Goal: Task Accomplishment & Management: Manage account settings

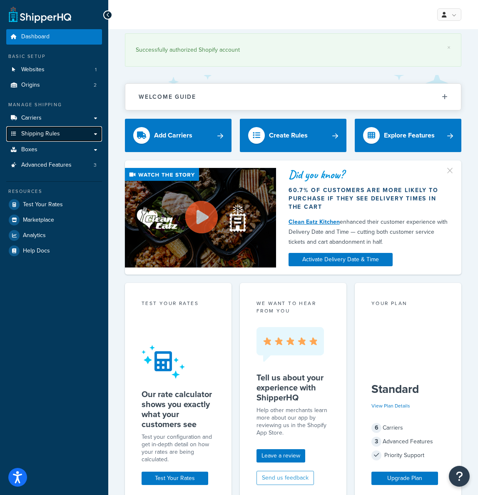
click at [62, 132] on link "Shipping Rules" at bounding box center [54, 133] width 96 height 15
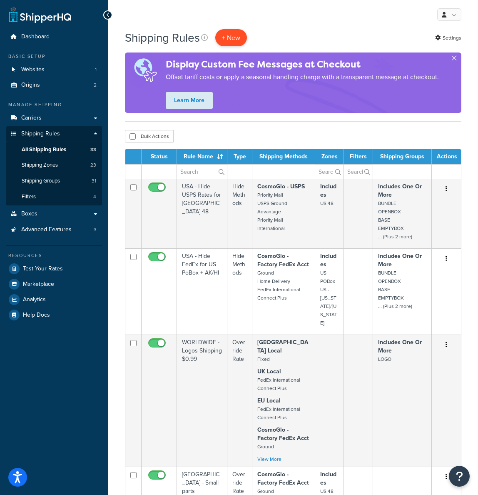
click at [227, 36] on p "+ New" at bounding box center [231, 37] width 32 height 17
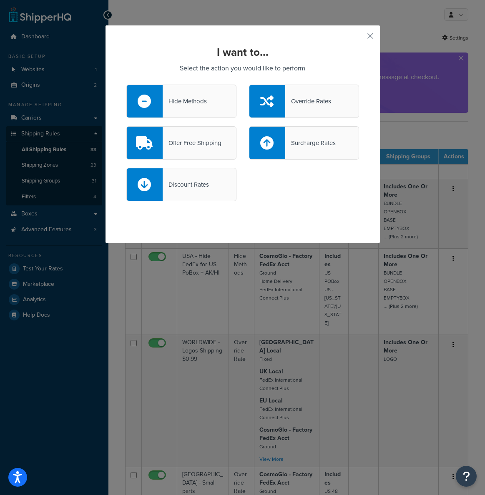
click at [326, 105] on div "Override Rates" at bounding box center [308, 101] width 46 height 12
click at [0, 0] on input "Override Rates" at bounding box center [0, 0] width 0 height 0
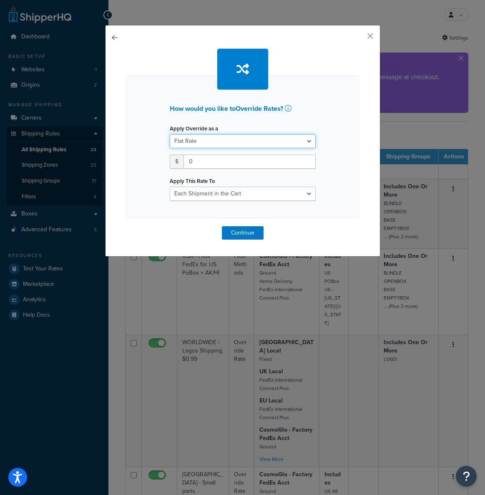
click at [232, 142] on select "Flat Rate Percentage Flat Rate & Percentage" at bounding box center [243, 141] width 146 height 14
click at [359, 38] on button "button" at bounding box center [358, 39] width 2 height 2
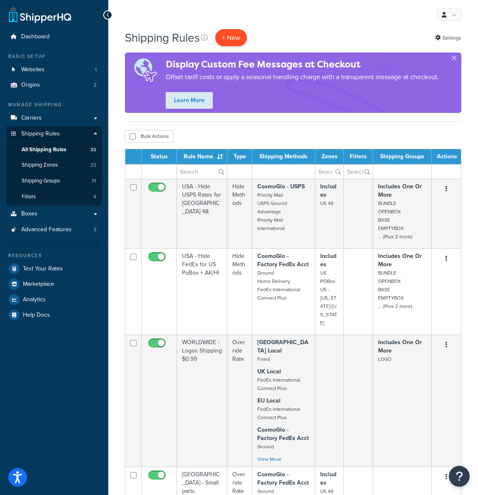
click at [236, 37] on p "+ New" at bounding box center [231, 37] width 32 height 17
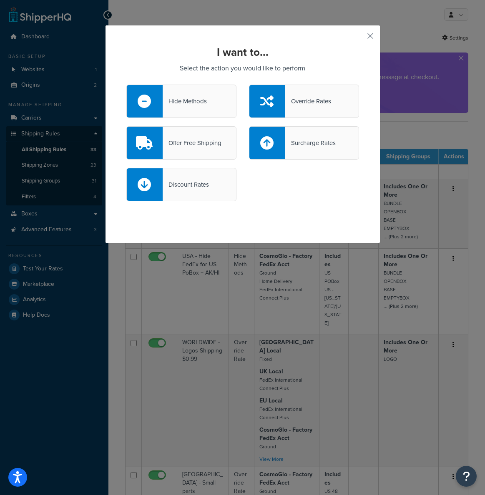
click at [193, 96] on div "Hide Methods" at bounding box center [184, 101] width 44 height 12
click at [0, 0] on input "Hide Methods" at bounding box center [0, 0] width 0 height 0
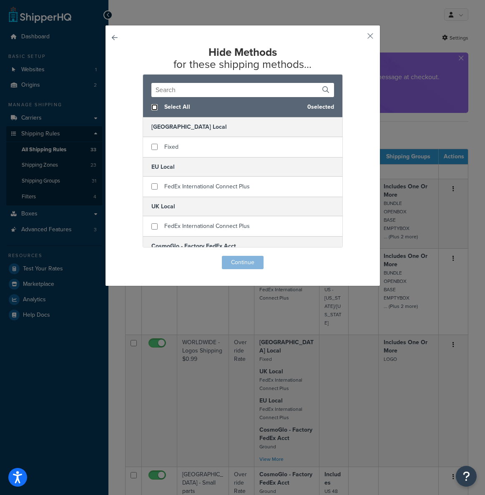
click at [151, 107] on input "checkbox" at bounding box center [154, 107] width 6 height 6
checkbox input "true"
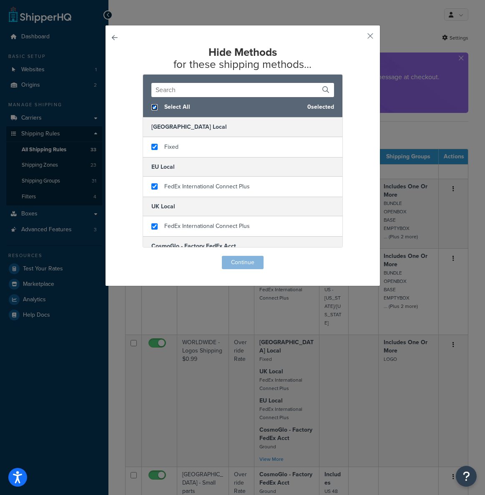
checkbox input "true"
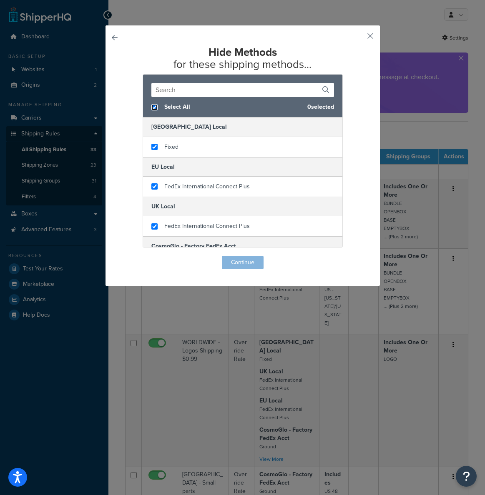
checkbox input "true"
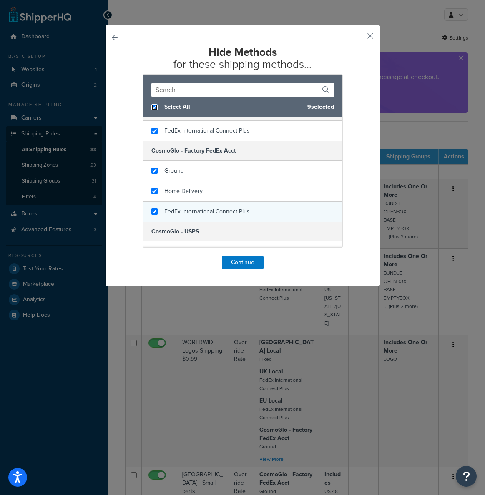
scroll to position [95, 0]
checkbox input "false"
click at [152, 213] on input "checkbox" at bounding box center [154, 212] width 6 height 6
checkbox input "false"
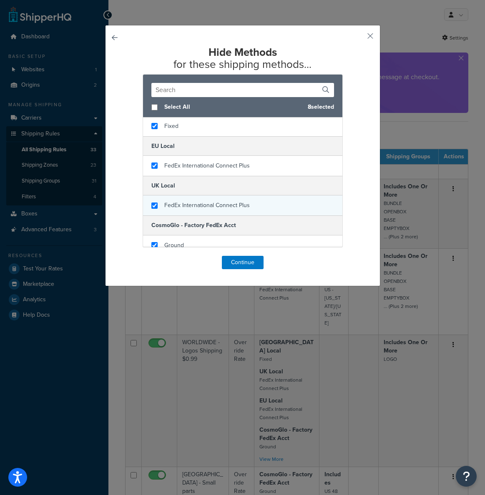
scroll to position [0, 0]
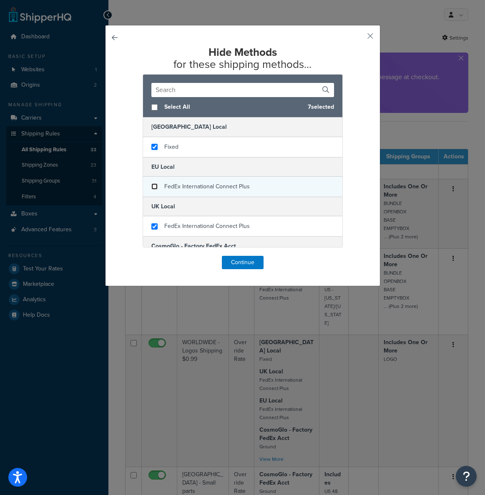
click at [151, 184] on input "checkbox" at bounding box center [154, 186] width 6 height 6
checkbox input "false"
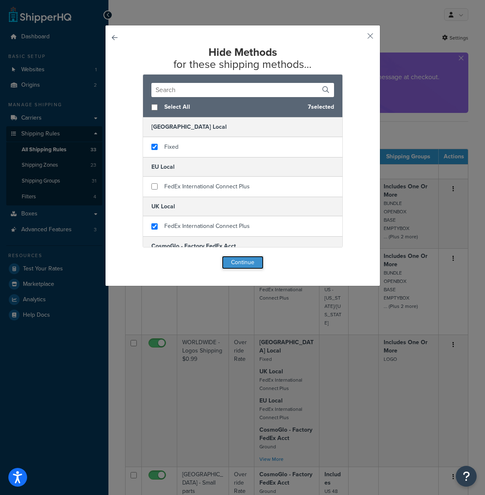
click at [235, 259] on button "Continue" at bounding box center [243, 262] width 42 height 13
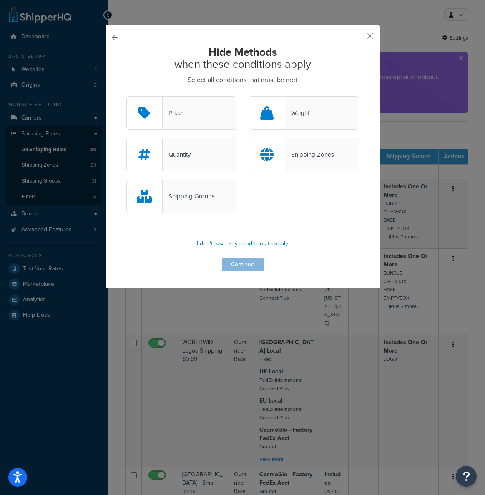
click at [319, 154] on div "Shipping Zones" at bounding box center [309, 155] width 49 height 12
click at [0, 0] on input "Shipping Zones" at bounding box center [0, 0] width 0 height 0
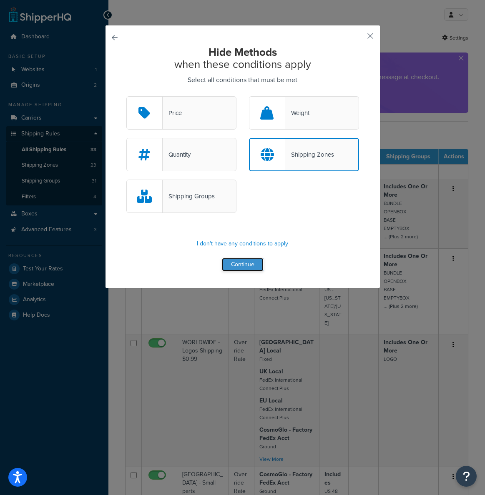
click at [239, 265] on button "Continue" at bounding box center [243, 264] width 42 height 13
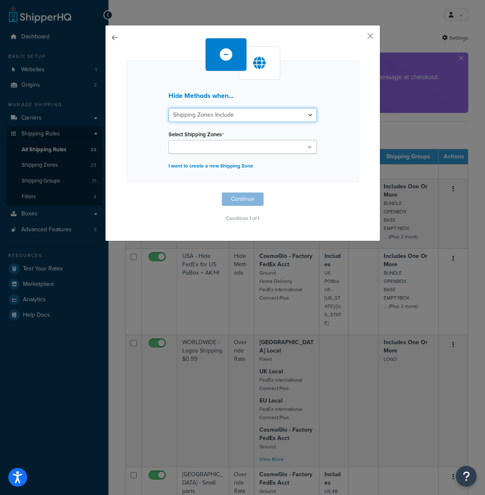
click at [239, 115] on select "Shipping Zones Include Shipping Zones Do Not Include" at bounding box center [242, 115] width 148 height 14
click at [168, 108] on select "Shipping Zones Include Shipping Zones Do Not Include" at bounding box center [242, 115] width 148 height 14
click at [225, 144] on input "Select Shipping Zones" at bounding box center [208, 147] width 74 height 9
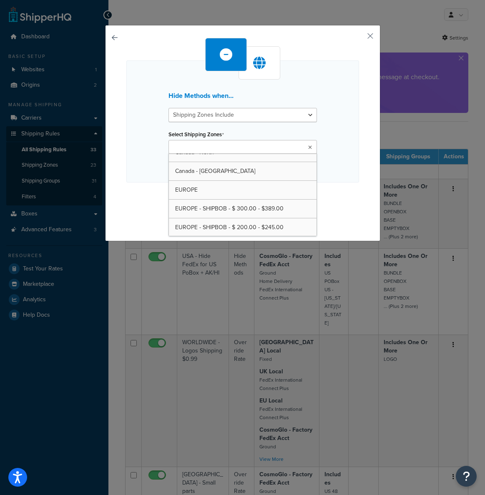
scroll to position [174, 0]
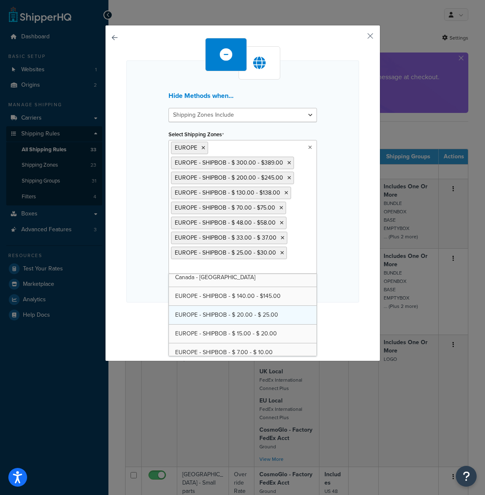
drag, startPoint x: 218, startPoint y: 292, endPoint x: 215, endPoint y: 308, distance: 15.6
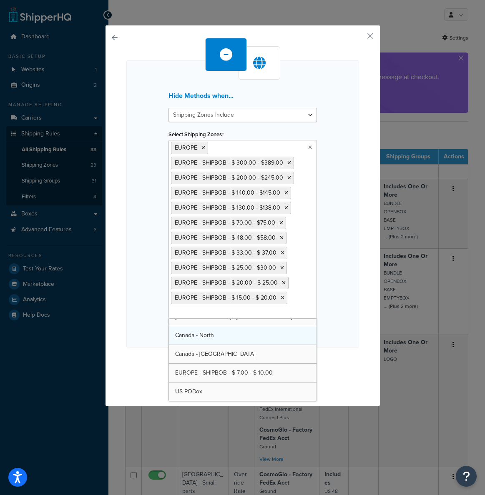
scroll to position [123, 0]
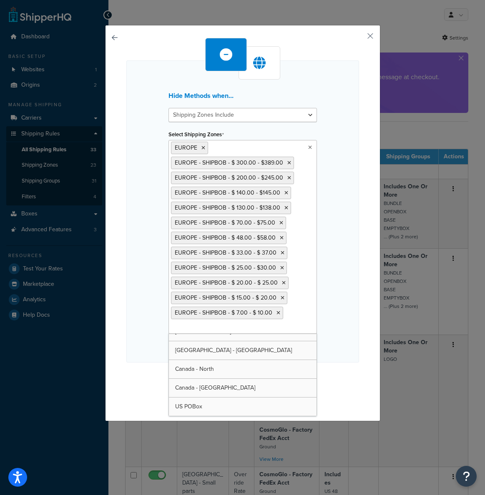
click at [344, 307] on div "Hide Methods when... Shipping Zones Include Shipping Zones Do Not Include Selec…" at bounding box center [242, 211] width 232 height 302
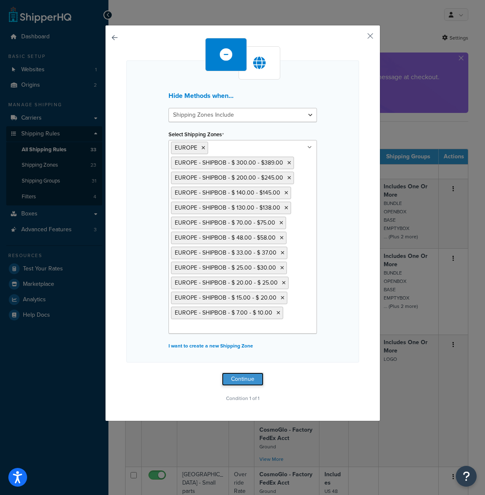
click at [240, 377] on button "Continue" at bounding box center [243, 378] width 42 height 13
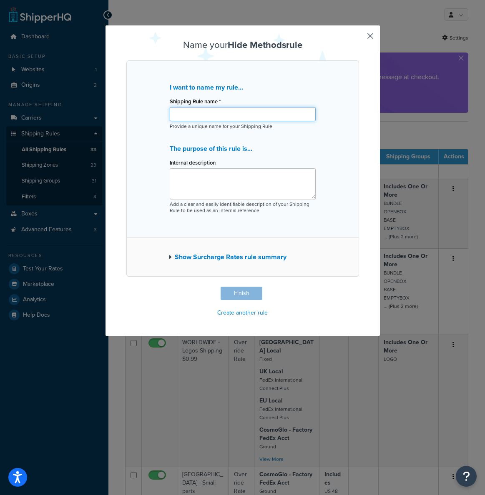
click at [238, 112] on input "Shipping Rule name *" at bounding box center [243, 114] width 146 height 14
type input "EUROPE FICP NEW [DATE]"
click at [168, 255] on icon "button" at bounding box center [169, 257] width 3 height 6
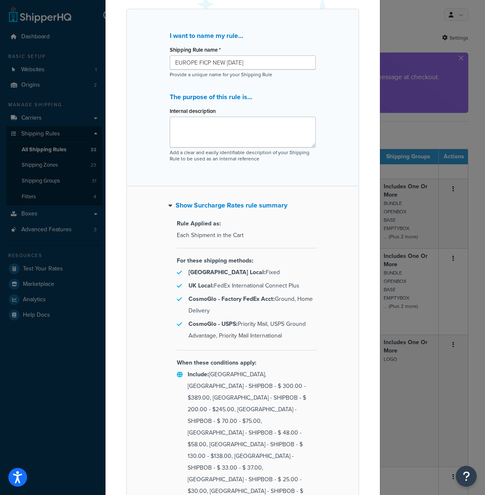
scroll to position [93, 0]
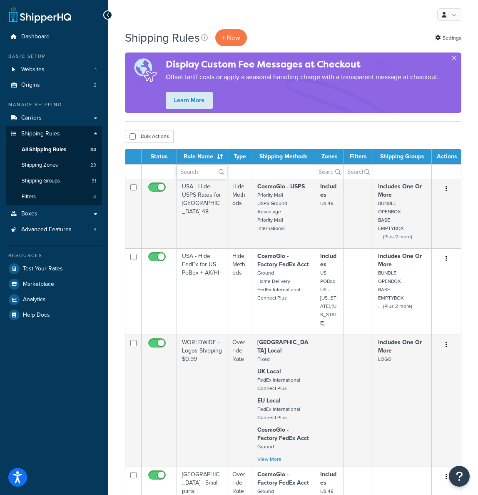
click at [196, 172] on input "text" at bounding box center [202, 172] width 50 height 14
type input "EUROPE"
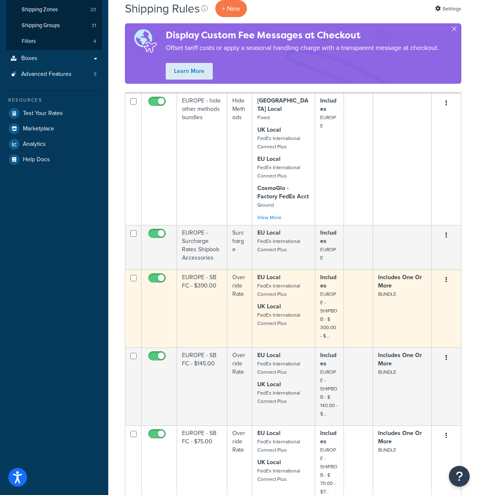
scroll to position [156, 0]
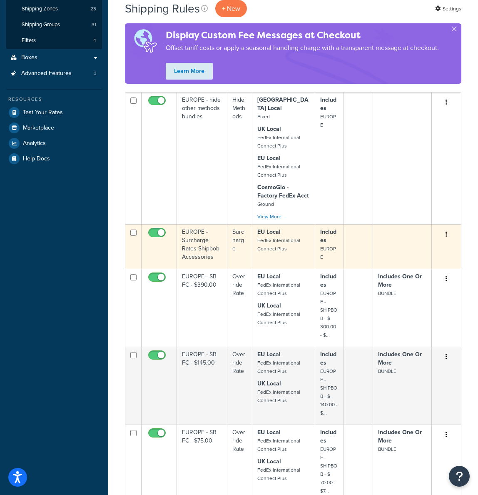
click at [160, 230] on input "checkbox" at bounding box center [158, 235] width 23 height 10
checkbox input "false"
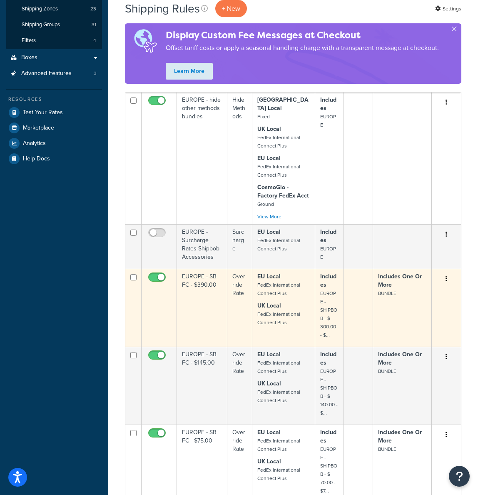
drag, startPoint x: 155, startPoint y: 268, endPoint x: 160, endPoint y: 323, distance: 55.2
click at [155, 274] on input "checkbox" at bounding box center [158, 279] width 23 height 10
checkbox input "false"
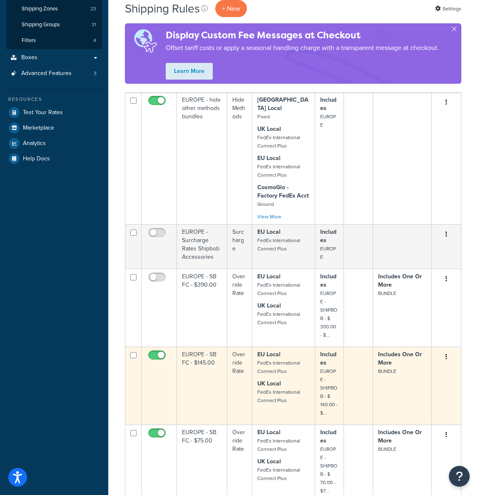
click at [154, 352] on input "checkbox" at bounding box center [158, 357] width 23 height 10
checkbox input "false"
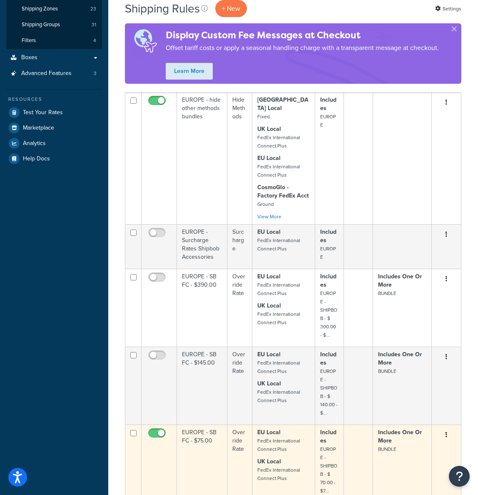
drag, startPoint x: 154, startPoint y: 422, endPoint x: 156, endPoint y: 429, distance: 7.0
click at [154, 430] on input "checkbox" at bounding box center [158, 435] width 23 height 10
checkbox input "false"
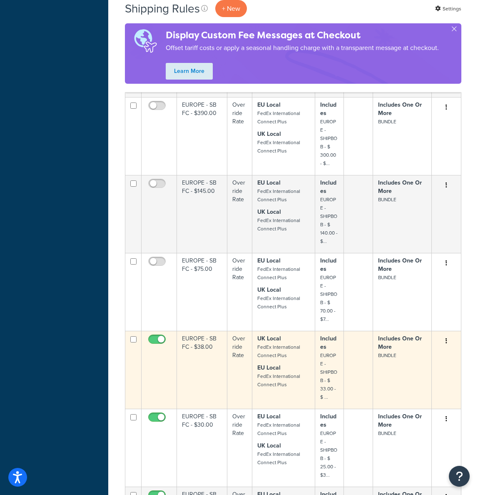
scroll to position [340, 0]
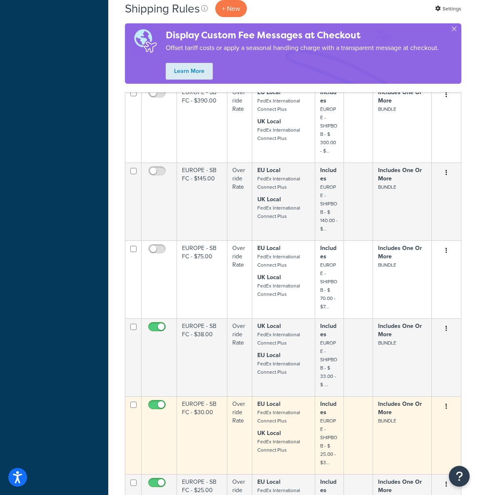
drag, startPoint x: 157, startPoint y: 317, endPoint x: 160, endPoint y: 389, distance: 71.7
click at [157, 324] on input "checkbox" at bounding box center [158, 329] width 23 height 10
checkbox input "false"
drag, startPoint x: 159, startPoint y: 390, endPoint x: 159, endPoint y: 397, distance: 7.1
click at [159, 396] on td at bounding box center [159, 435] width 35 height 78
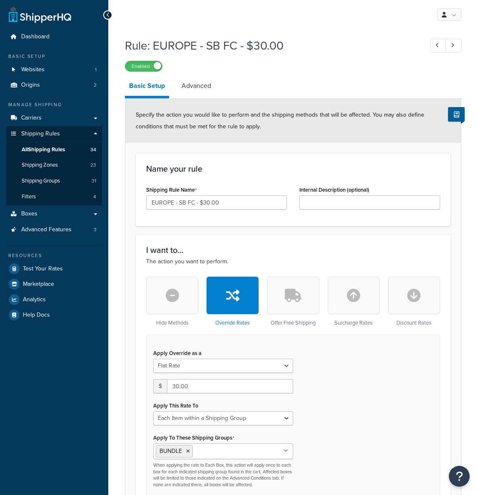
select select "ITEM"
click at [437, 45] on icon at bounding box center [437, 44] width 3 height 5
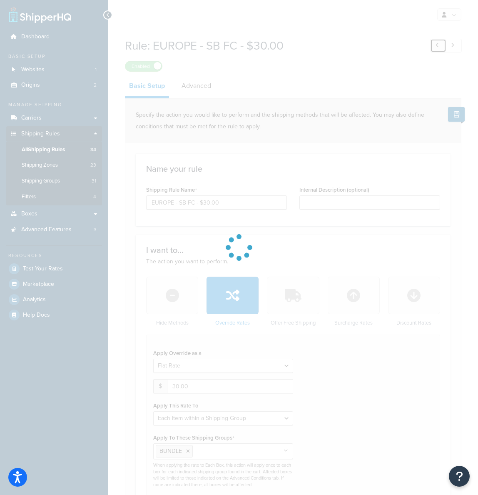
type input "EUROPE - SB FC - $38.00"
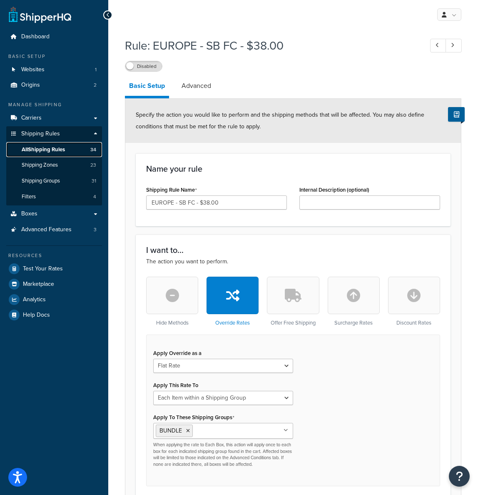
click at [53, 147] on span "All Shipping Rules" at bounding box center [43, 149] width 43 height 7
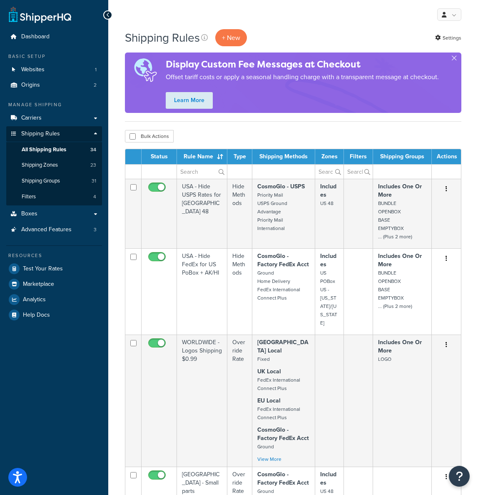
click at [164, 173] on td at bounding box center [159, 171] width 35 height 15
click at [205, 170] on input "text" at bounding box center [202, 172] width 50 height 14
type input "EUROPE"
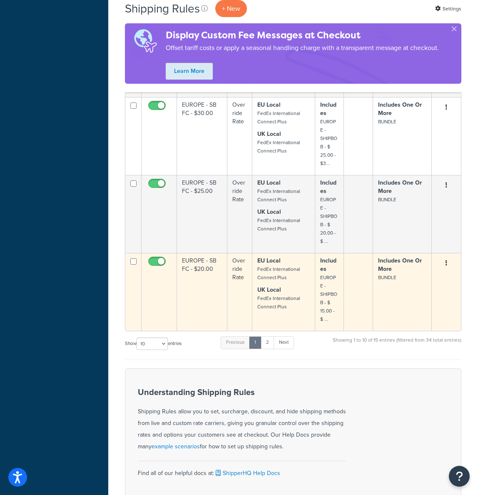
scroll to position [650, 0]
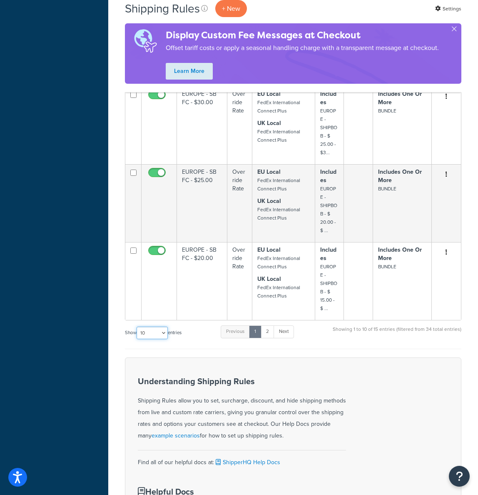
click at [156, 327] on select "10 15 25 50 100 1000" at bounding box center [152, 333] width 31 height 12
select select "1000"
click at [137, 327] on select "10 15 25 50 100 1000" at bounding box center [152, 333] width 31 height 12
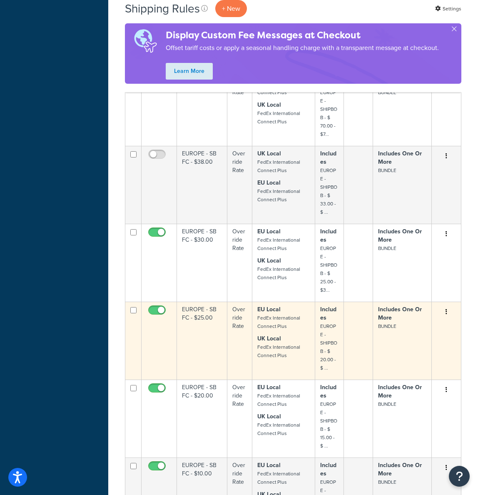
scroll to position [522, 0]
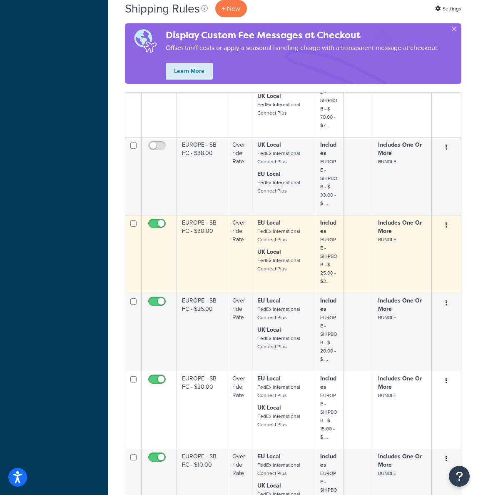
click at [159, 220] on input "checkbox" at bounding box center [158, 225] width 23 height 10
checkbox input "false"
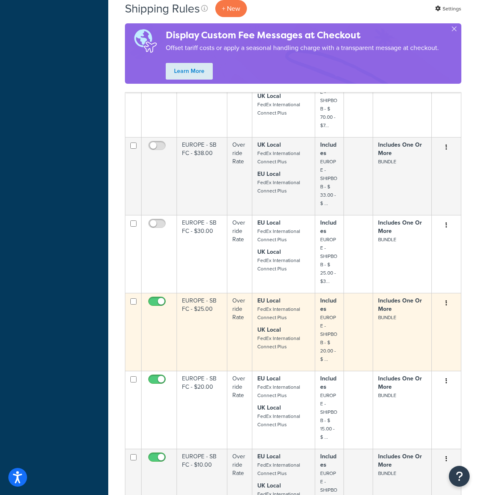
click at [157, 298] on input "checkbox" at bounding box center [158, 303] width 23 height 10
checkbox input "false"
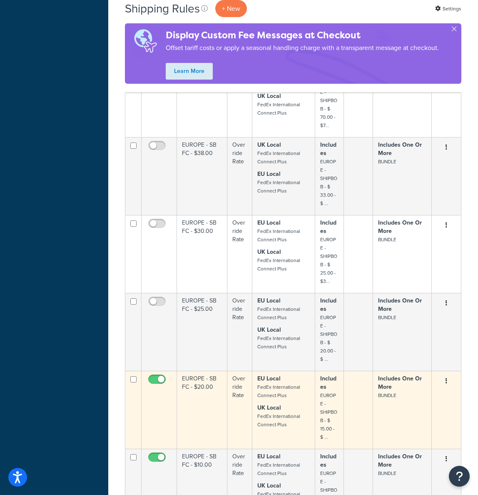
click at [152, 376] on input "checkbox" at bounding box center [158, 381] width 23 height 10
checkbox input "false"
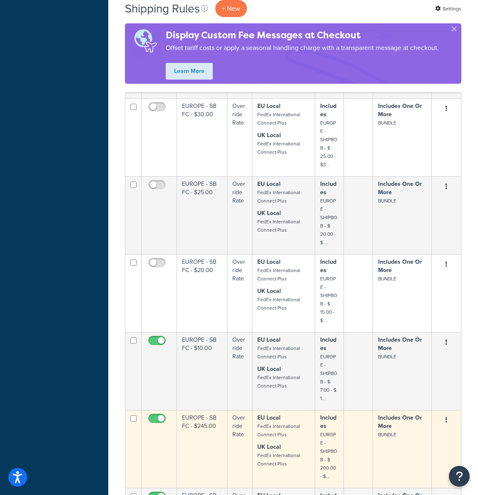
scroll to position [657, 0]
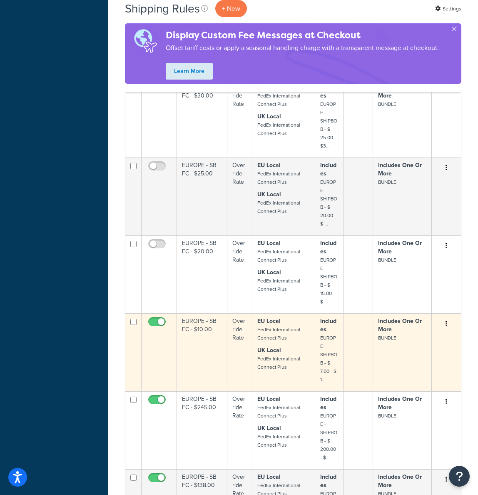
drag, startPoint x: 160, startPoint y: 314, endPoint x: 163, endPoint y: 365, distance: 51.7
click at [160, 319] on input "checkbox" at bounding box center [158, 324] width 23 height 10
checkbox input "false"
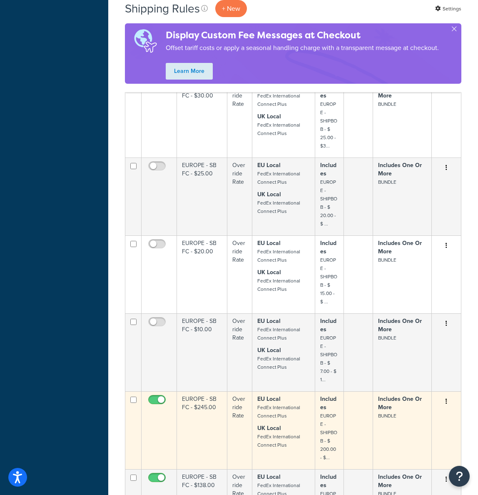
click at [160, 397] on input "checkbox" at bounding box center [158, 402] width 23 height 10
checkbox input "false"
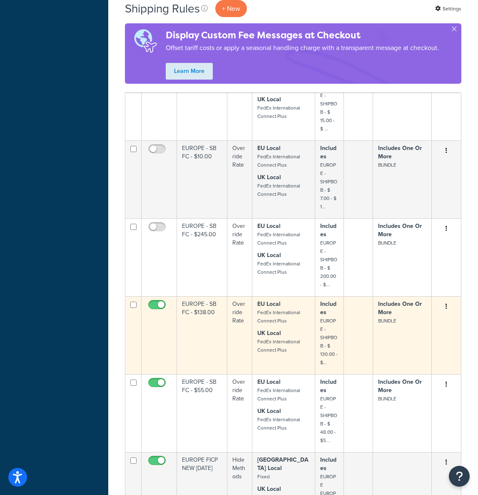
scroll to position [852, 0]
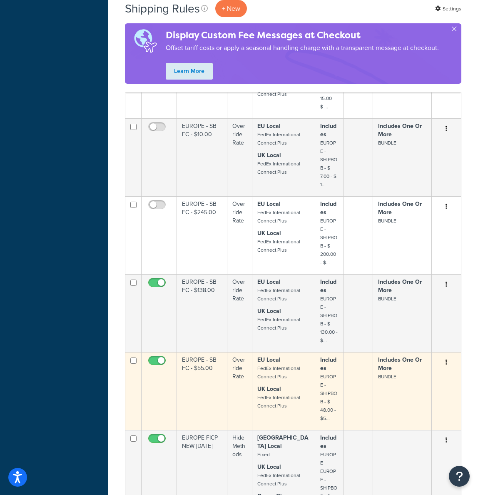
drag, startPoint x: 157, startPoint y: 274, endPoint x: 162, endPoint y: 353, distance: 79.3
click at [157, 280] on input "checkbox" at bounding box center [158, 285] width 23 height 10
checkbox input "false"
drag, startPoint x: 157, startPoint y: 352, endPoint x: 158, endPoint y: 387, distance: 35.0
click at [157, 357] on input "checkbox" at bounding box center [158, 362] width 23 height 10
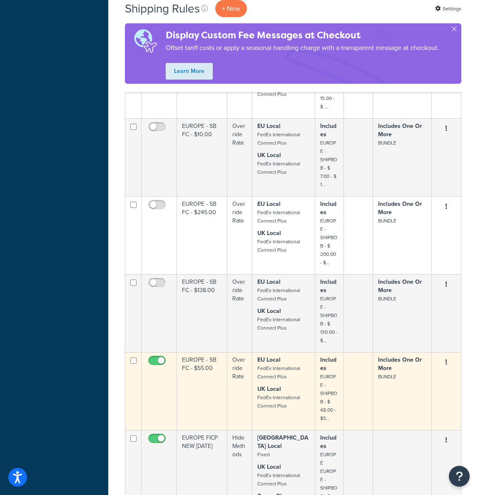
checkbox input "false"
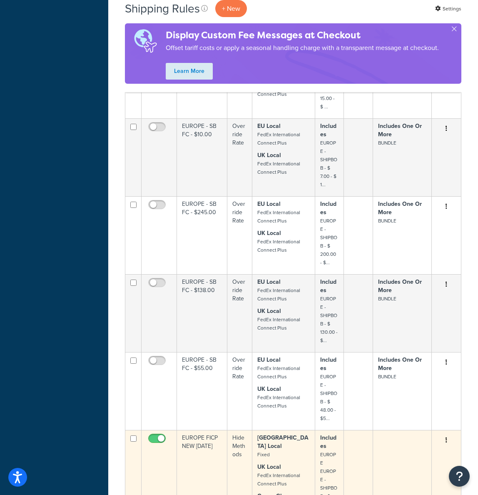
drag, startPoint x: 158, startPoint y: 427, endPoint x: 165, endPoint y: 450, distance: 23.5
click at [158, 435] on input "checkbox" at bounding box center [158, 440] width 23 height 10
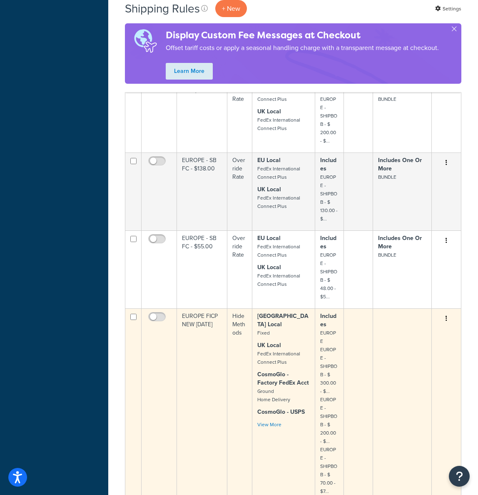
scroll to position [981, 0]
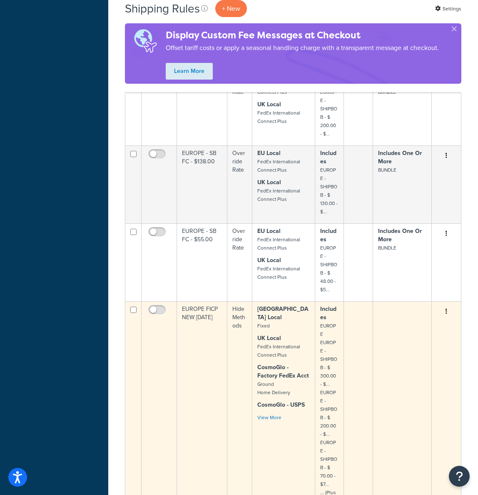
drag, startPoint x: 153, startPoint y: 300, endPoint x: 156, endPoint y: 314, distance: 14.1
click at [153, 307] on input "checkbox" at bounding box center [158, 312] width 23 height 10
checkbox input "true"
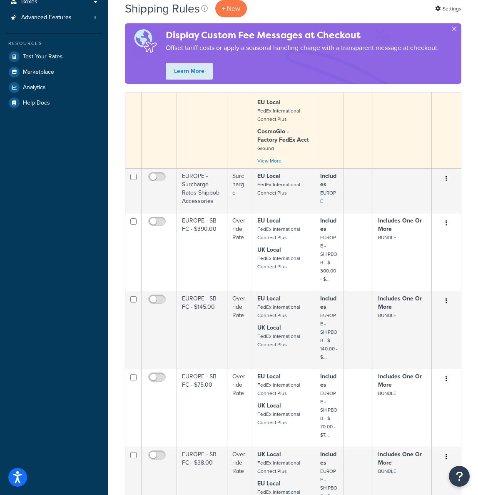
scroll to position [0, 0]
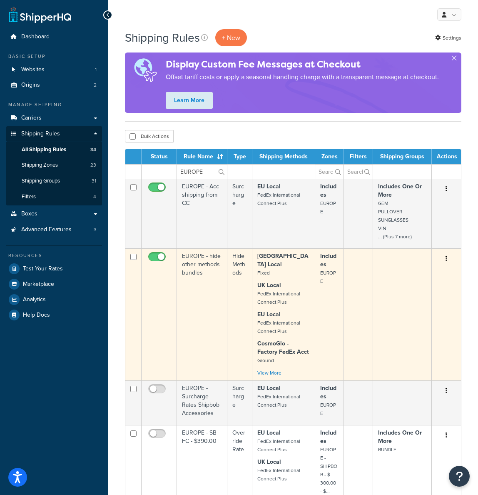
click at [156, 255] on input "checkbox" at bounding box center [158, 259] width 23 height 10
click at [154, 253] on span at bounding box center [156, 257] width 17 height 10
click at [154, 254] on input "checkbox" at bounding box center [158, 259] width 23 height 10
checkbox input "true"
click at [268, 369] on link "View More" at bounding box center [269, 372] width 24 height 7
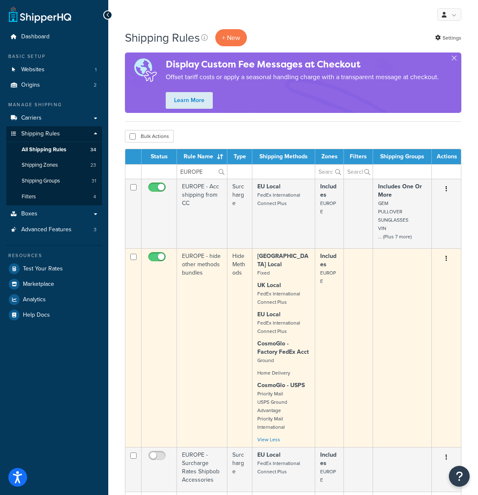
click at [447, 259] on icon "button" at bounding box center [447, 258] width 2 height 6
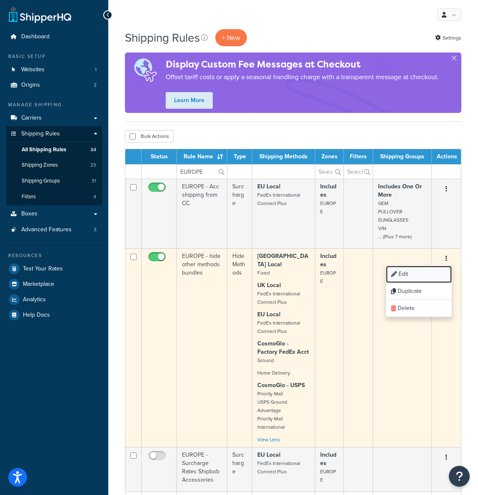
click at [420, 272] on link "Edit" at bounding box center [419, 274] width 66 height 17
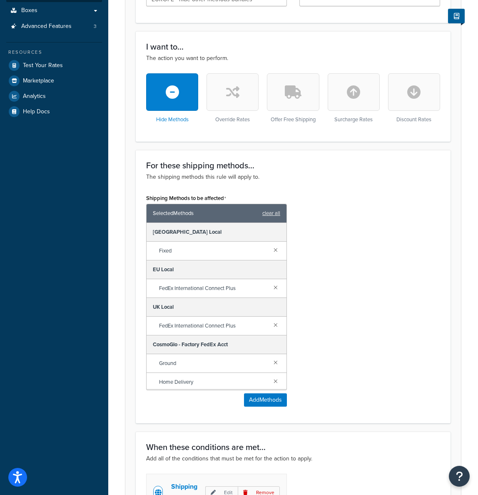
drag, startPoint x: 271, startPoint y: 288, endPoint x: 267, endPoint y: 295, distance: 7.8
click at [271, 288] on link at bounding box center [275, 286] width 9 height 9
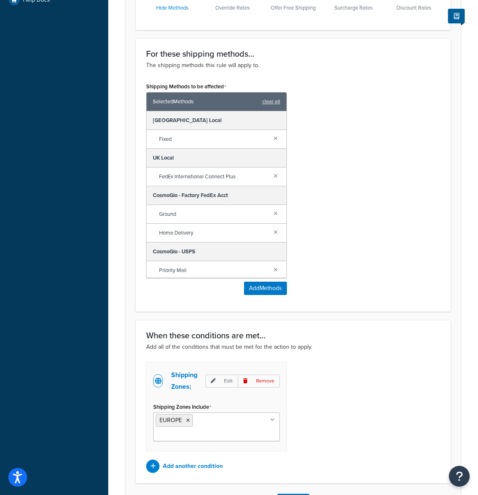
scroll to position [367, 0]
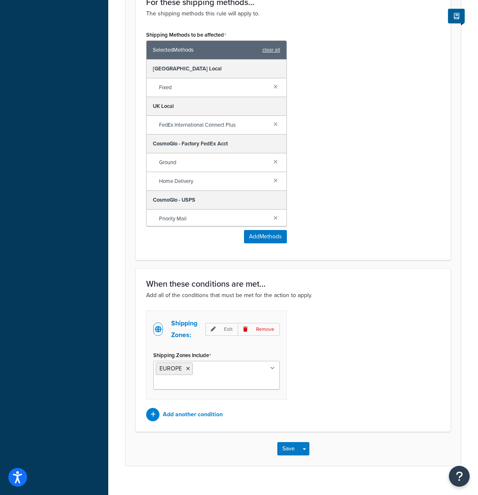
drag, startPoint x: 270, startPoint y: 125, endPoint x: 270, endPoint y: 132, distance: 7.1
click at [271, 125] on link at bounding box center [275, 123] width 9 height 9
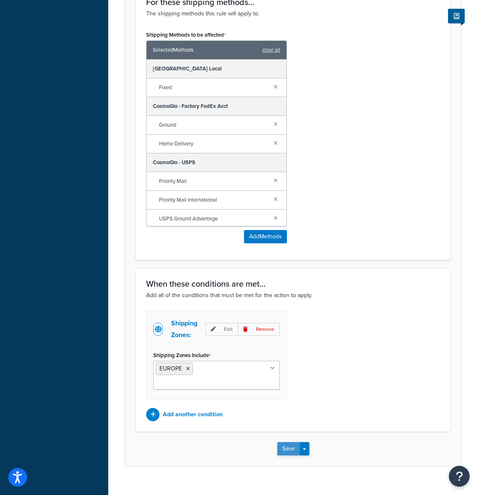
click at [289, 442] on button "Save" at bounding box center [288, 448] width 22 height 13
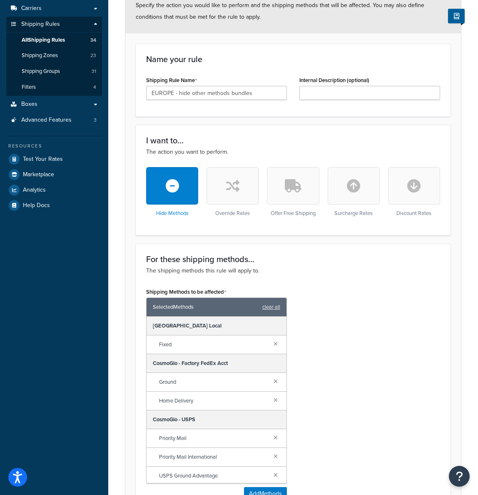
scroll to position [272, 0]
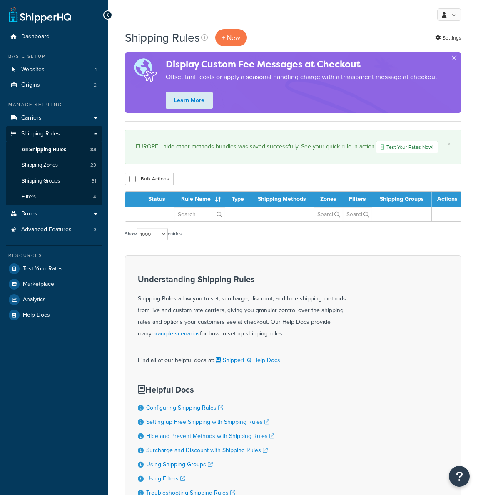
select select "1000"
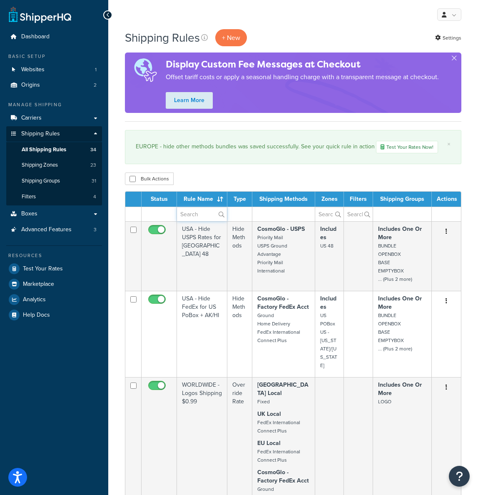
click at [194, 213] on input "text" at bounding box center [202, 214] width 50 height 14
type input "EUROPE"
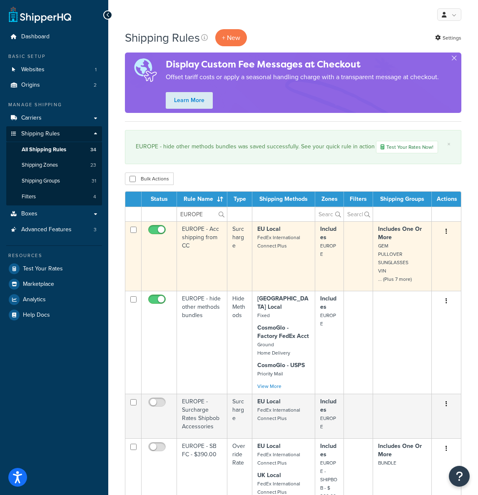
click at [314, 243] on td "EU Local FedEx International Connect Plus" at bounding box center [283, 256] width 63 height 70
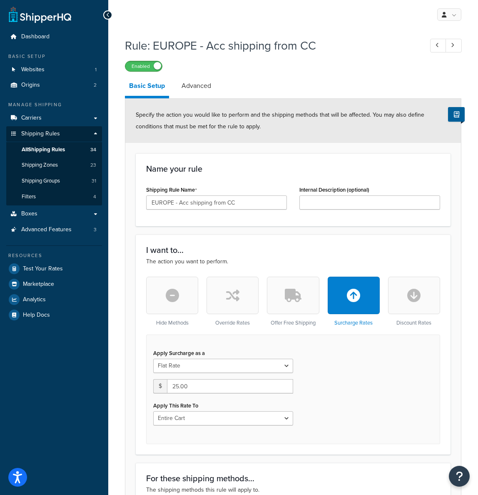
click at [155, 66] on span at bounding box center [157, 65] width 7 height 7
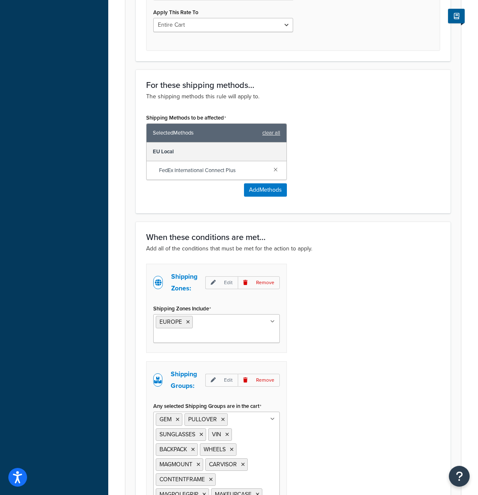
scroll to position [519, 0]
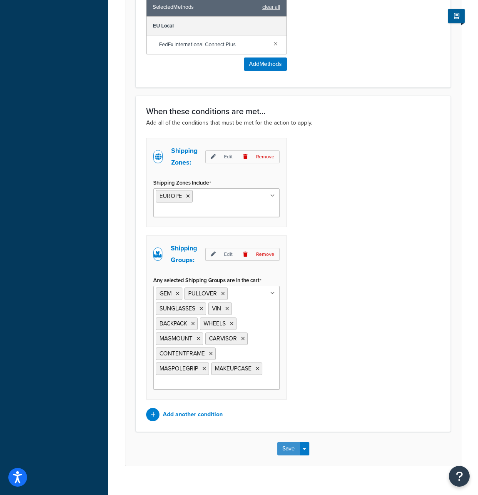
drag, startPoint x: 282, startPoint y: 433, endPoint x: 289, endPoint y: 441, distance: 10.0
click at [282, 442] on button "Save" at bounding box center [288, 448] width 22 height 13
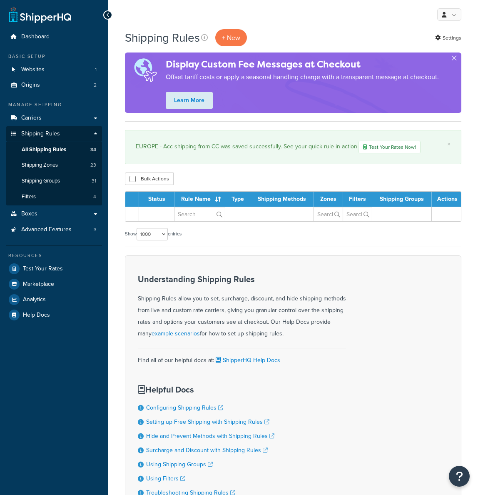
select select "1000"
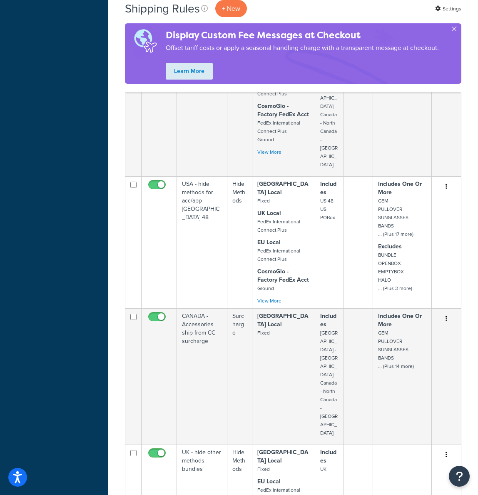
scroll to position [900, 0]
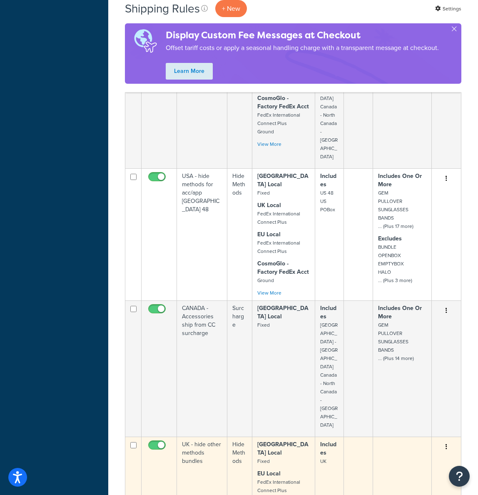
click at [447, 444] on icon "button" at bounding box center [447, 447] width 2 height 6
click at [422, 454] on link "Edit" at bounding box center [419, 462] width 66 height 17
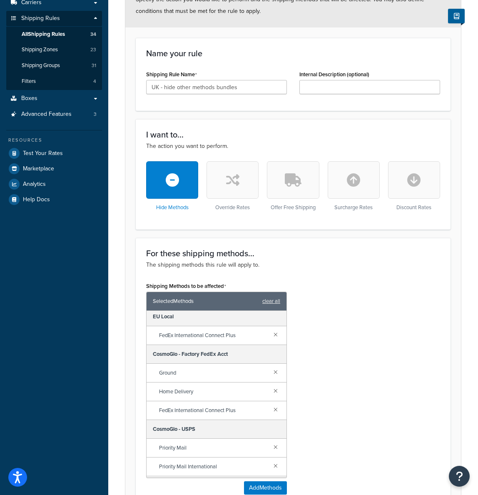
scroll to position [58, 0]
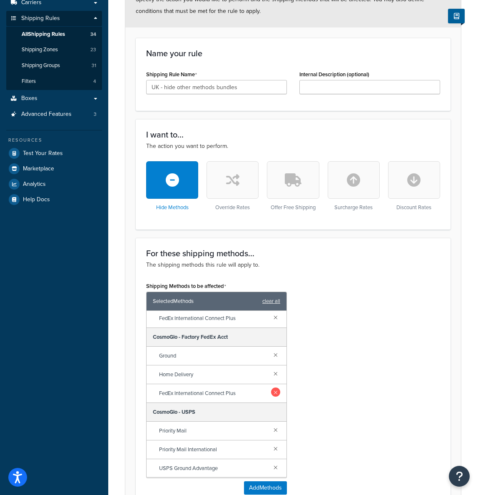
click at [271, 393] on link at bounding box center [275, 391] width 9 height 9
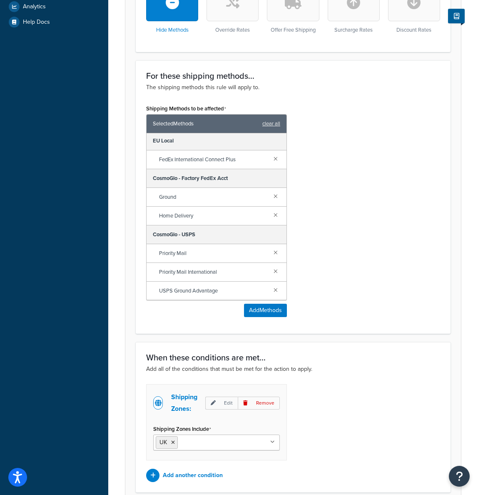
scroll to position [367, 0]
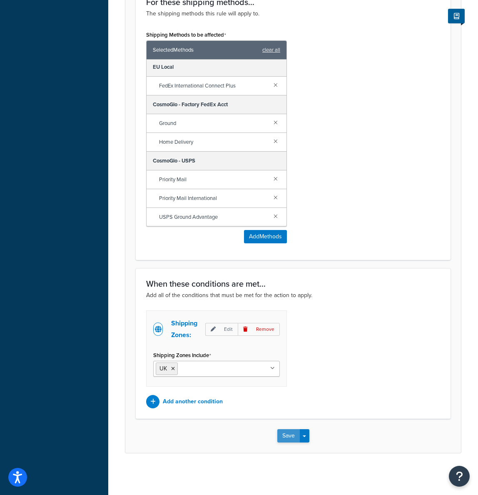
click at [287, 434] on button "Save" at bounding box center [288, 435] width 22 height 13
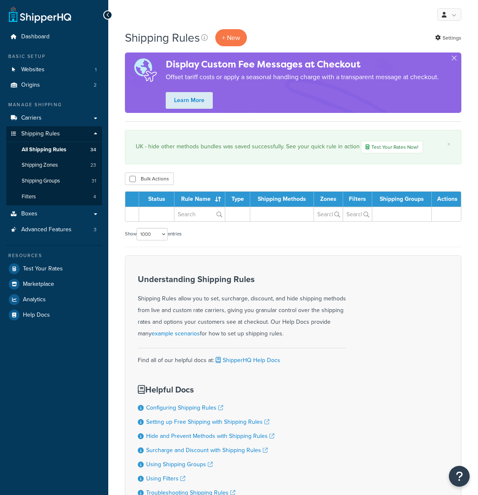
select select "1000"
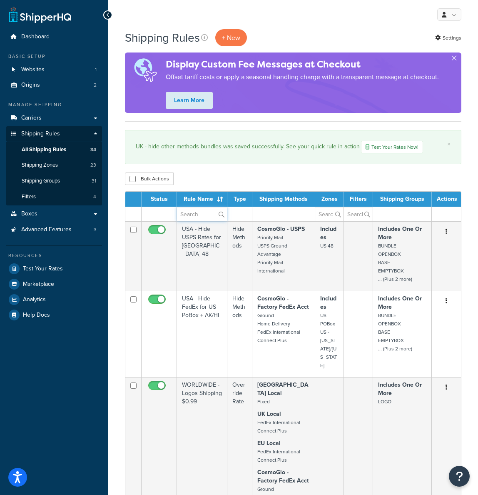
click at [196, 215] on input "text" at bounding box center [202, 214] width 50 height 14
type input "UK"
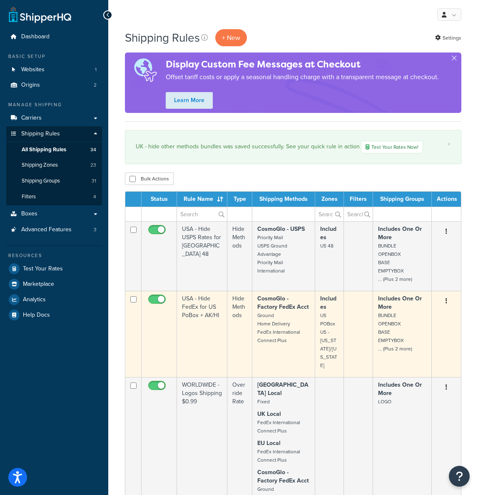
click at [417, 338] on p "Includes One Or More BUNDLE OPENBOX BASE EMPTYBOX ... (Plus 2 more)" at bounding box center [402, 324] width 48 height 58
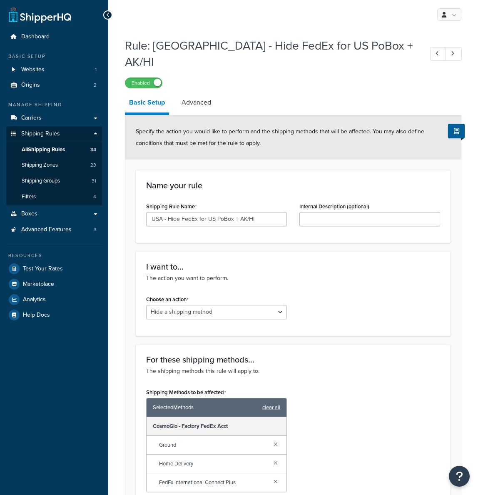
select select "HIDE"
click at [46, 147] on span "All Shipping Rules" at bounding box center [43, 149] width 43 height 7
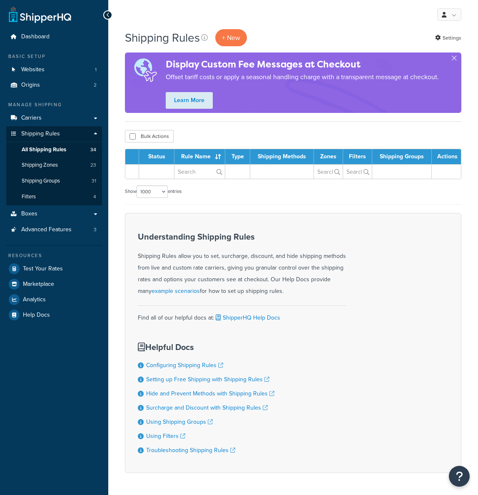
select select "1000"
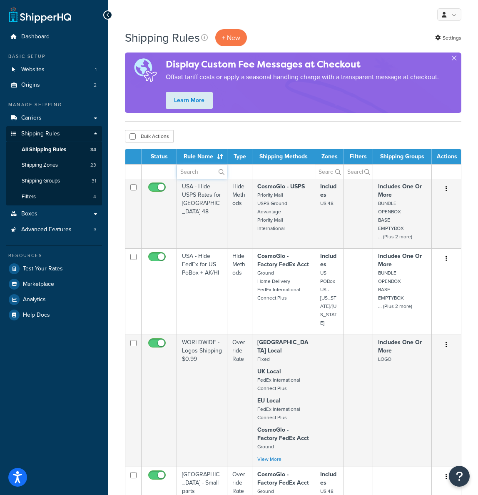
click at [195, 169] on input "text" at bounding box center [202, 172] width 50 height 14
type input "EUROPE"
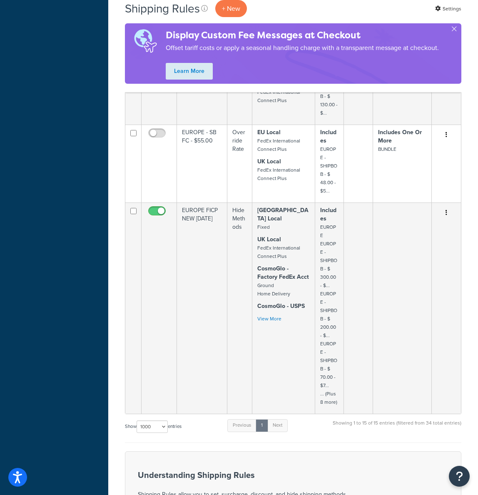
scroll to position [1035, 0]
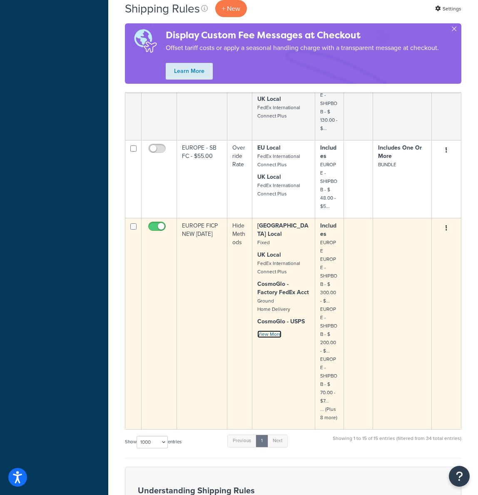
click at [268, 330] on link "View More" at bounding box center [269, 333] width 24 height 7
click at [319, 296] on td "Includes EUROPE EUROPE - SHIPBOB - $ 300.00 - $... EUROPE - SHIPBOB - $ 200.00 …" at bounding box center [329, 323] width 29 height 211
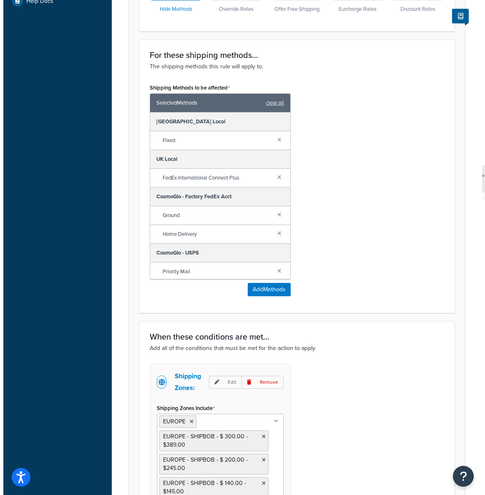
scroll to position [275, 0]
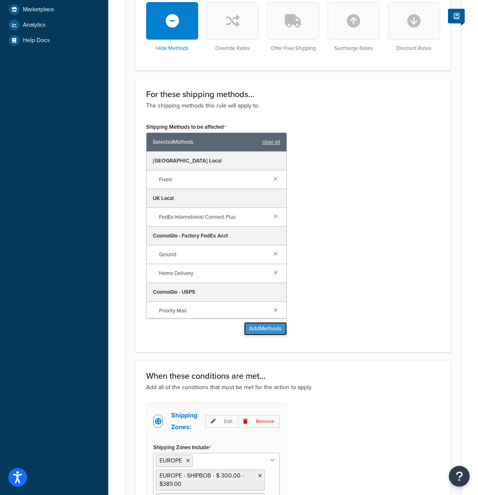
click at [257, 328] on button "Add Methods" at bounding box center [265, 328] width 43 height 13
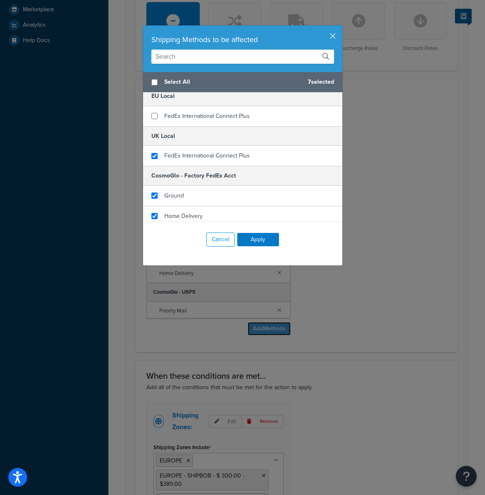
scroll to position [31, 0]
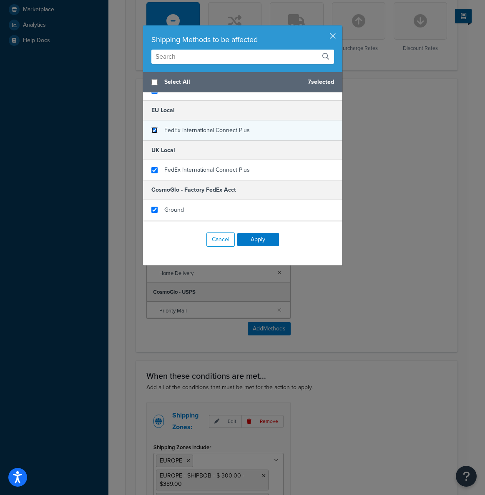
drag, startPoint x: 150, startPoint y: 129, endPoint x: 151, endPoint y: 135, distance: 5.9
click at [151, 129] on input "checkbox" at bounding box center [154, 130] width 6 height 6
checkbox input "true"
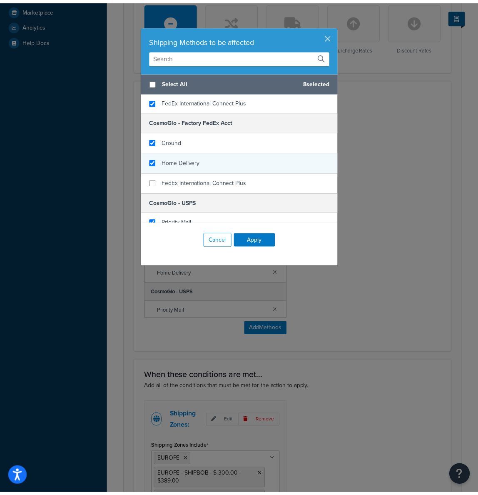
scroll to position [104, 0]
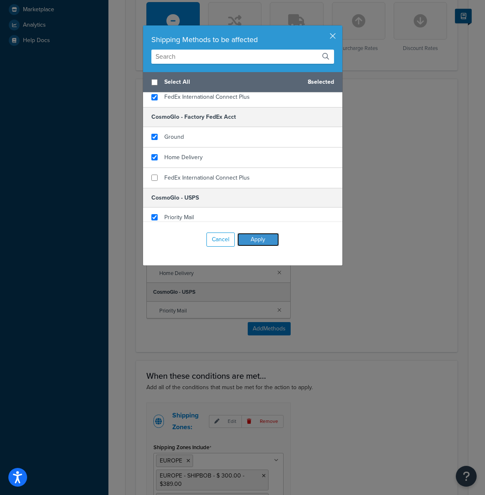
click at [259, 239] on button "Apply" at bounding box center [258, 239] width 42 height 13
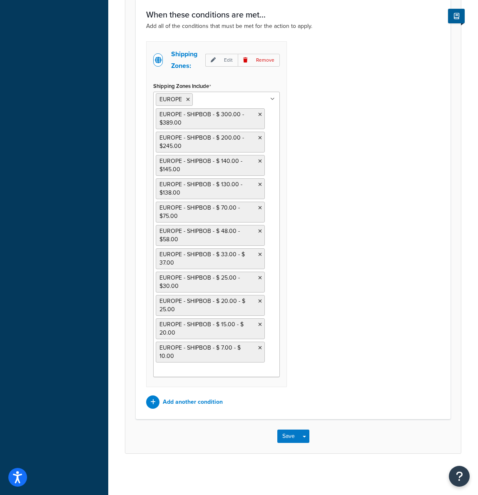
scroll to position [636, 0]
click at [286, 436] on button "Save" at bounding box center [288, 435] width 22 height 13
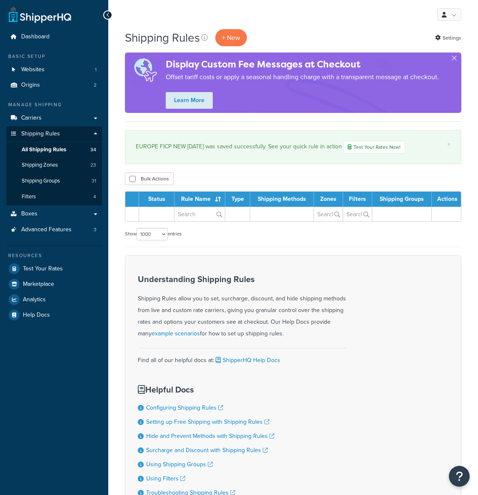
select select "1000"
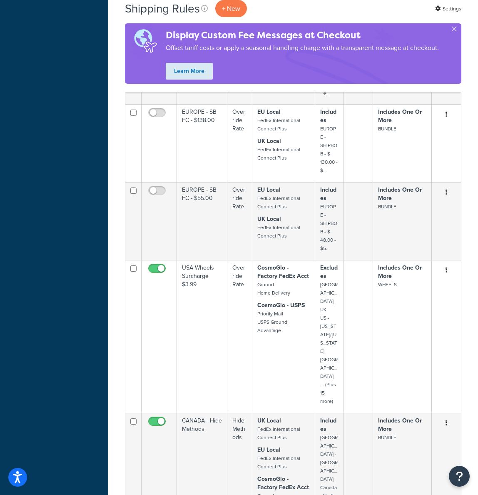
scroll to position [2616, 0]
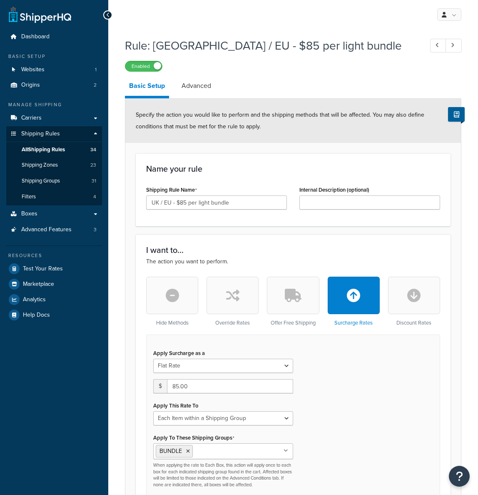
select select "ITEM"
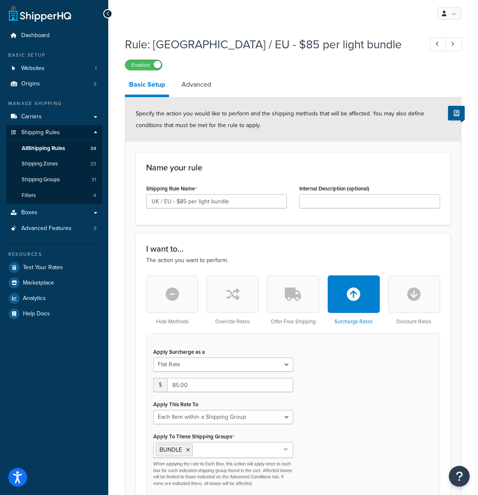
scroll to position [0, 0]
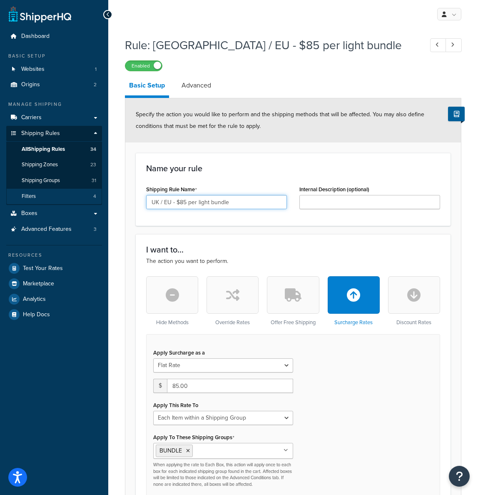
drag, startPoint x: 253, startPoint y: 205, endPoint x: 54, endPoint y: 188, distance: 199.4
type input "UK"
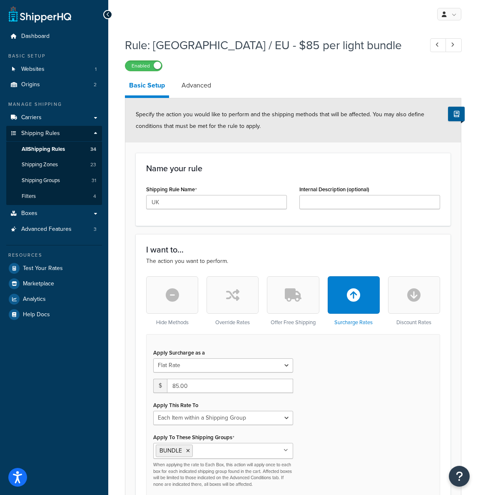
click at [158, 287] on button "button" at bounding box center [172, 294] width 52 height 37
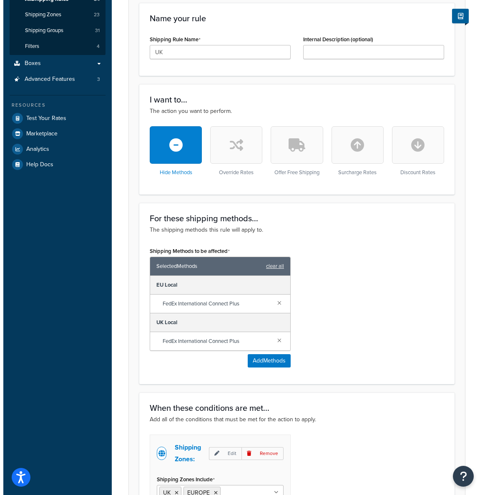
scroll to position [151, 0]
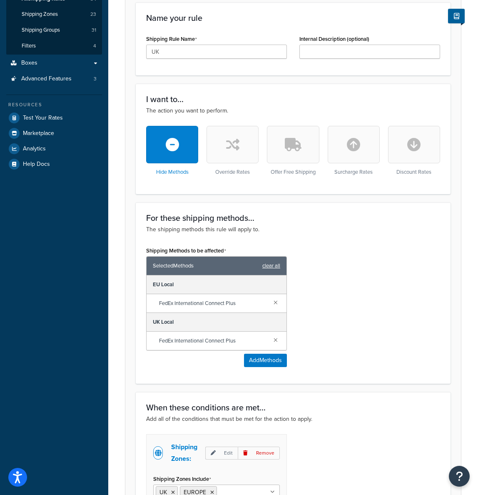
click at [272, 266] on link "clear all" at bounding box center [271, 266] width 18 height 12
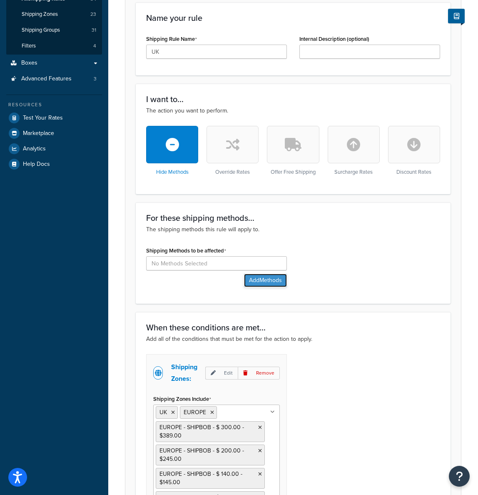
click at [268, 285] on button "Add Methods" at bounding box center [265, 280] width 43 height 13
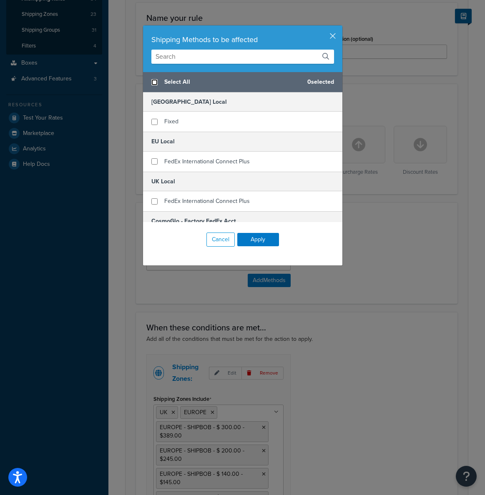
click at [152, 82] on input "checkbox" at bounding box center [154, 82] width 6 height 6
checkbox input "true"
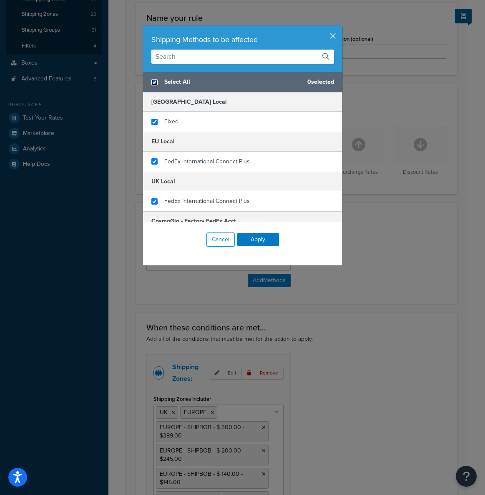
checkbox input "true"
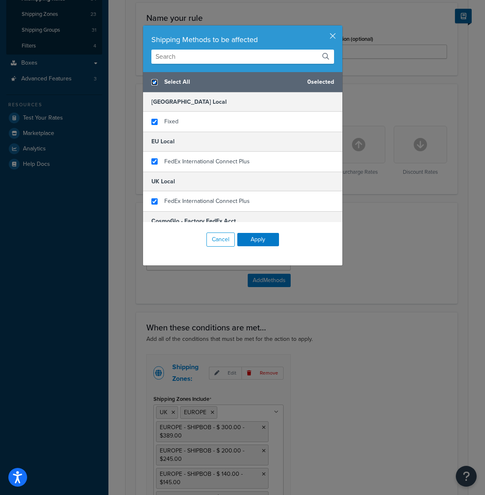
checkbox input "true"
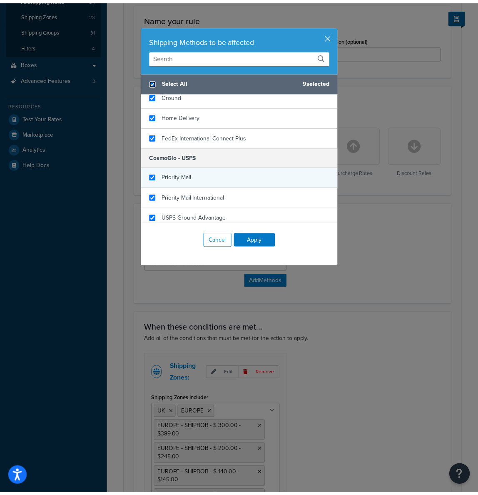
scroll to position [150, 0]
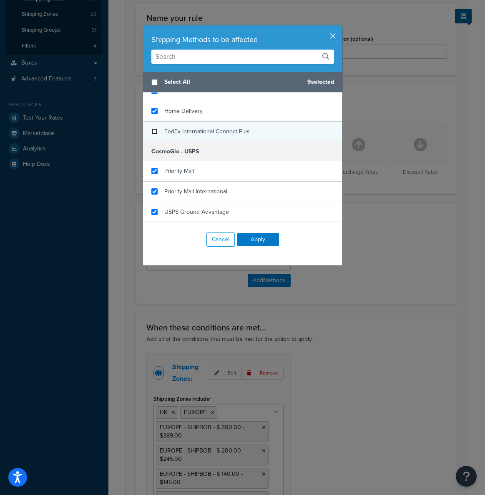
checkbox input "false"
click at [151, 133] on input "checkbox" at bounding box center [154, 131] width 6 height 6
checkbox input "false"
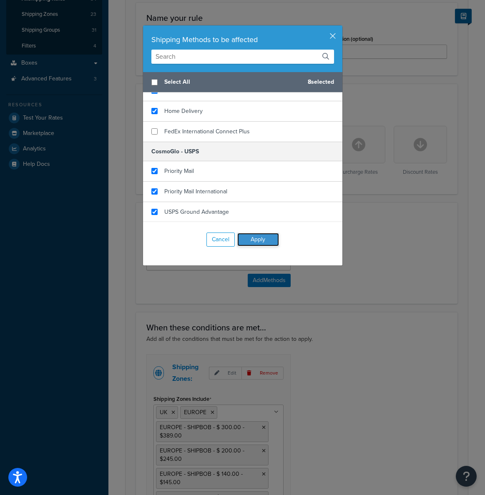
click at [255, 241] on button "Apply" at bounding box center [258, 239] width 42 height 13
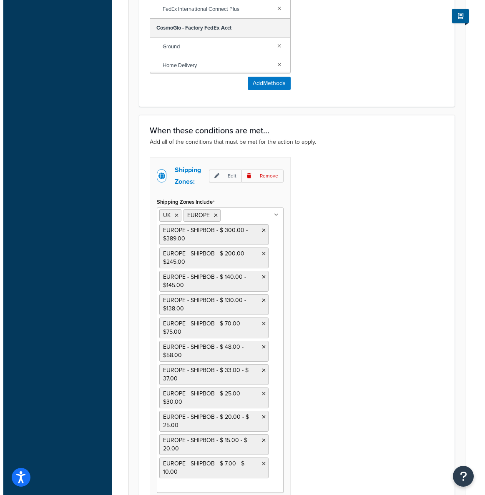
scroll to position [520, 0]
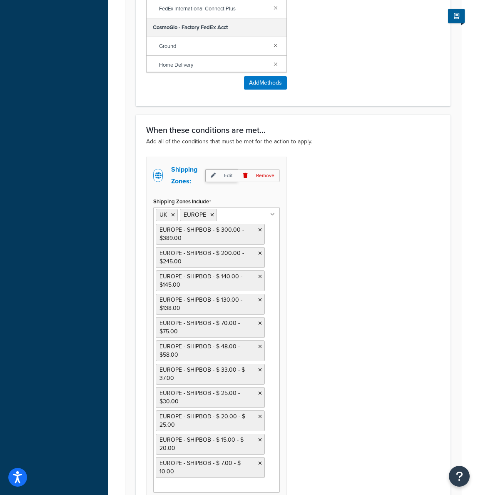
click at [229, 177] on p "Edit" at bounding box center [221, 175] width 32 height 13
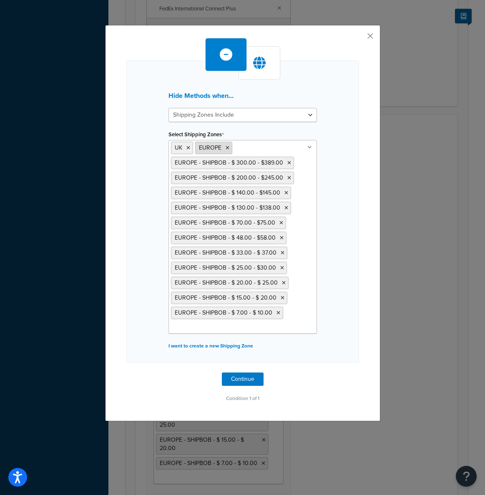
click at [225, 147] on icon at bounding box center [227, 147] width 4 height 5
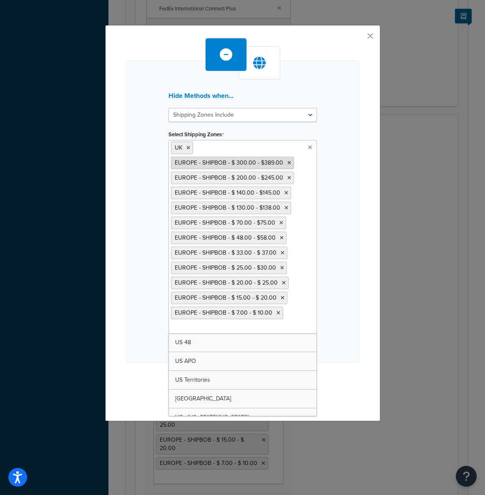
click at [287, 163] on icon at bounding box center [289, 162] width 4 height 5
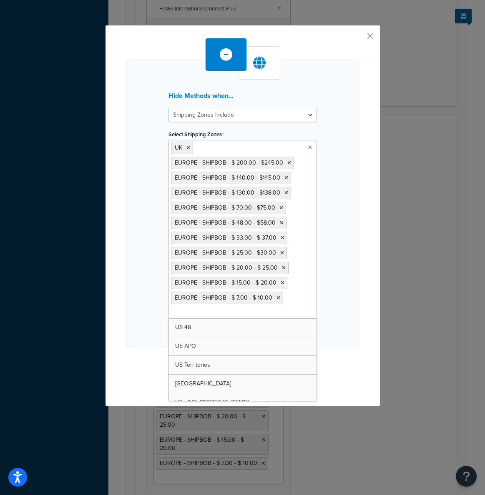
click at [308, 147] on icon at bounding box center [310, 147] width 4 height 5
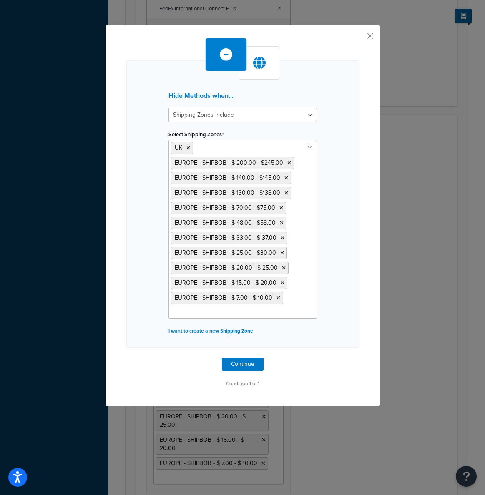
click at [307, 146] on icon at bounding box center [309, 147] width 5 height 5
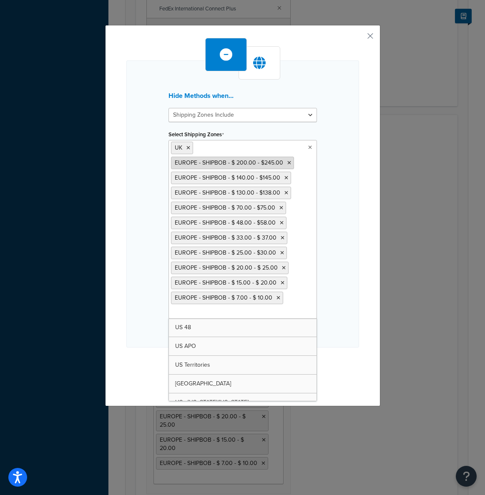
click at [207, 163] on span "EUROPE - SHIPBOB - $ 200.00 - $245.00" at bounding box center [229, 162] width 108 height 9
click at [287, 162] on icon at bounding box center [289, 162] width 4 height 5
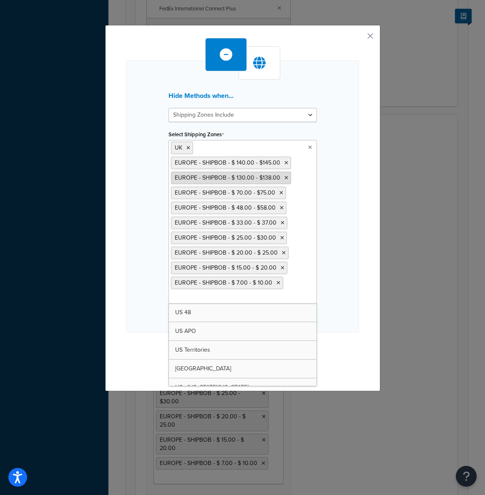
click at [284, 162] on icon at bounding box center [286, 162] width 4 height 5
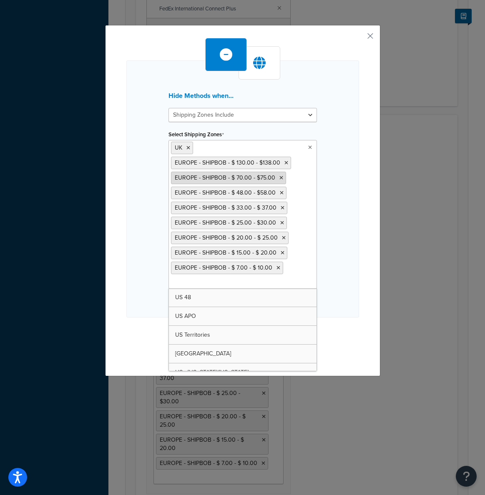
drag, startPoint x: 280, startPoint y: 164, endPoint x: 279, endPoint y: 168, distance: 4.5
click at [284, 164] on icon at bounding box center [286, 162] width 4 height 5
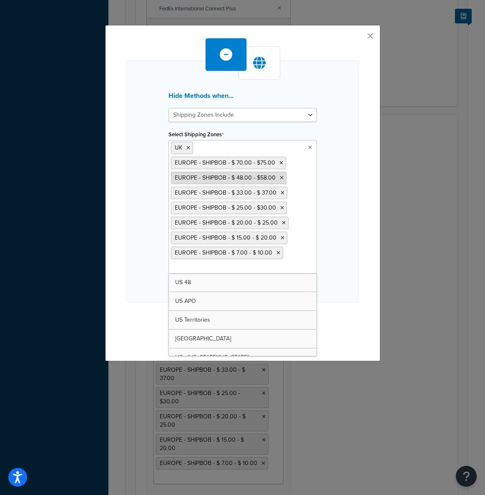
click at [279, 162] on icon at bounding box center [281, 162] width 4 height 5
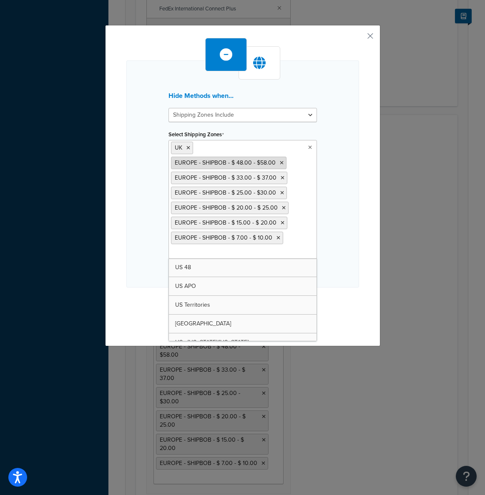
click at [280, 162] on icon at bounding box center [282, 162] width 4 height 5
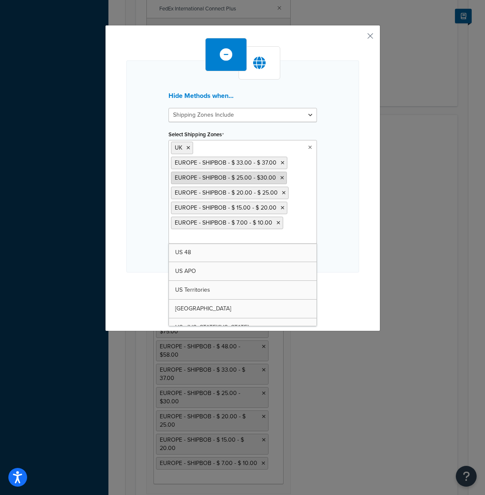
click at [280, 163] on icon at bounding box center [282, 162] width 4 height 5
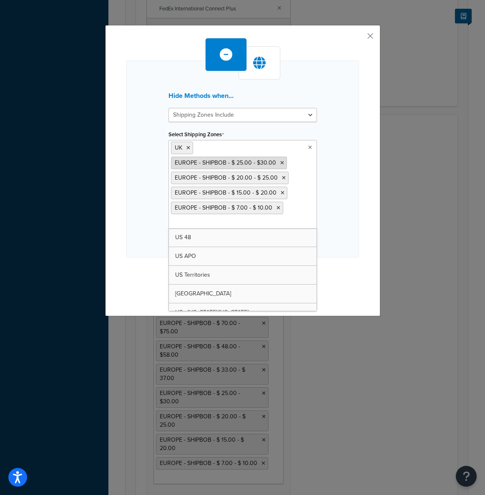
click at [280, 163] on icon at bounding box center [282, 162] width 4 height 5
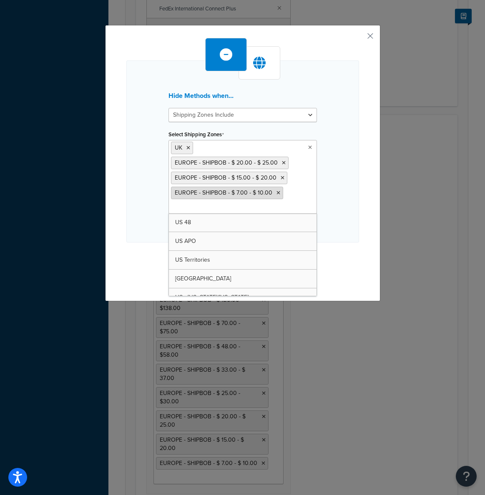
drag, startPoint x: 278, startPoint y: 162, endPoint x: 276, endPoint y: 173, distance: 11.0
click at [282, 162] on icon at bounding box center [284, 162] width 4 height 5
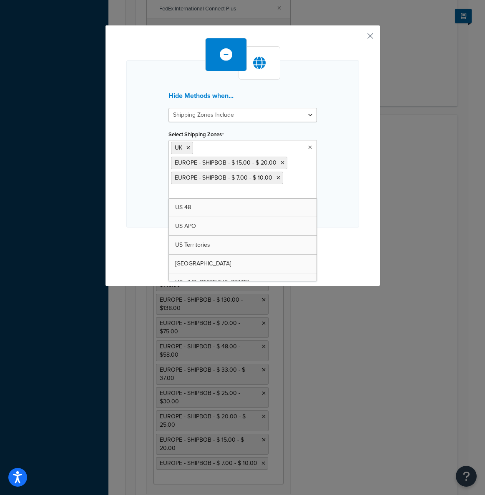
drag, startPoint x: 277, startPoint y: 162, endPoint x: 273, endPoint y: 170, distance: 8.8
click at [280, 162] on icon at bounding box center [282, 162] width 4 height 5
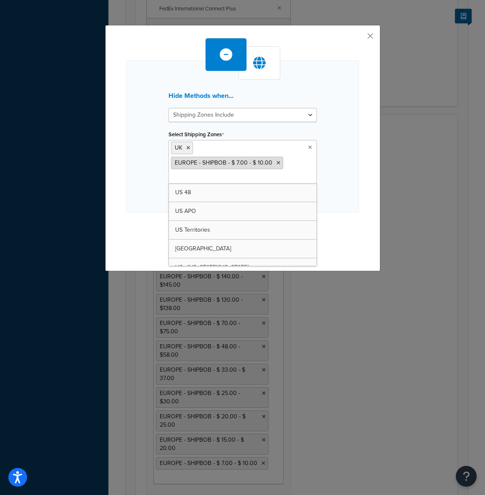
click at [276, 161] on icon at bounding box center [278, 162] width 4 height 5
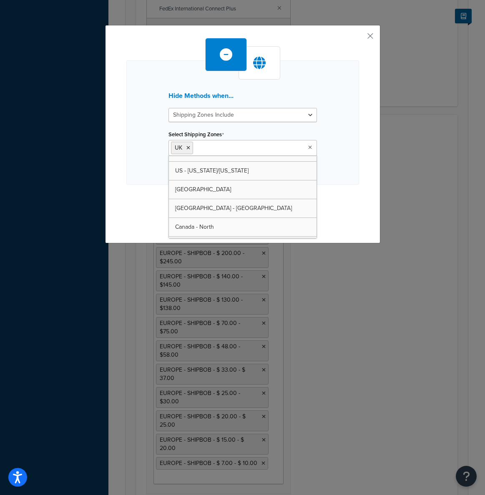
scroll to position [59, 0]
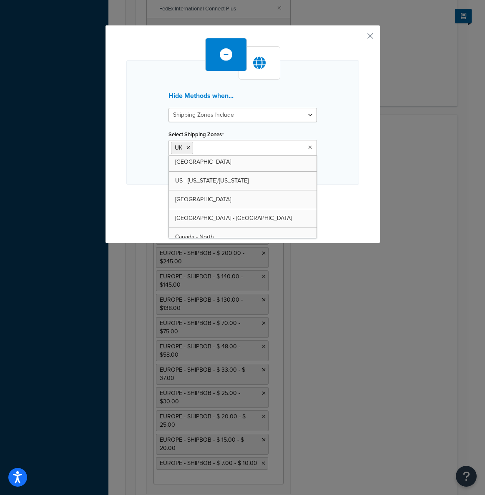
click at [349, 198] on div "Hide Methods when... Shipping Zones Include Shipping Zones Do Not Include Selec…" at bounding box center [242, 132] width 232 height 188
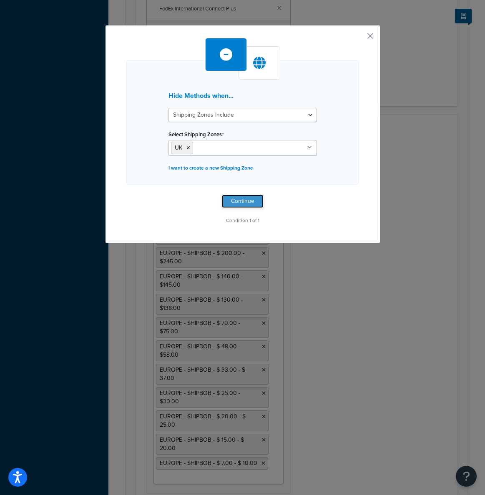
click at [242, 200] on button "Continue" at bounding box center [243, 201] width 42 height 13
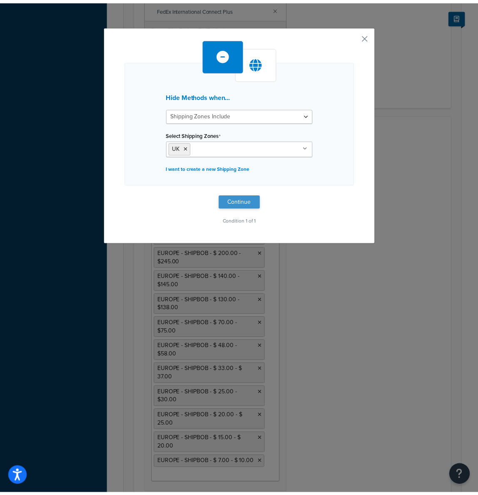
scroll to position [451, 0]
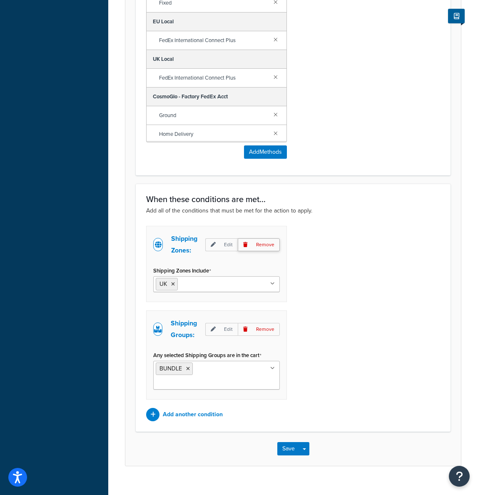
click at [265, 331] on p "Remove" at bounding box center [259, 329] width 42 height 13
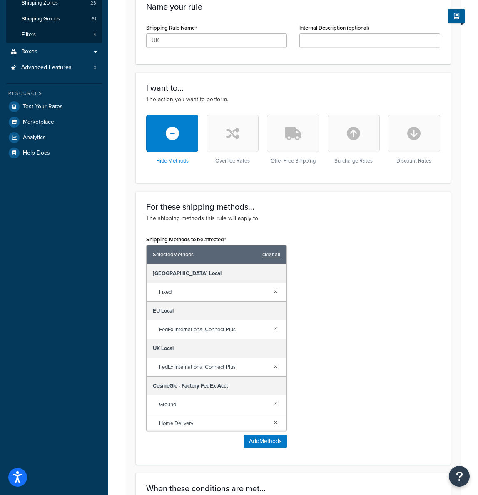
scroll to position [0, 0]
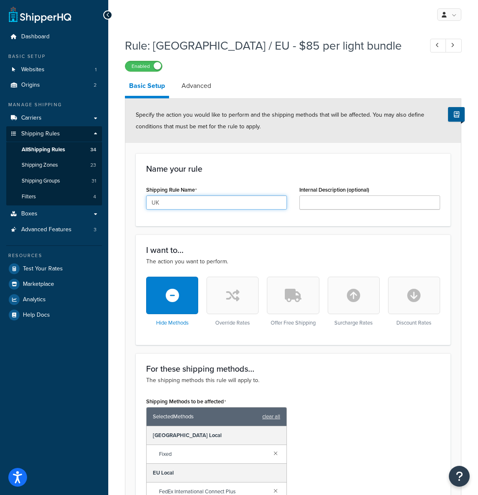
click at [190, 198] on input "UK" at bounding box center [216, 202] width 141 height 14
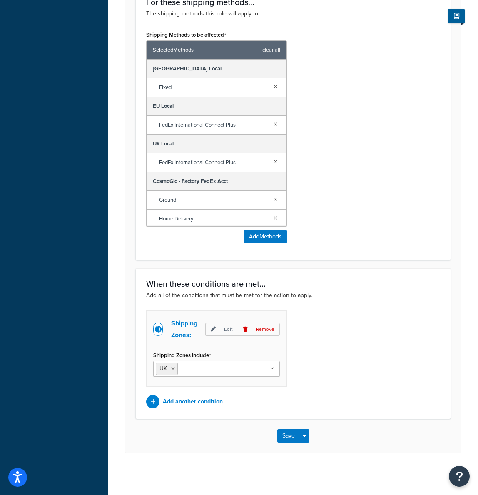
type input "UK NEW 8.29.25"
click at [287, 443] on div "Save Save Dropdown Save and Edit Save and Duplicate Save and Create New" at bounding box center [293, 436] width 336 height 34
click at [288, 435] on button "Save" at bounding box center [288, 435] width 22 height 13
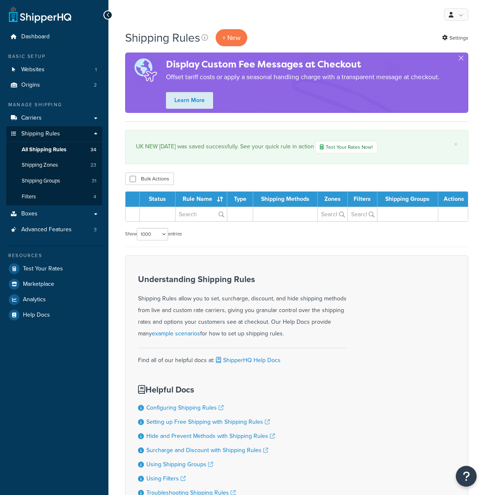
select select "1000"
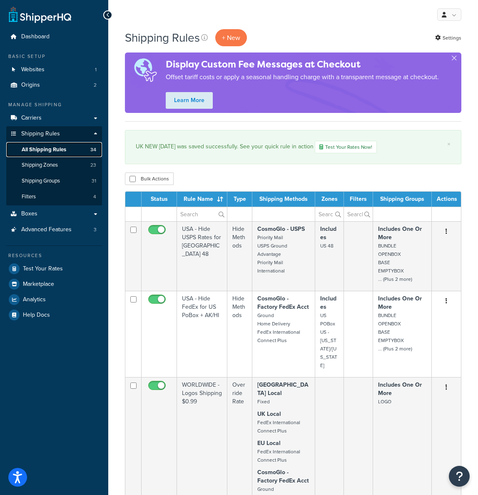
click at [75, 149] on link "All Shipping Rules 34" at bounding box center [54, 149] width 96 height 15
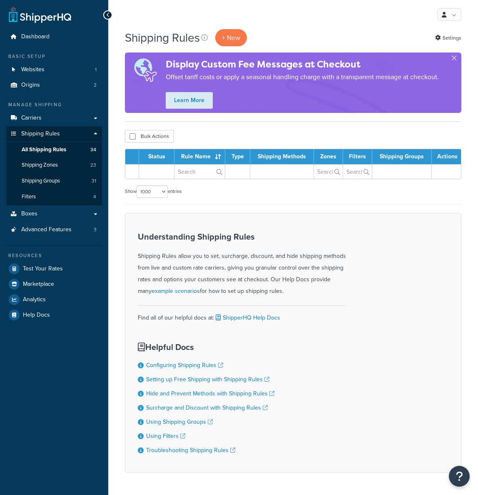
select select "1000"
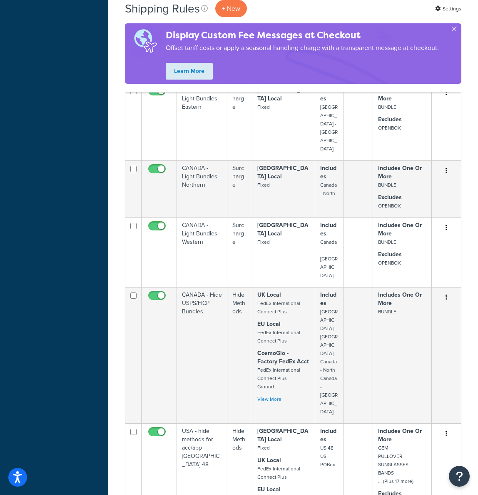
scroll to position [603, 0]
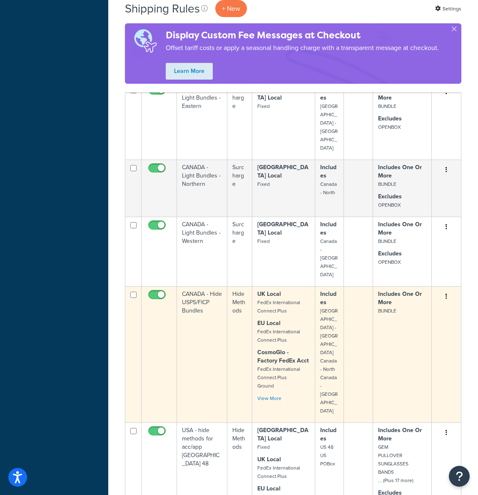
click at [281, 290] on div "UK Local FedEx International Connect Plus EU Local FedEx International Connect …" at bounding box center [283, 346] width 52 height 112
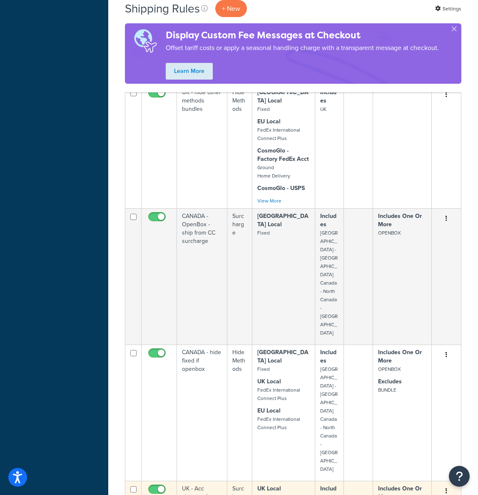
scroll to position [1205, 0]
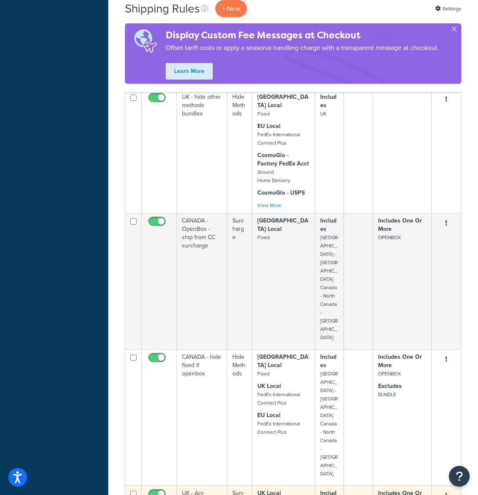
click at [446, 492] on icon "button" at bounding box center [447, 495] width 2 height 6
click at [159, 491] on input "checkbox" at bounding box center [158, 496] width 23 height 10
checkbox input "false"
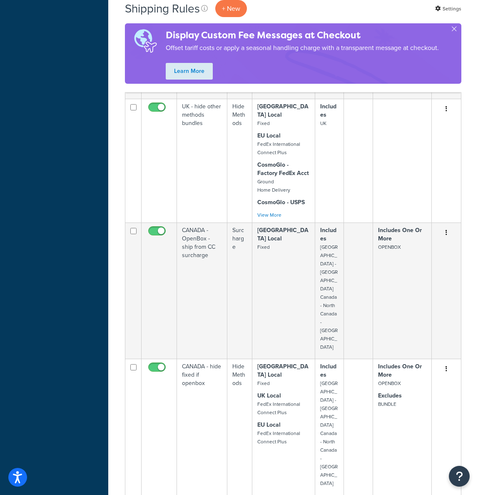
scroll to position [1195, 0]
checkbox input "false"
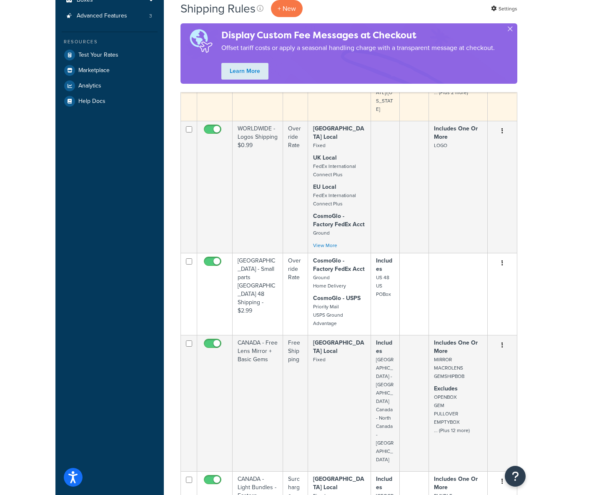
scroll to position [0, 0]
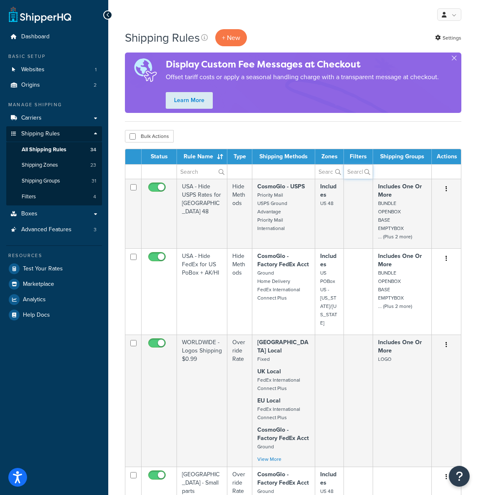
click at [356, 170] on input "text" at bounding box center [358, 172] width 29 height 14
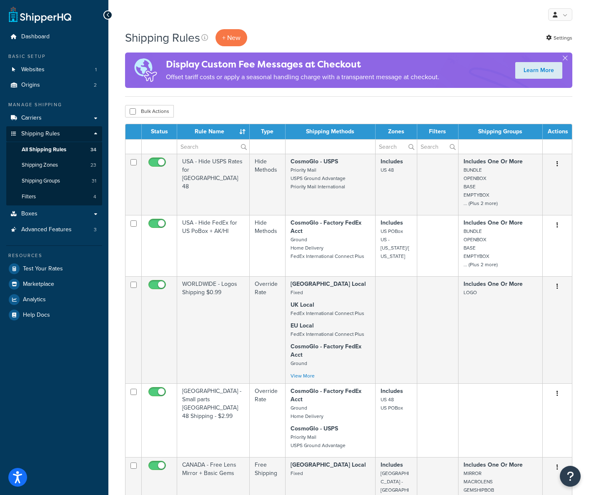
click at [159, 149] on td at bounding box center [159, 146] width 35 height 15
click at [435, 147] on input "text" at bounding box center [437, 147] width 41 height 14
type input "ENABLED"
click at [237, 105] on div "Bulk Actions Duplicate Delete" at bounding box center [348, 111] width 447 height 12
click at [156, 130] on th "Status" at bounding box center [159, 131] width 35 height 15
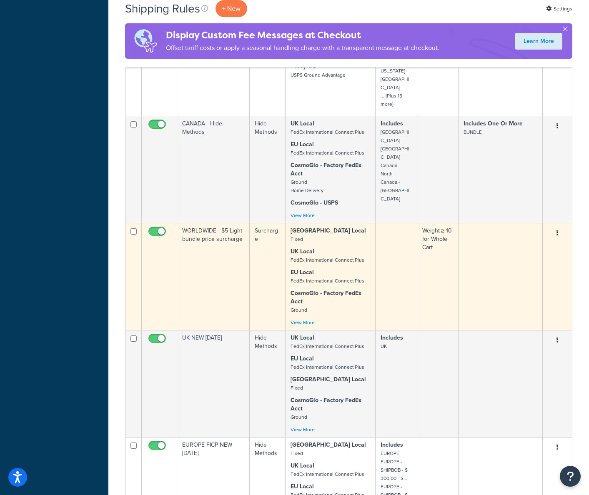
scroll to position [2057, 0]
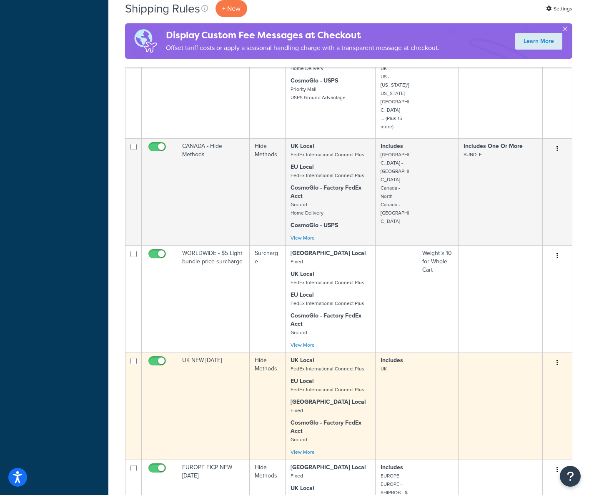
click at [478, 360] on icon "button" at bounding box center [557, 363] width 2 height 6
click at [478, 370] on link "Edit" at bounding box center [530, 378] width 66 height 17
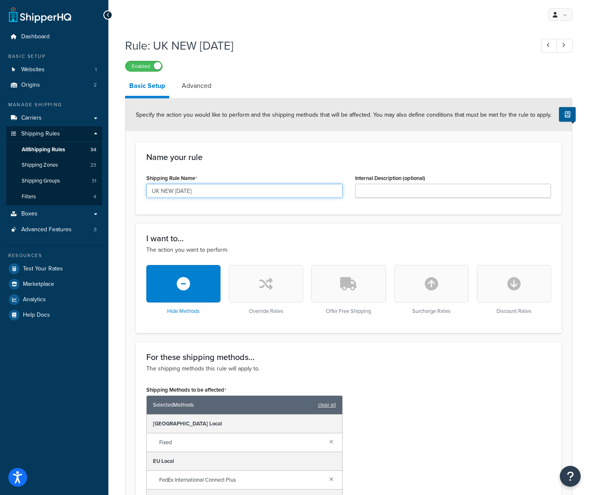
click at [160, 192] on input "UK NEW [DATE]" at bounding box center [244, 191] width 196 height 14
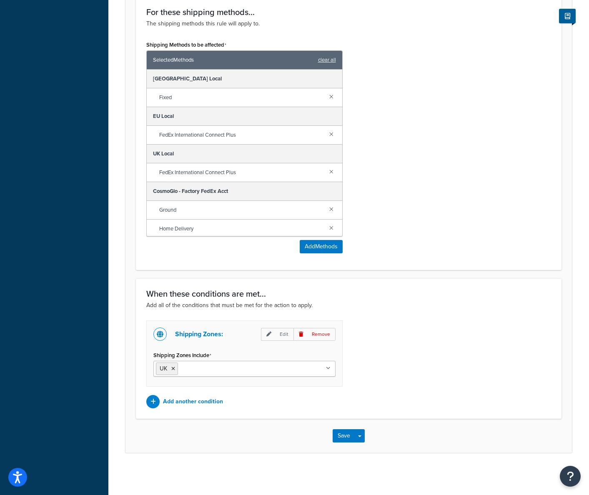
scroll to position [77, 0]
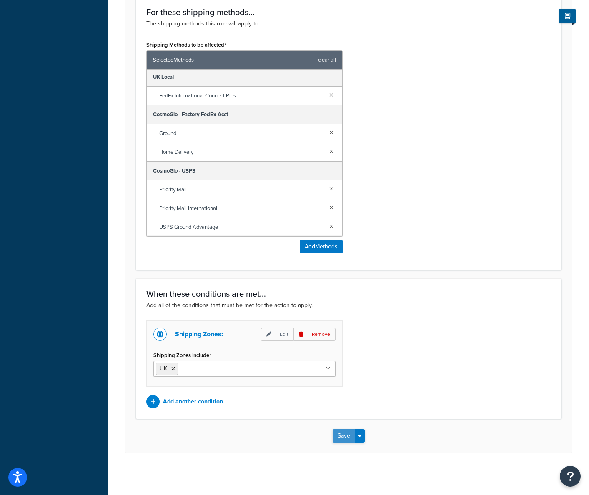
type input "UK FICP NEW [DATE]"
click at [337, 434] on button "Save" at bounding box center [343, 435] width 22 height 13
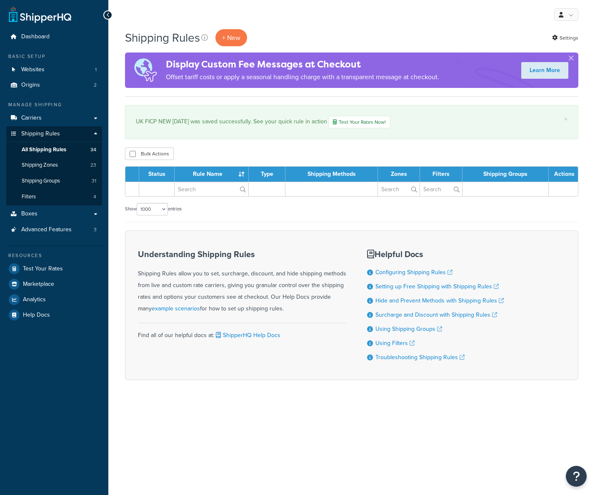
select select "1000"
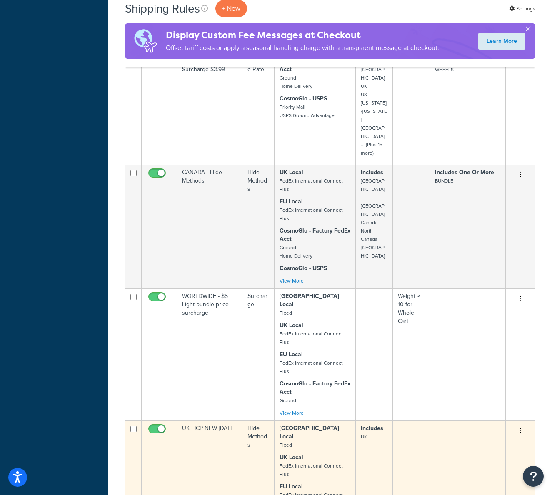
scroll to position [2397, 0]
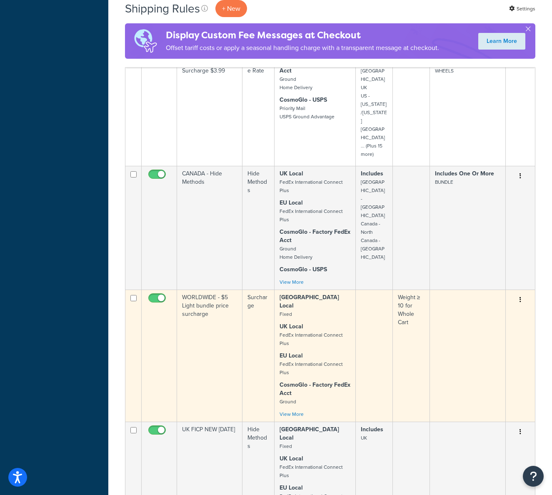
click at [232, 290] on td "WORLDWIDE - $5 Light bundle price surcharge" at bounding box center [209, 356] width 65 height 132
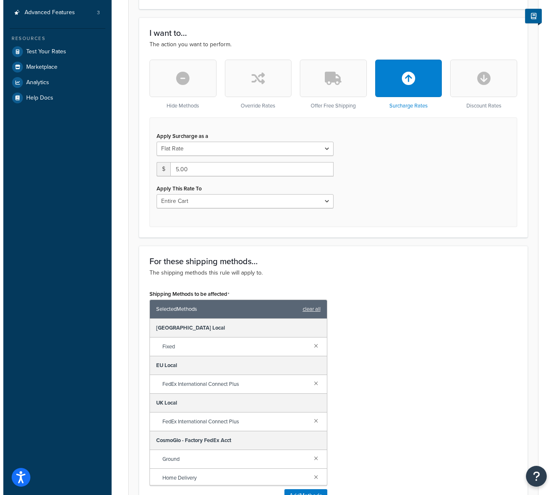
scroll to position [240, 0]
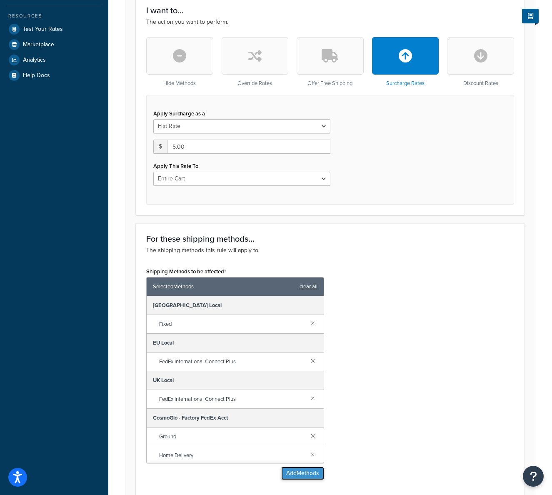
click at [297, 468] on button "Add Methods" at bounding box center [302, 473] width 43 height 13
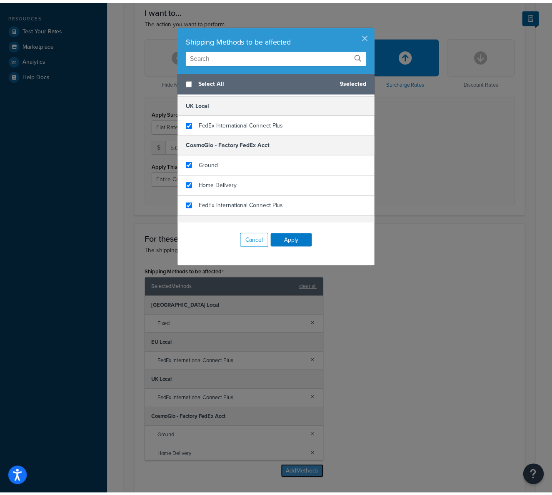
scroll to position [150, 0]
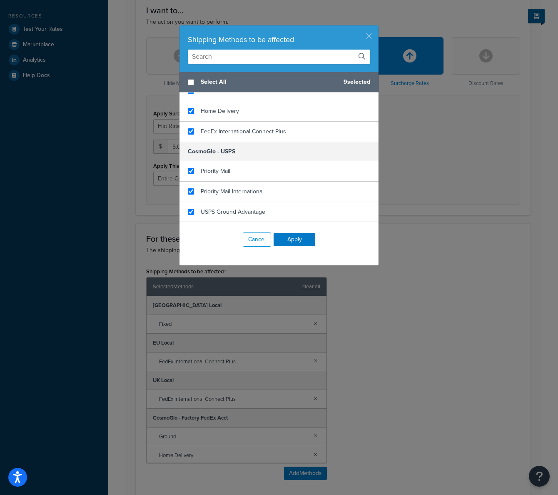
click at [377, 27] on button "button" at bounding box center [378, 26] width 2 height 2
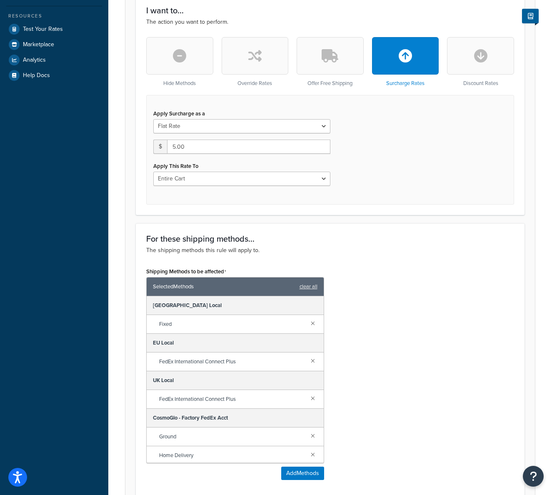
scroll to position [479, 0]
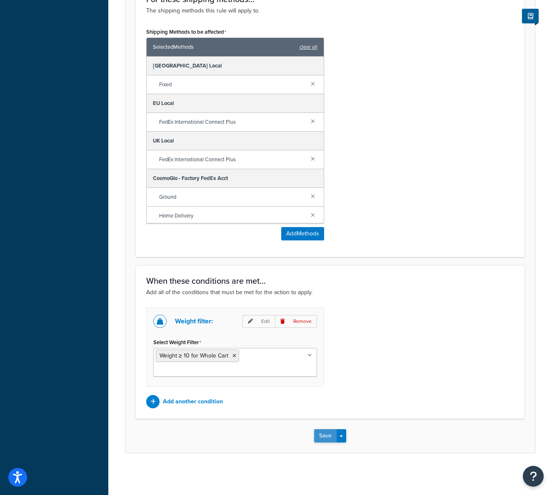
click at [324, 434] on button "Save" at bounding box center [325, 435] width 22 height 13
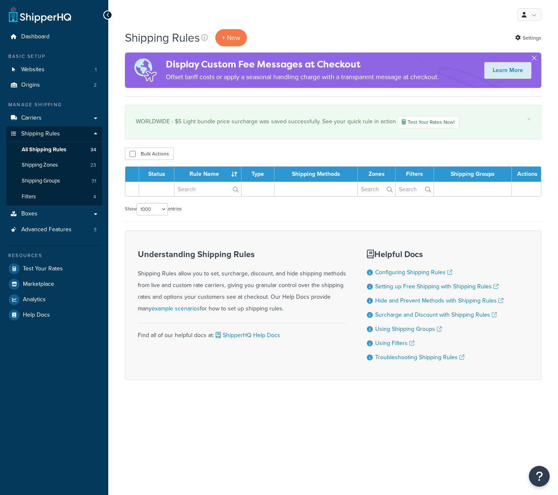
select select "1000"
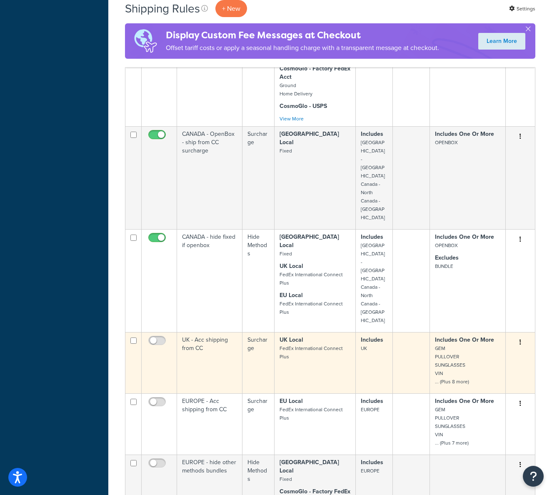
scroll to position [1156, 0]
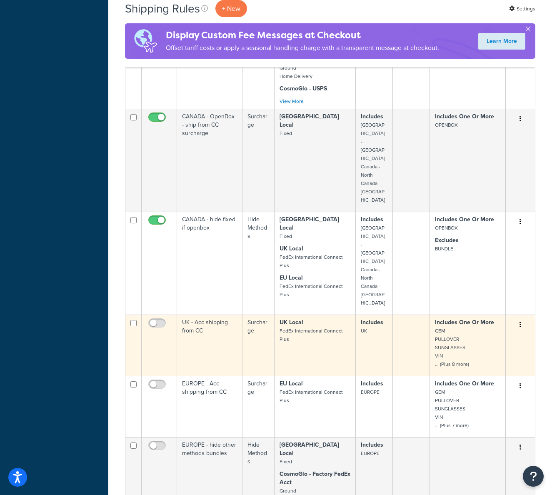
drag, startPoint x: 133, startPoint y: 200, endPoint x: 132, endPoint y: 249, distance: 49.6
click at [132, 320] on input "checkbox" at bounding box center [133, 323] width 6 height 6
checkbox input "true"
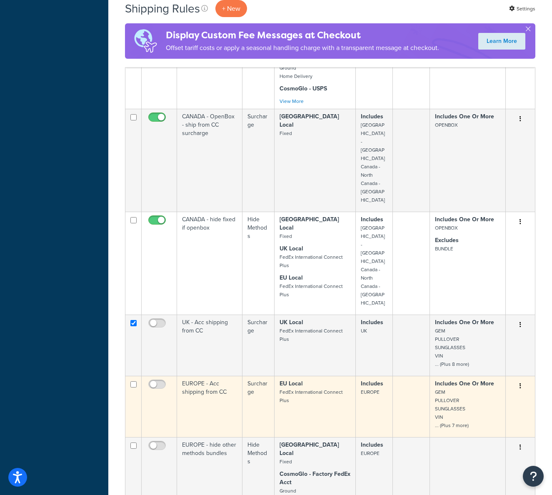
click at [130, 376] on td at bounding box center [133, 406] width 16 height 61
checkbox input "true"
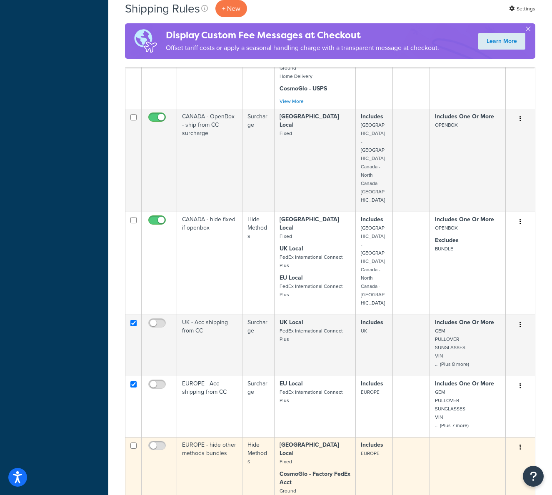
click at [131, 442] on input "checkbox" at bounding box center [133, 445] width 6 height 6
checkbox input "true"
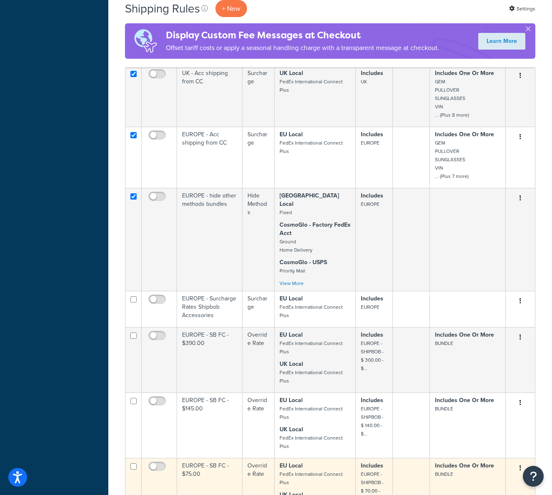
scroll to position [1429, 0]
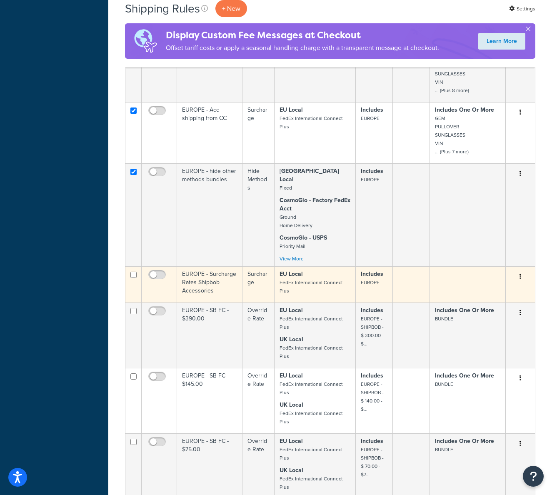
click at [132, 272] on input "checkbox" at bounding box center [133, 275] width 6 height 6
checkbox input "true"
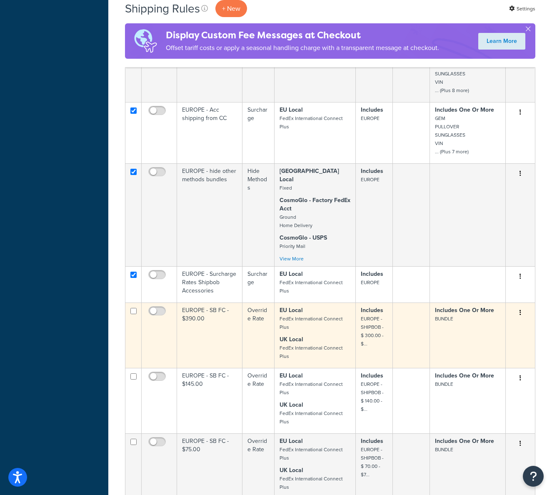
drag, startPoint x: 135, startPoint y: 177, endPoint x: 126, endPoint y: 200, distance: 25.1
click at [134, 308] on input "checkbox" at bounding box center [133, 311] width 6 height 6
checkbox input "true"
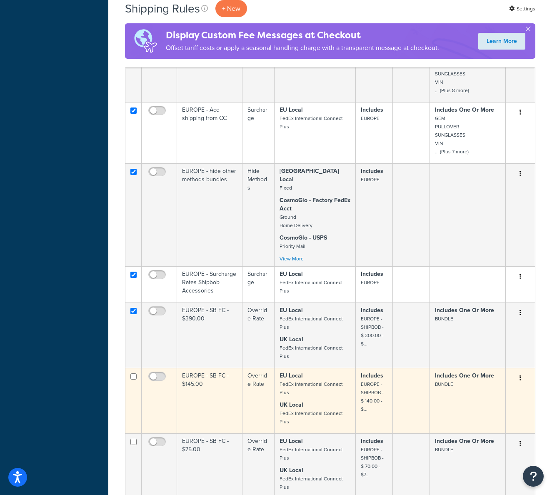
click at [133, 373] on input "checkbox" at bounding box center [133, 376] width 6 height 6
checkbox input "true"
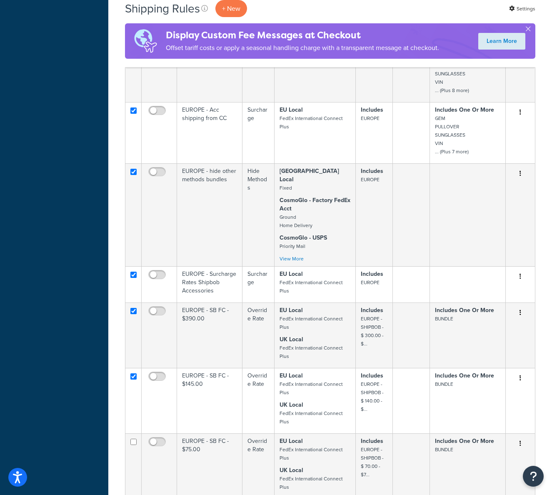
drag, startPoint x: 135, startPoint y: 306, endPoint x: 123, endPoint y: 342, distance: 38.3
click at [135, 439] on input "checkbox" at bounding box center [133, 442] width 6 height 6
checkbox input "true"
drag, startPoint x: 133, startPoint y: 375, endPoint x: 132, endPoint y: 423, distance: 48.4
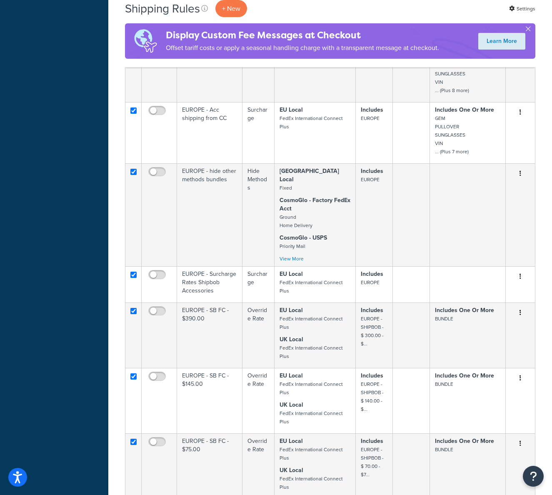
checkbox input "true"
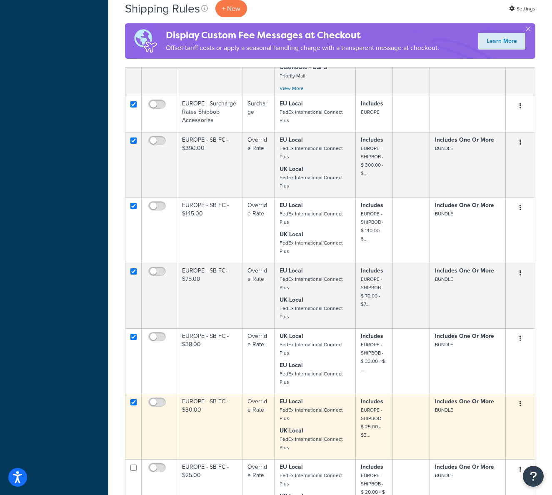
scroll to position [1617, 0]
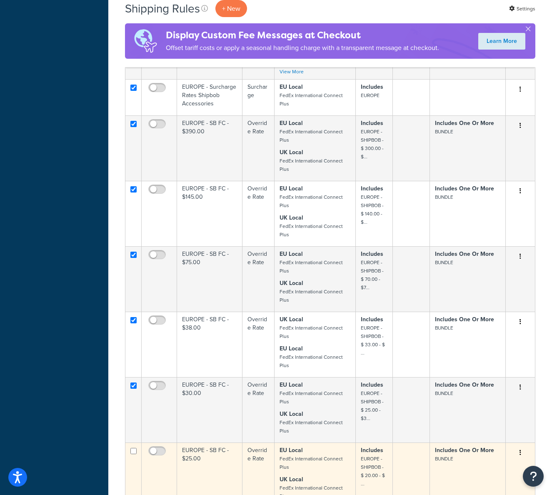
click at [132, 448] on input "checkbox" at bounding box center [133, 451] width 6 height 6
checkbox input "true"
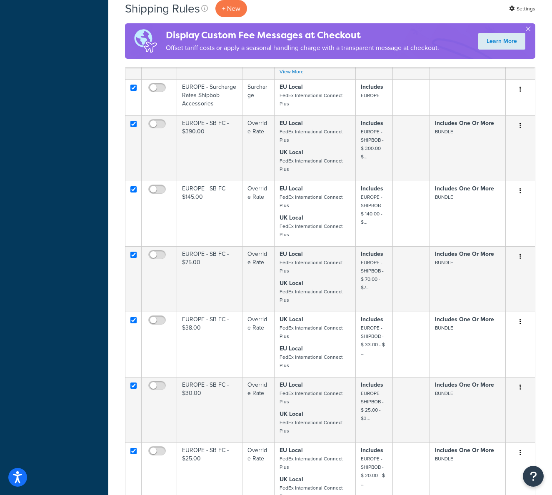
drag, startPoint x: 134, startPoint y: 382, endPoint x: 133, endPoint y: 387, distance: 4.2
checkbox input "true"
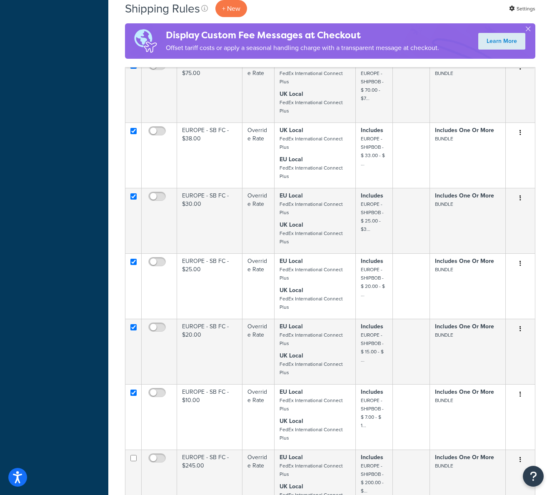
scroll to position [1809, 0]
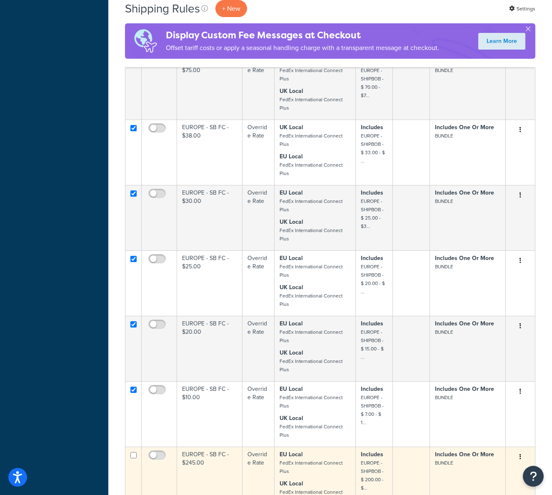
click at [132, 452] on input "checkbox" at bounding box center [133, 455] width 6 height 6
checkbox input "true"
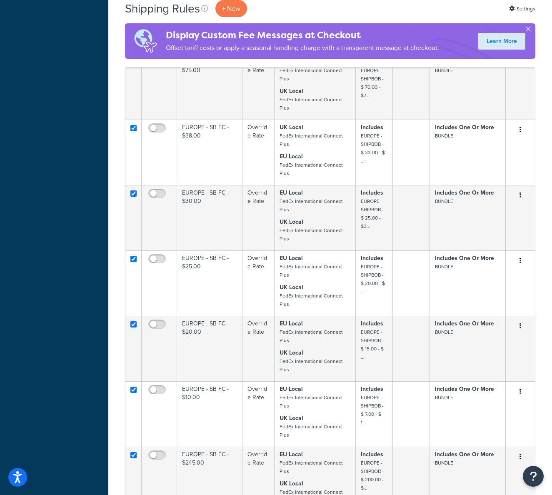
checkbox input "true"
drag, startPoint x: 134, startPoint y: 453, endPoint x: 142, endPoint y: 457, distance: 8.6
checkbox input "true"
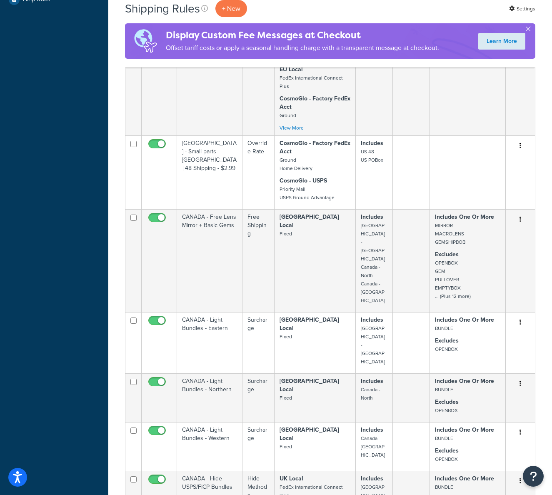
scroll to position [0, 0]
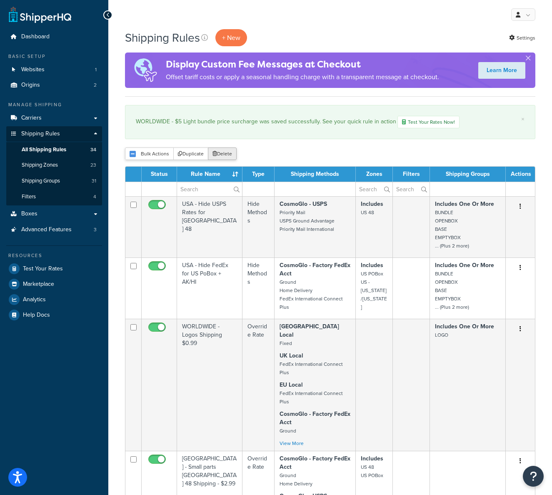
click at [224, 154] on button "Delete" at bounding box center [222, 153] width 29 height 12
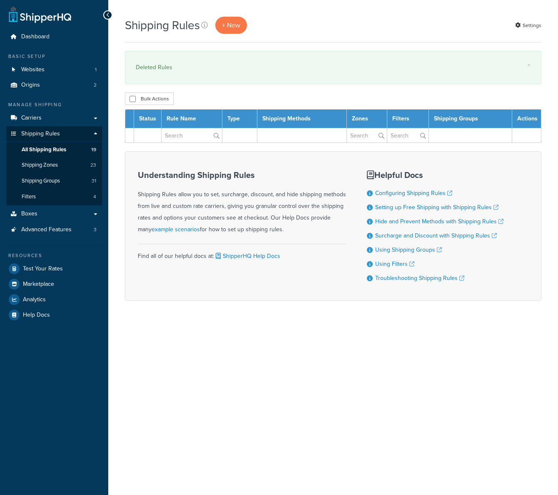
select select "1000"
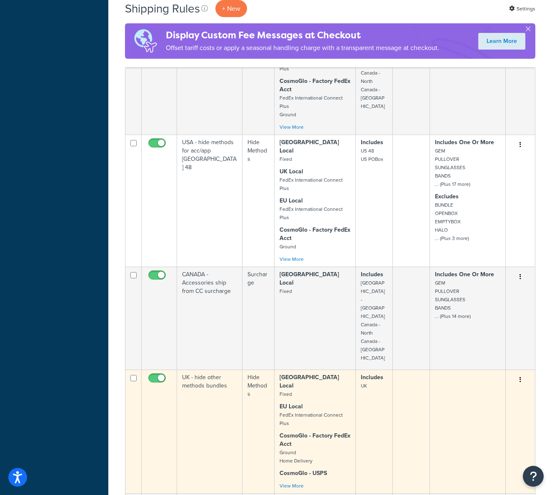
scroll to position [770, 0]
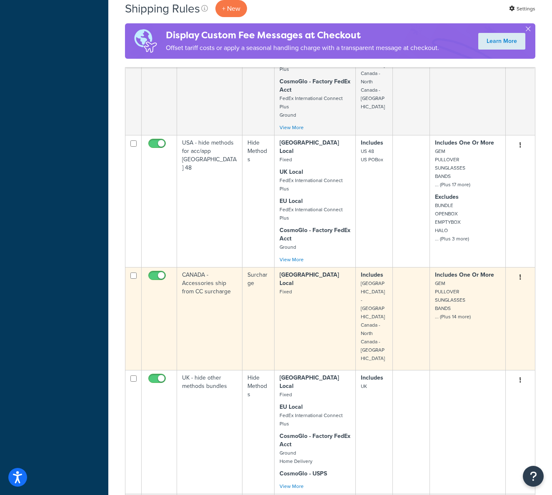
click at [349, 267] on td "Canada Local Fixed" at bounding box center [315, 318] width 81 height 103
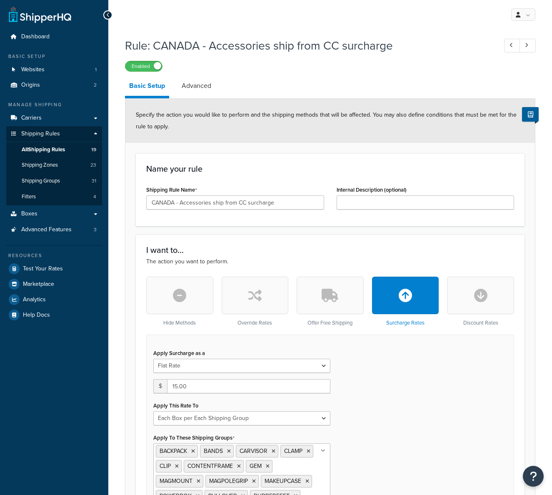
select select "BOX"
click at [57, 148] on span "All Shipping Rules" at bounding box center [43, 149] width 43 height 7
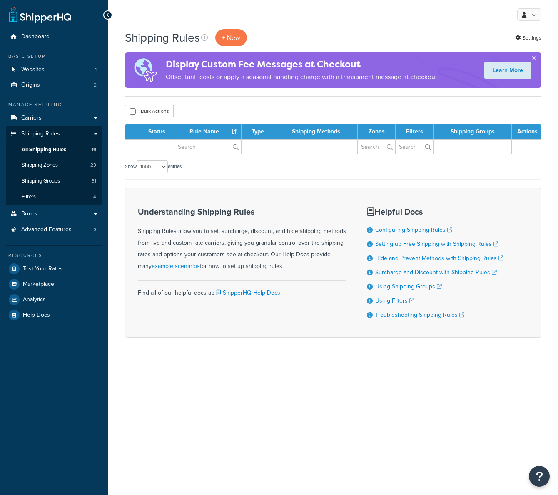
select select "1000"
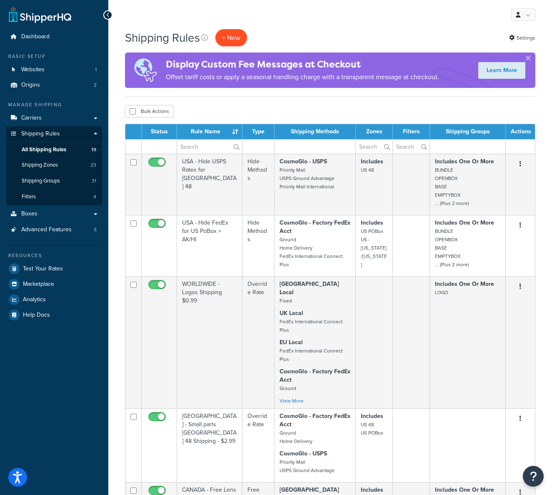
click at [231, 41] on p "+ New" at bounding box center [231, 37] width 32 height 17
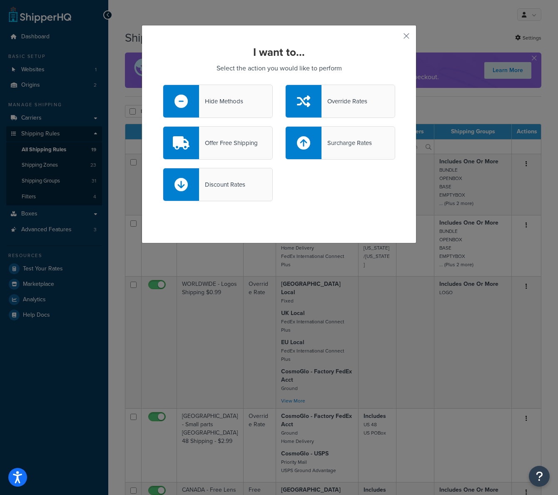
click at [235, 140] on div "Offer Free Shipping" at bounding box center [228, 143] width 59 height 12
click at [0, 0] on input "Offer Free Shipping" at bounding box center [0, 0] width 0 height 0
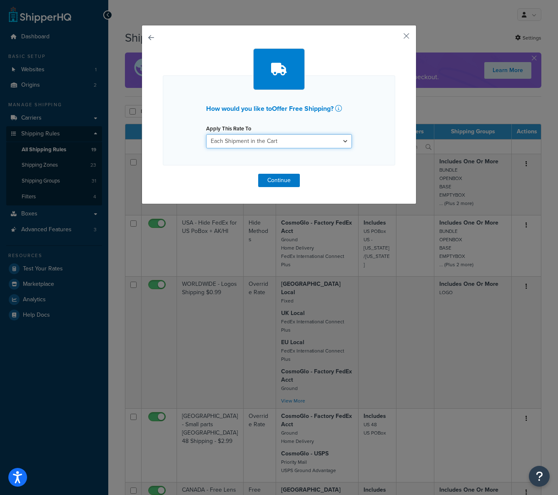
click at [264, 140] on select "Each Shipment in the Cart Each Origin in the Cart Each Shipping Group in the Ca…" at bounding box center [279, 141] width 146 height 14
select select "ITEM"
click at [206, 134] on select "Each Shipment in the Cart Each Origin in the Cart Each Shipping Group in the Ca…" at bounding box center [279, 141] width 146 height 14
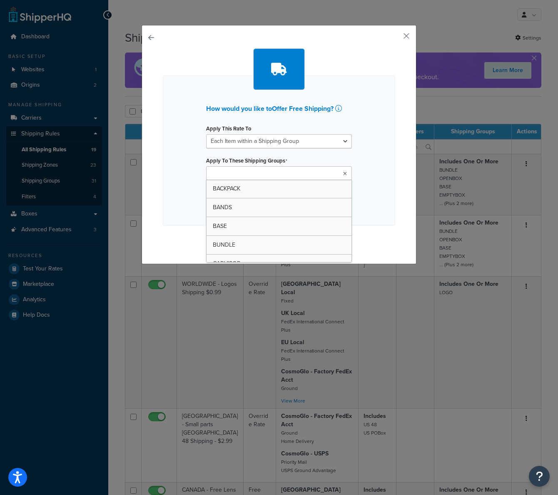
click at [256, 167] on ul at bounding box center [279, 173] width 146 height 14
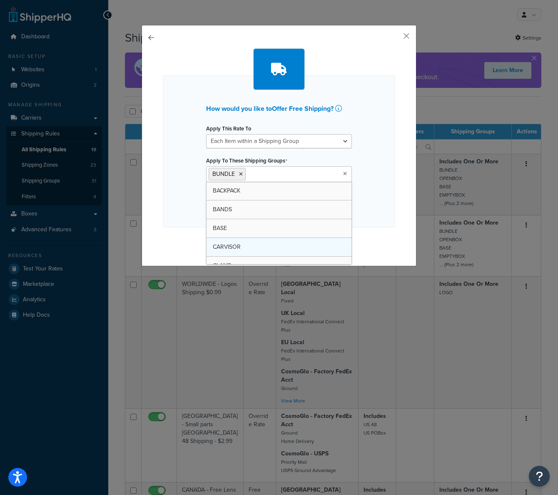
drag, startPoint x: 242, startPoint y: 245, endPoint x: 245, endPoint y: 241, distance: 5.1
click at [370, 205] on div "How would you like to Offer Free Shipping ? Apply This Rate To Each Shipment in…" at bounding box center [279, 151] width 232 height 152
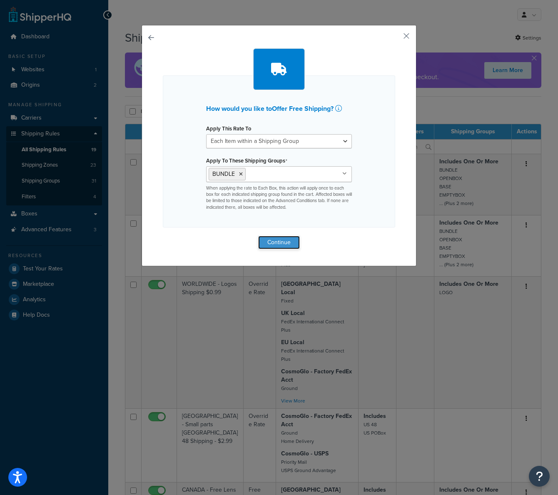
click at [275, 244] on button "Continue" at bounding box center [279, 242] width 42 height 13
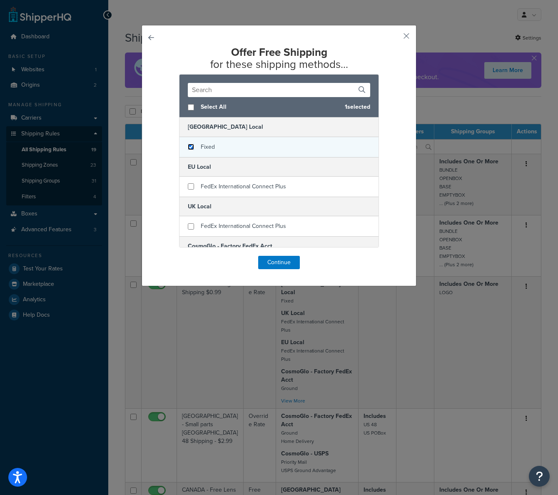
drag, startPoint x: 186, startPoint y: 145, endPoint x: 185, endPoint y: 150, distance: 5.1
click at [188, 147] on input "checkbox" at bounding box center [191, 147] width 6 height 6
checkbox input "true"
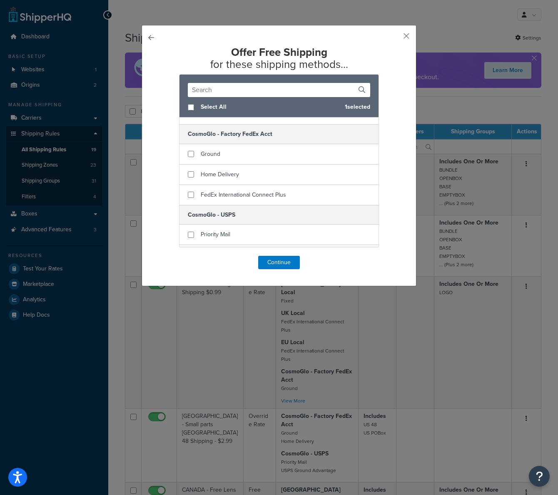
scroll to position [150, 0]
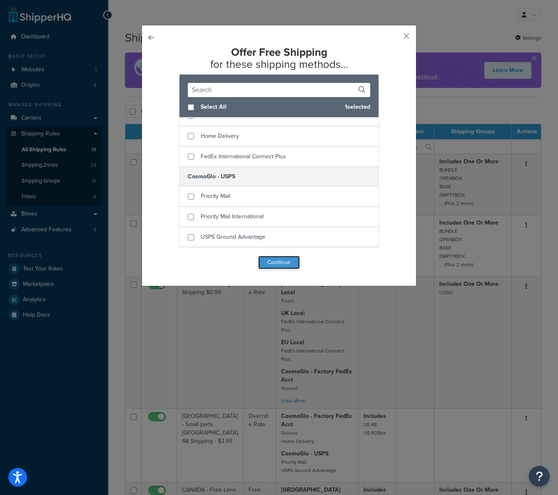
click at [277, 264] on button "Continue" at bounding box center [279, 262] width 42 height 13
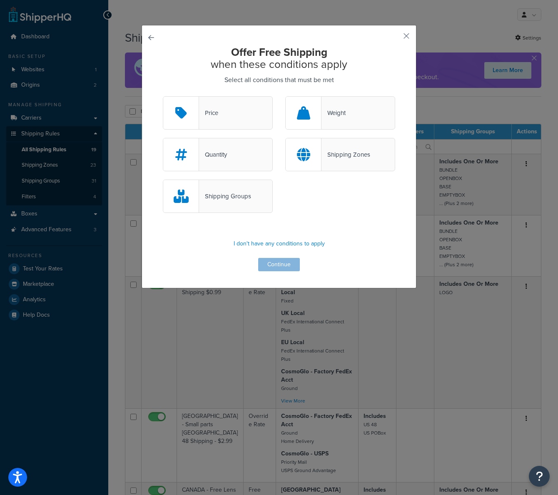
click at [240, 204] on div "Shipping Groups" at bounding box center [218, 196] width 110 height 33
click at [0, 0] on input "Shipping Groups" at bounding box center [0, 0] width 0 height 0
click at [340, 161] on div "Shipping Zones" at bounding box center [340, 154] width 110 height 33
click at [0, 0] on input "Shipping Zones" at bounding box center [0, 0] width 0 height 0
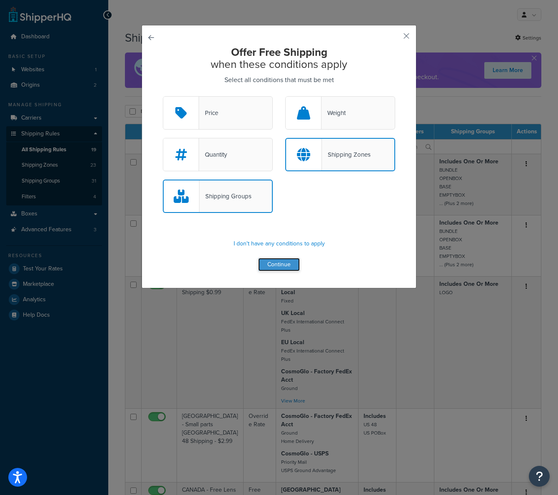
click at [277, 264] on button "Continue" at bounding box center [279, 264] width 42 height 13
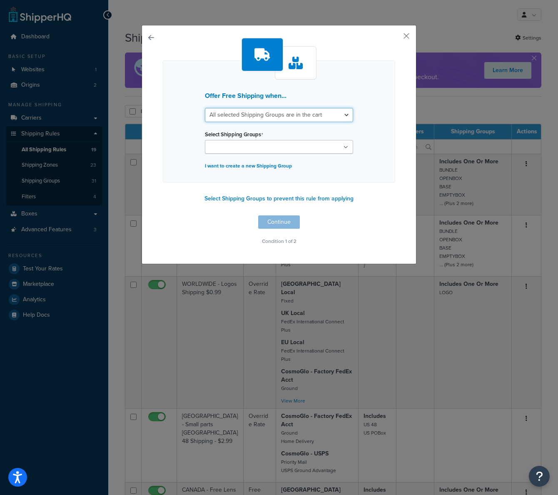
click at [271, 115] on select "All selected Shipping Groups are in the cart Any selected Shipping Groups are i…" at bounding box center [279, 115] width 148 height 14
select select "any"
click at [205, 108] on select "All selected Shipping Groups are in the cart Any selected Shipping Groups are i…" at bounding box center [279, 115] width 148 height 14
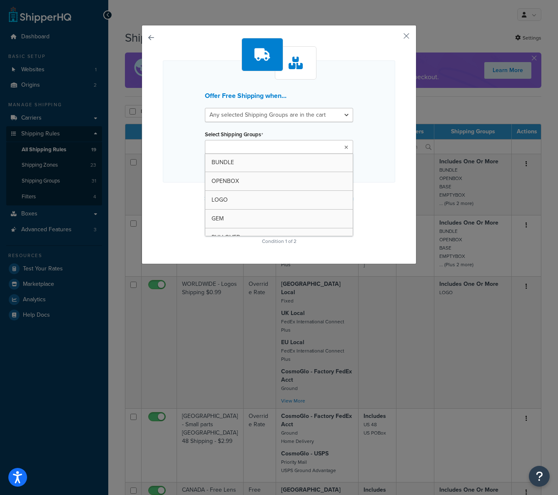
click at [249, 142] on ul at bounding box center [279, 147] width 148 height 14
drag, startPoint x: 170, startPoint y: 197, endPoint x: 163, endPoint y: 203, distance: 9.8
click at [170, 197] on div "Offer Free Shipping when... All selected Shipping Groups are in the cart Any se…" at bounding box center [279, 143] width 232 height 211
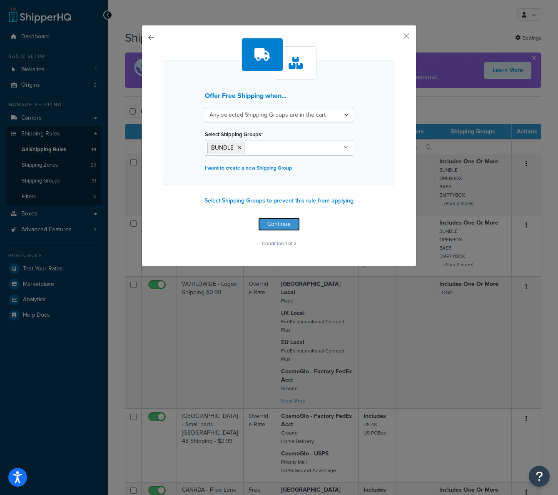
click at [273, 225] on button "Continue" at bounding box center [279, 223] width 42 height 13
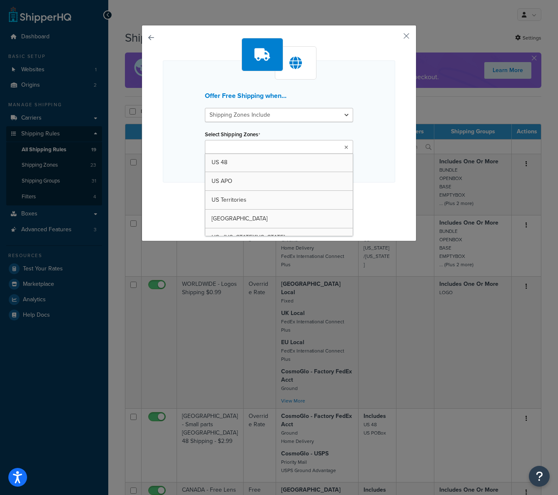
click at [247, 146] on input "Select Shipping Zones" at bounding box center [244, 147] width 74 height 9
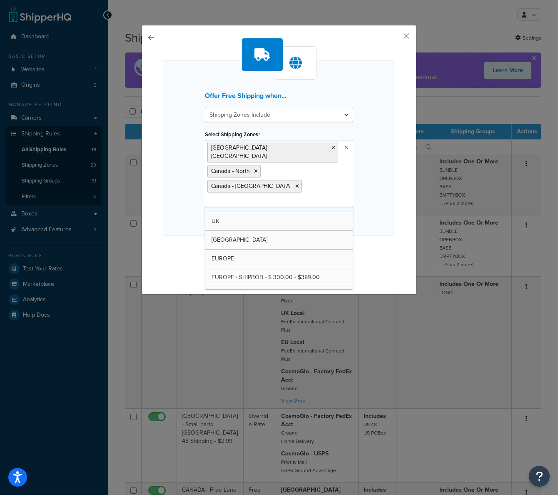
scroll to position [91, 0]
click at [381, 192] on div "Offer Free Shipping when... Shipping Zones Include Shipping Zones Do Not Includ…" at bounding box center [279, 147] width 232 height 175
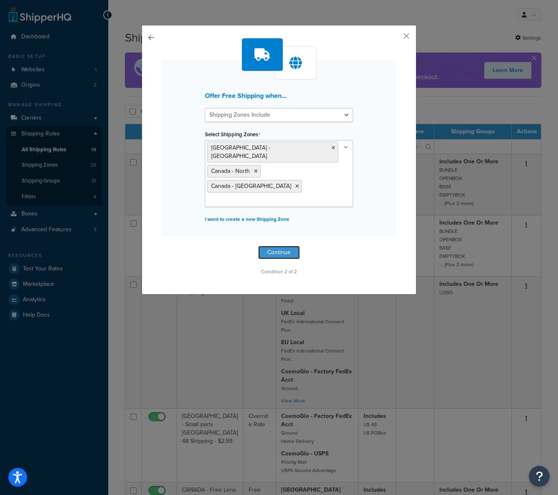
click at [272, 246] on button "Continue" at bounding box center [279, 252] width 42 height 13
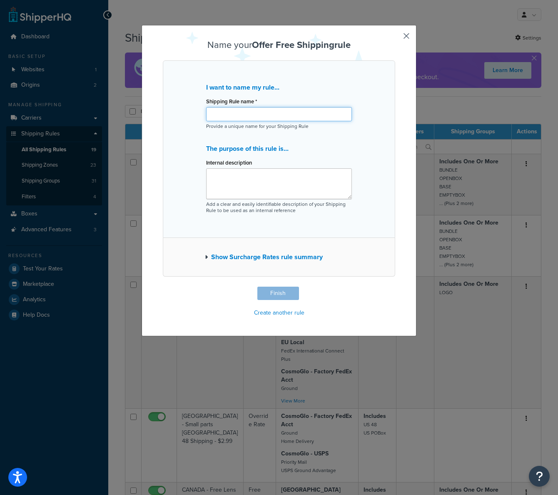
click at [245, 115] on input "Shipping Rule name *" at bounding box center [279, 114] width 146 height 14
type input "CANADA FREE LIGHT SHIPPING [DATE]"
click at [279, 295] on button "Finish" at bounding box center [278, 293] width 42 height 13
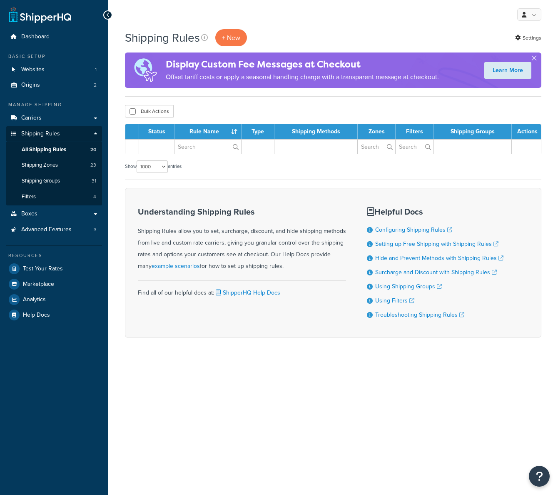
select select "1000"
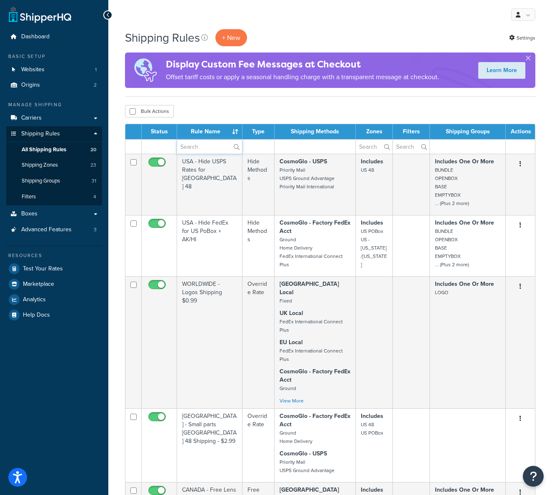
click at [187, 150] on input "text" at bounding box center [209, 147] width 65 height 14
type input "CANADA"
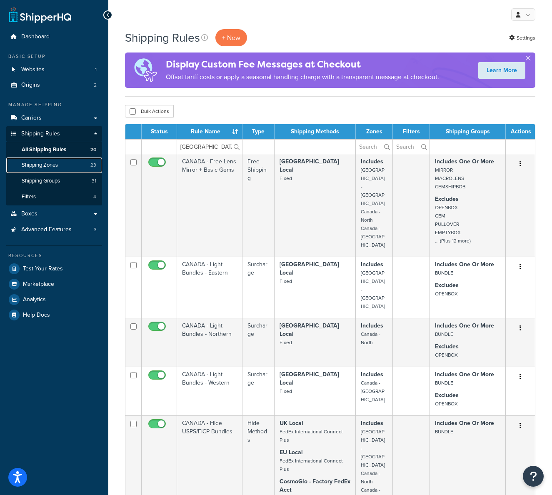
click at [55, 167] on span "Shipping Zones" at bounding box center [40, 165] width 36 height 7
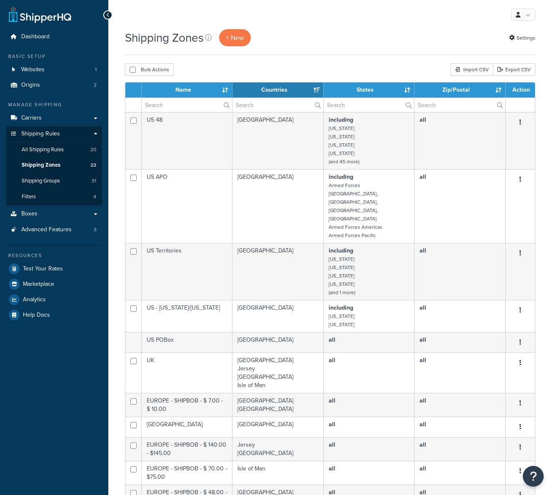
select select "15"
click at [172, 105] on input "text" at bounding box center [187, 105] width 90 height 14
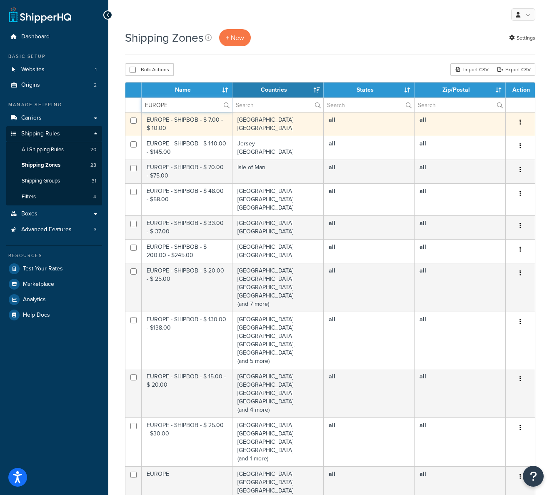
type input "EUROPE"
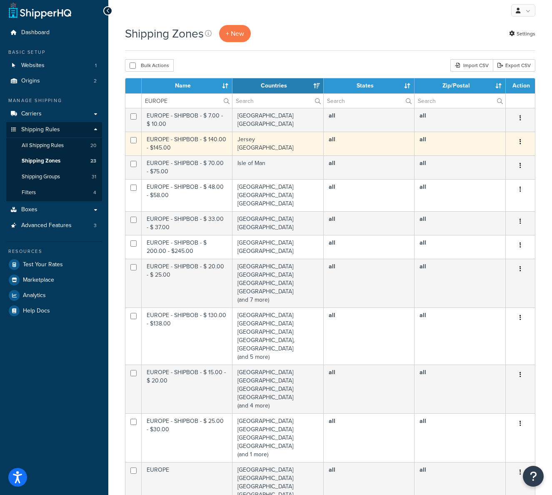
scroll to position [6, 0]
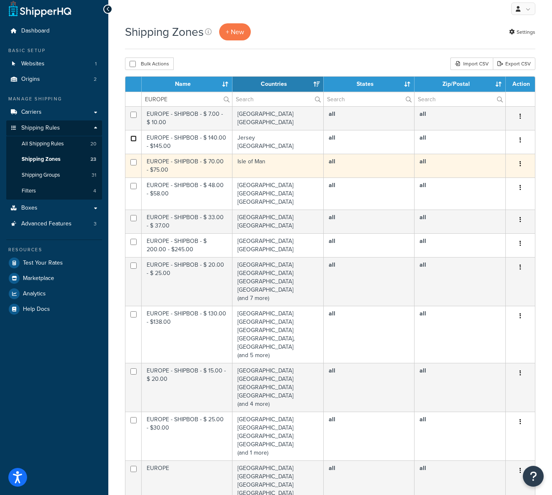
drag, startPoint x: 133, startPoint y: 137, endPoint x: 130, endPoint y: 160, distance: 22.3
click at [133, 138] on input "checkbox" at bounding box center [133, 138] width 6 height 6
checkbox input "true"
click at [132, 162] on input "checkbox" at bounding box center [133, 162] width 6 height 6
checkbox input "true"
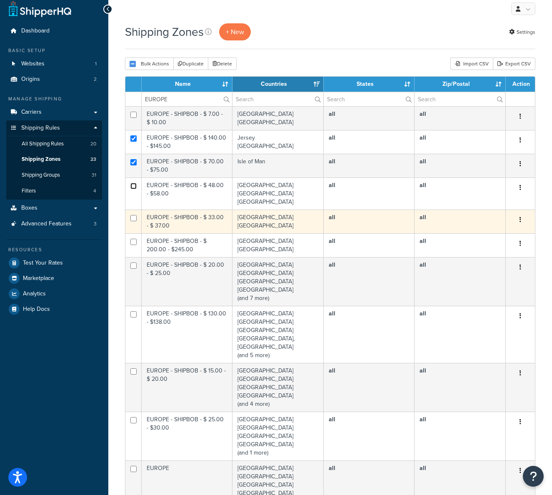
click at [132, 187] on input "checkbox" at bounding box center [133, 186] width 6 height 6
checkbox input "true"
drag, startPoint x: 134, startPoint y: 214, endPoint x: 133, endPoint y: 232, distance: 17.9
click at [134, 216] on td at bounding box center [133, 222] width 16 height 24
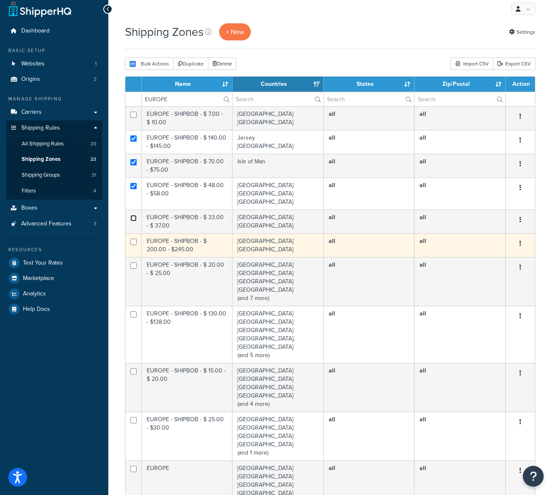
drag, startPoint x: 132, startPoint y: 217, endPoint x: 137, endPoint y: 252, distance: 35.2
click at [132, 217] on input "checkbox" at bounding box center [133, 218] width 6 height 6
checkbox input "true"
click at [135, 243] on input "checkbox" at bounding box center [133, 242] width 6 height 6
checkbox input "true"
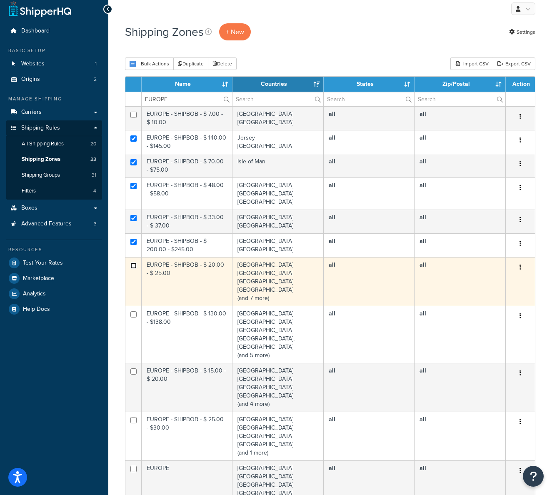
drag, startPoint x: 132, startPoint y: 265, endPoint x: 133, endPoint y: 301, distance: 36.3
click at [132, 266] on input "checkbox" at bounding box center [133, 265] width 6 height 6
checkbox input "true"
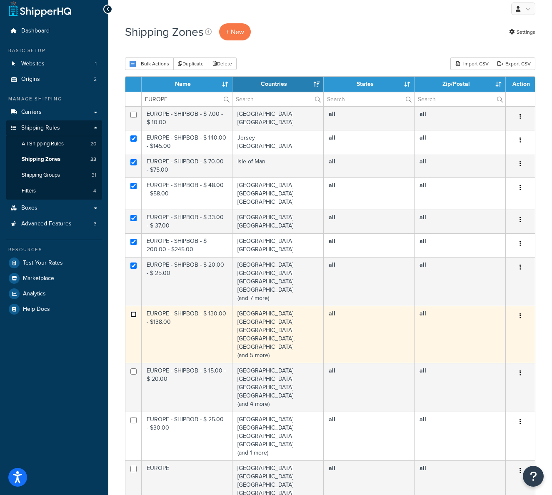
drag, startPoint x: 133, startPoint y: 312, endPoint x: 131, endPoint y: 342, distance: 29.2
click at [133, 312] on input "checkbox" at bounding box center [133, 314] width 6 height 6
checkbox input "true"
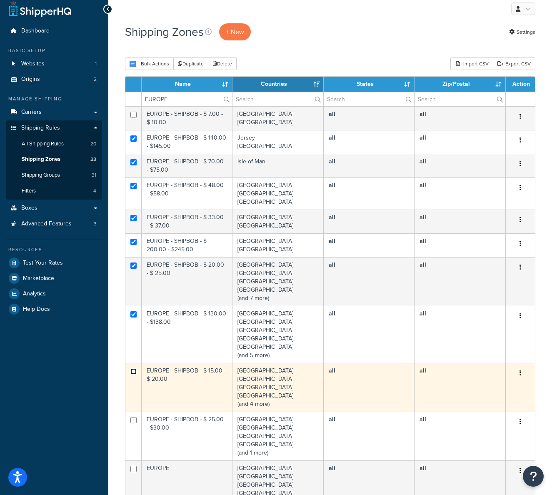
click at [133, 368] on input "checkbox" at bounding box center [133, 371] width 6 height 6
checkbox input "true"
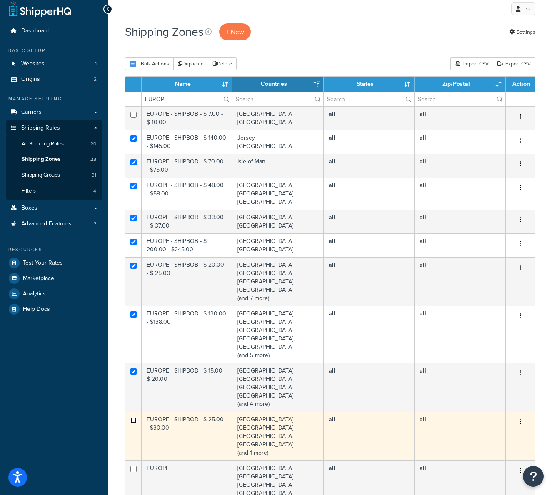
click at [134, 417] on input "checkbox" at bounding box center [133, 420] width 6 height 6
checkbox input "true"
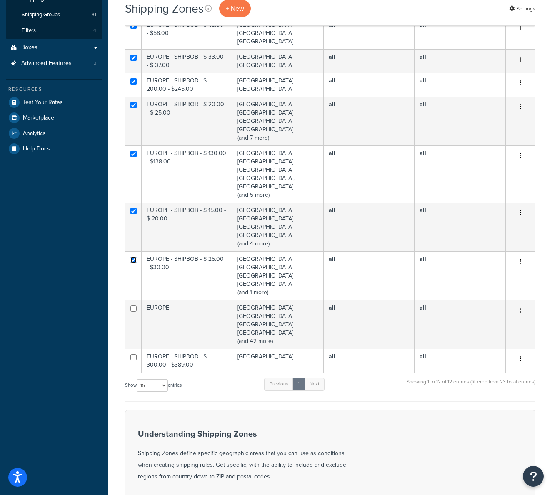
scroll to position [173, 0]
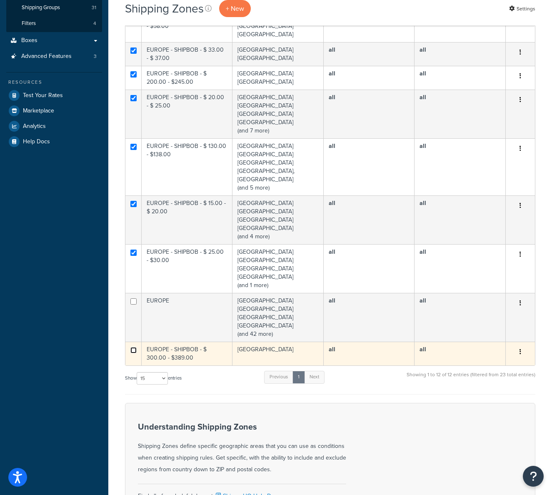
click at [132, 347] on input "checkbox" at bounding box center [133, 350] width 6 height 6
checkbox input "true"
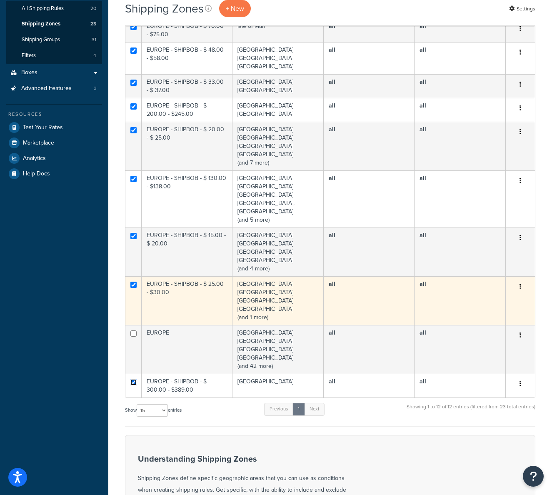
scroll to position [0, 0]
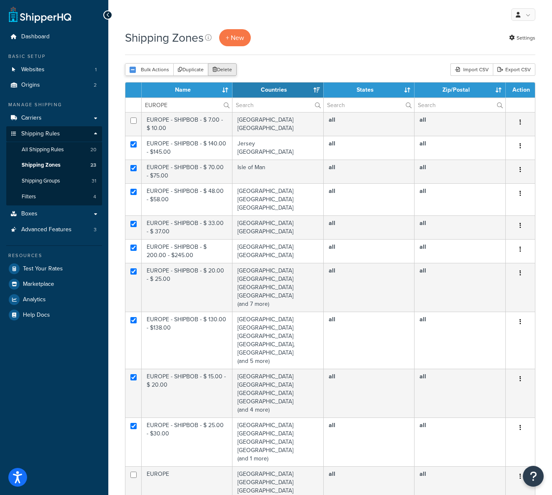
click at [216, 72] on button "Delete" at bounding box center [222, 69] width 29 height 12
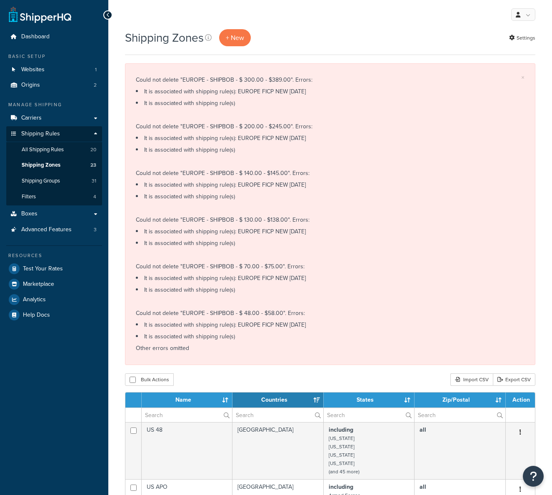
select select "15"
click at [48, 146] on span "All Shipping Rules" at bounding box center [43, 149] width 42 height 7
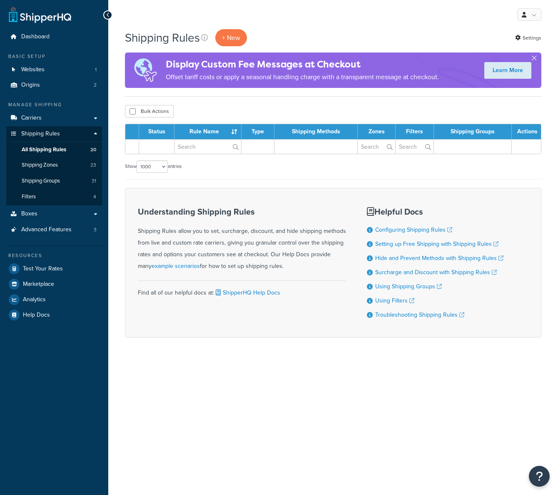
select select "1000"
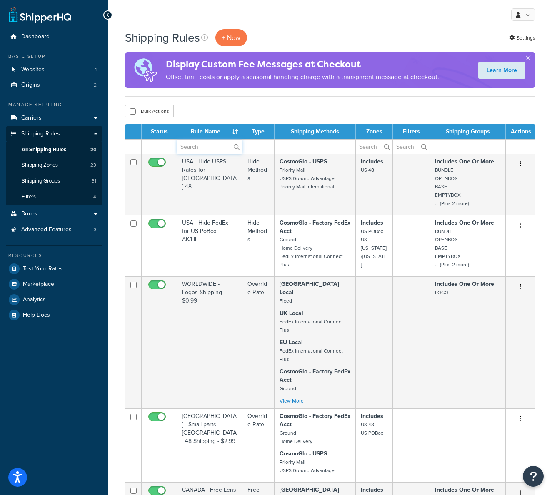
click at [200, 144] on input "text" at bounding box center [209, 147] width 65 height 14
type input "EUROPE"
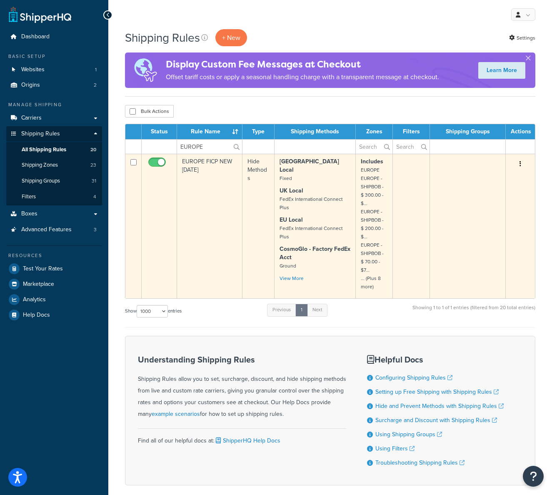
click at [315, 177] on div "[GEOGRAPHIC_DATA] Local Fixed [GEOGRAPHIC_DATA] Local FedEx International Conne…" at bounding box center [315, 219] width 71 height 125
click at [503, 207] on td at bounding box center [468, 226] width 76 height 145
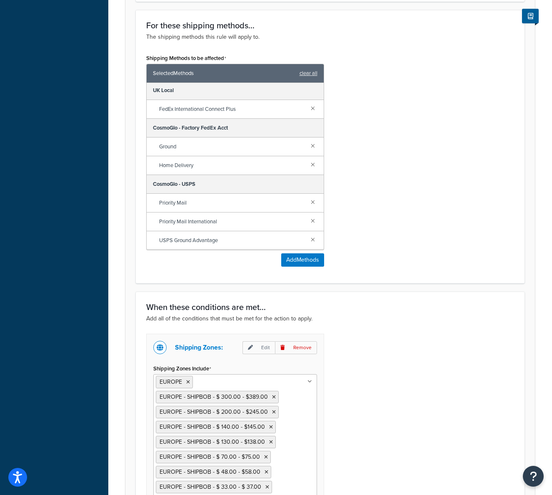
scroll to position [519, 0]
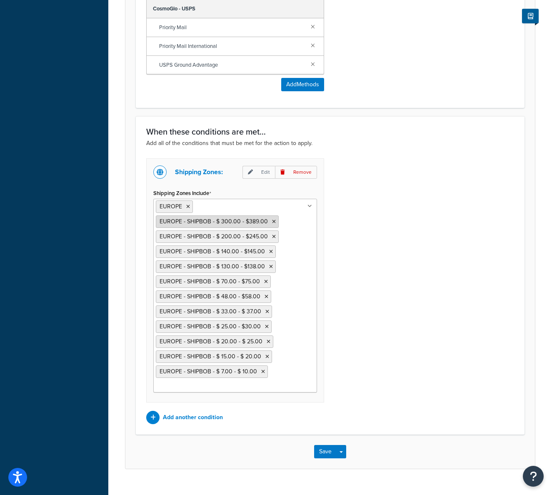
click at [272, 222] on icon at bounding box center [274, 221] width 4 height 5
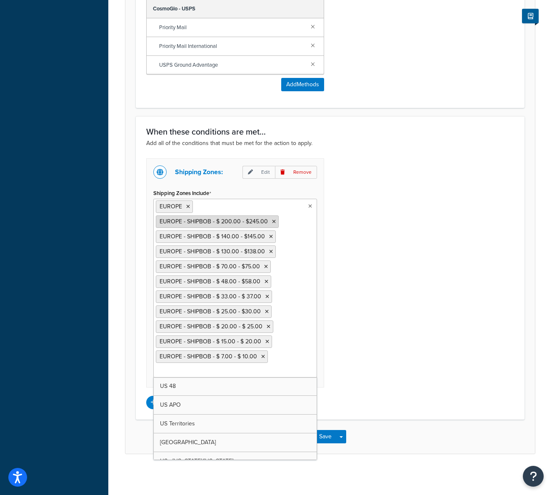
click at [272, 222] on icon at bounding box center [274, 221] width 4 height 5
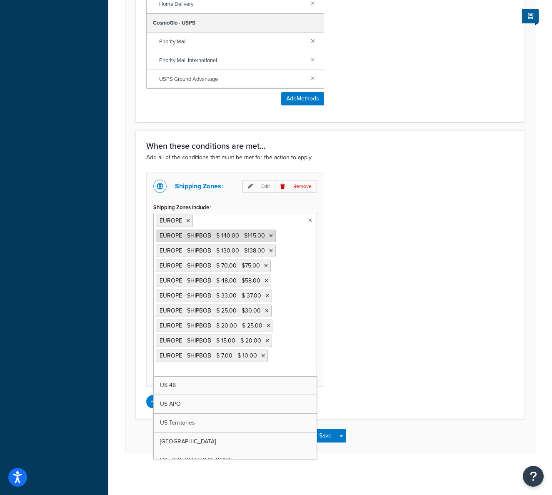
click at [269, 236] on icon at bounding box center [271, 235] width 4 height 5
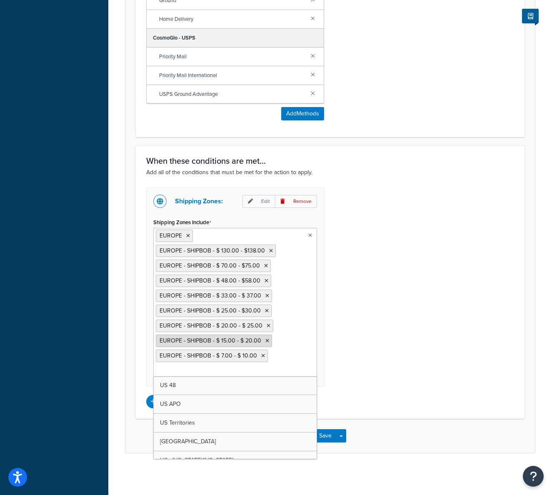
click at [262, 355] on icon at bounding box center [263, 355] width 4 height 5
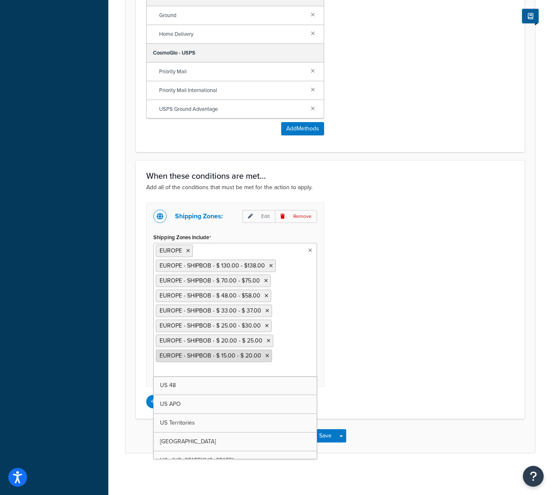
click at [265, 355] on icon at bounding box center [267, 355] width 4 height 5
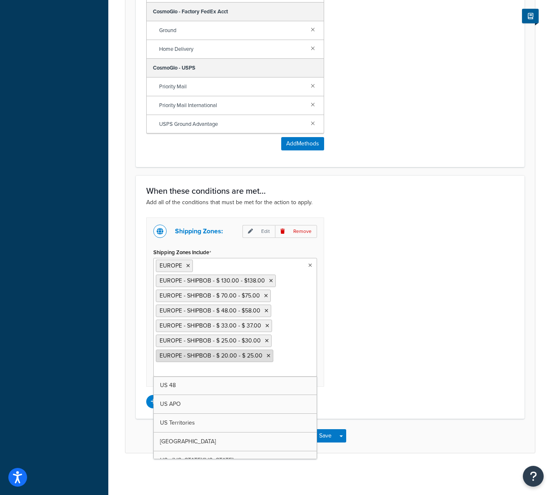
click at [267, 355] on icon at bounding box center [269, 355] width 4 height 5
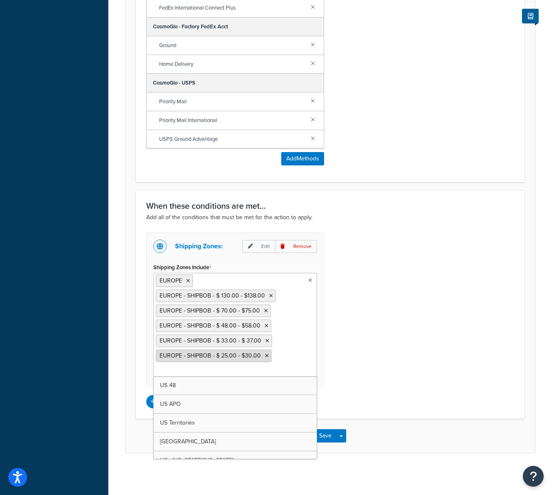
click at [265, 355] on icon at bounding box center [267, 355] width 4 height 5
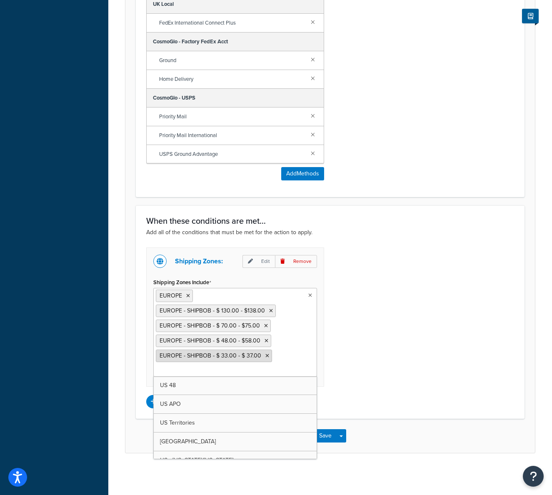
click at [265, 355] on icon at bounding box center [267, 355] width 4 height 5
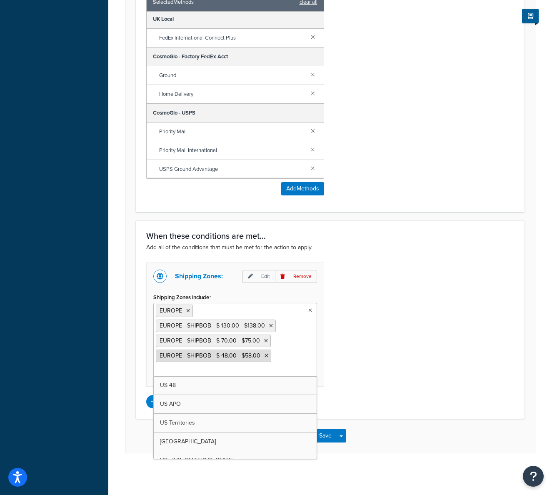
click at [265, 355] on icon at bounding box center [267, 355] width 4 height 5
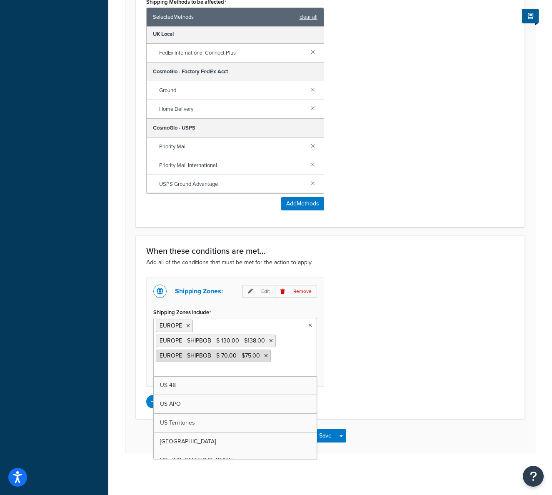
click at [265, 355] on icon at bounding box center [266, 355] width 4 height 5
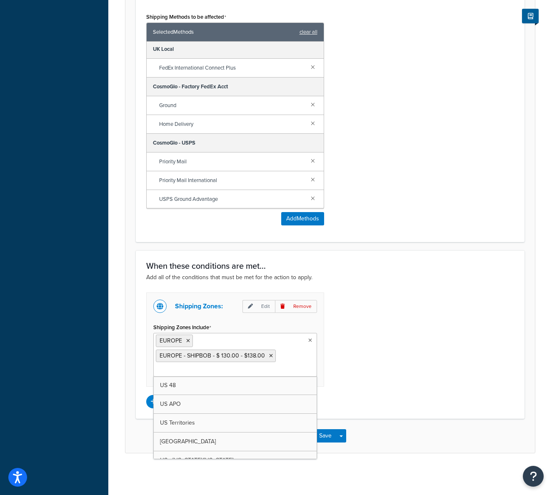
click at [269, 355] on icon at bounding box center [271, 355] width 4 height 5
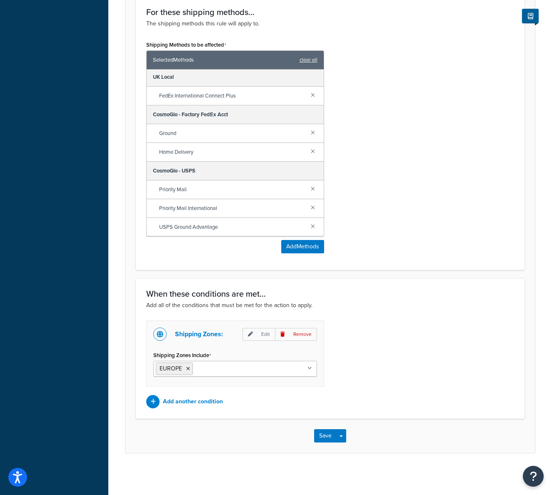
drag, startPoint x: 362, startPoint y: 380, endPoint x: 333, endPoint y: 405, distance: 37.8
click at [362, 380] on div "Shipping Zones: Edit Remove Shipping Zones Include EUROPE US 48 US APO US Terri…" at bounding box center [330, 364] width 380 height 88
click at [324, 436] on button "Save" at bounding box center [325, 436] width 22 height 13
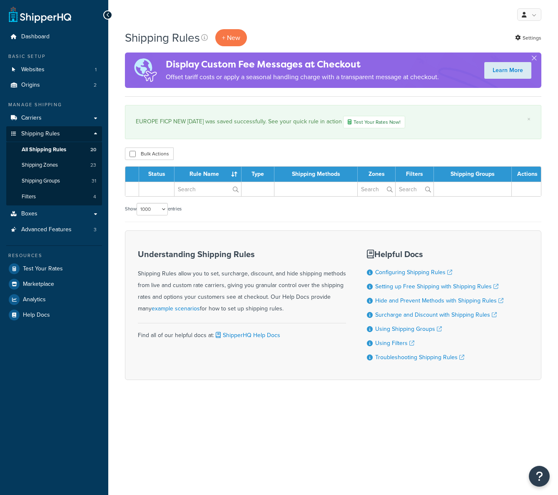
select select "1000"
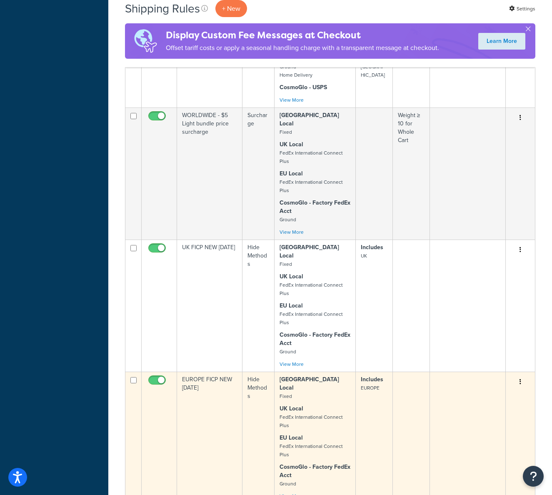
scroll to position [1577, 0]
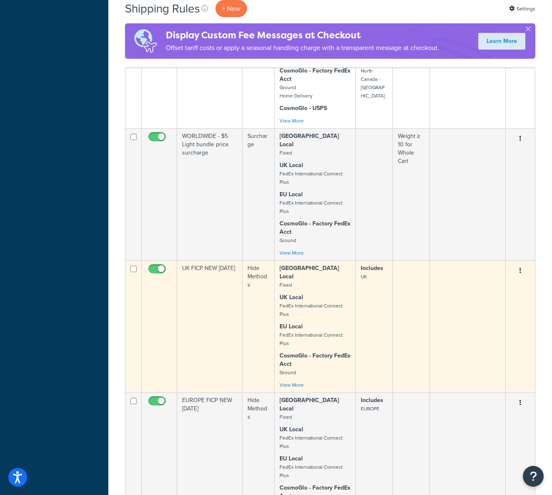
click at [206, 260] on td "UK FICP NEW 8.29.25" at bounding box center [209, 326] width 65 height 132
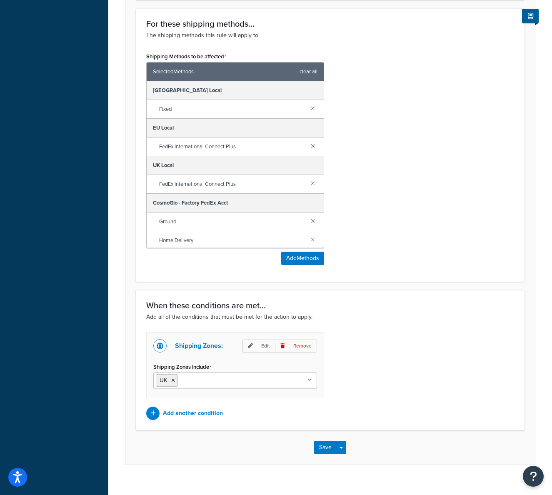
scroll to position [357, 0]
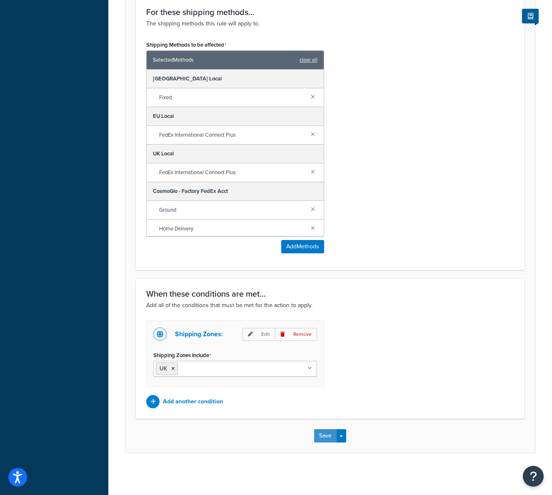
drag, startPoint x: 326, startPoint y: 433, endPoint x: 333, endPoint y: 435, distance: 7.3
click at [325, 433] on button "Save" at bounding box center [325, 435] width 22 height 13
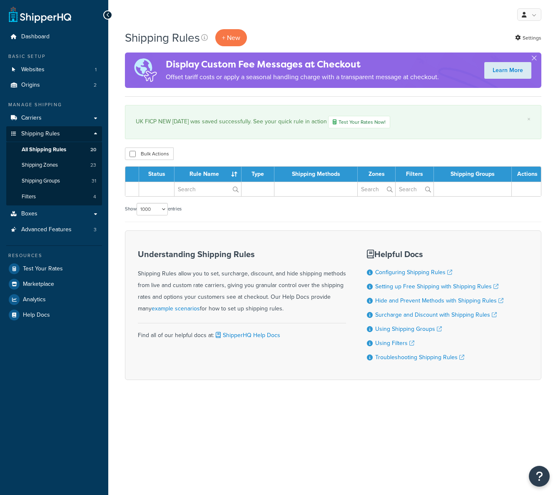
select select "1000"
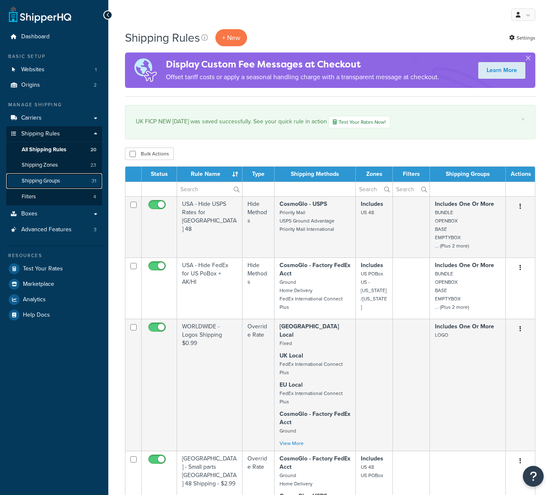
click at [52, 181] on span "Shipping Groups" at bounding box center [41, 180] width 38 height 7
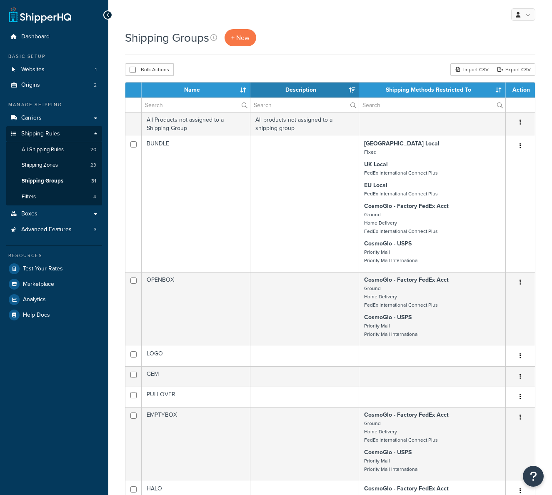
select select "15"
click at [52, 164] on span "Shipping Zones" at bounding box center [40, 165] width 36 height 7
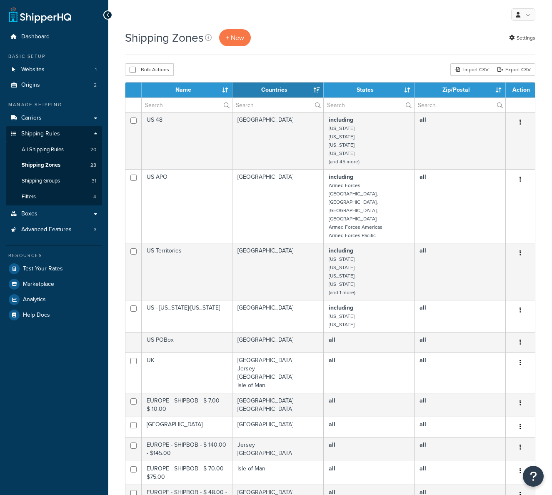
select select "15"
click at [177, 105] on input "text" at bounding box center [187, 105] width 90 height 14
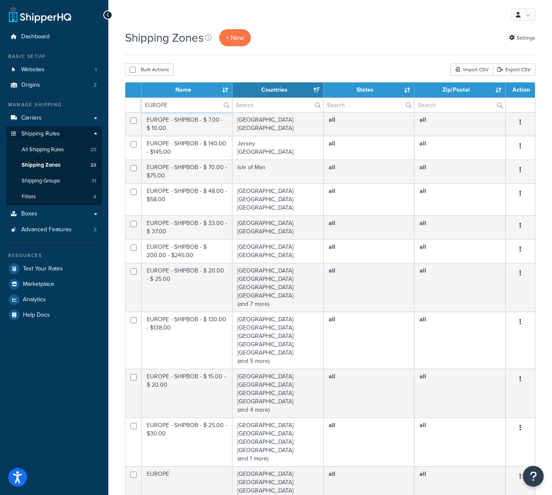
type input "EUROPE"
click at [229, 64] on div "Bulk Actions Duplicate Delete Import CSV Export CSV" at bounding box center [330, 69] width 410 height 12
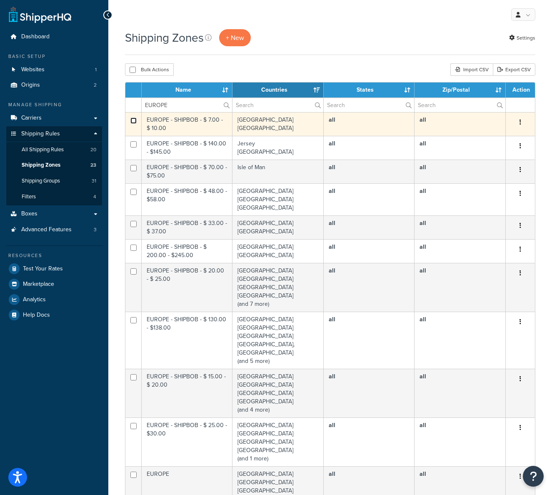
click at [134, 120] on input "checkbox" at bounding box center [133, 120] width 6 height 6
checkbox input "true"
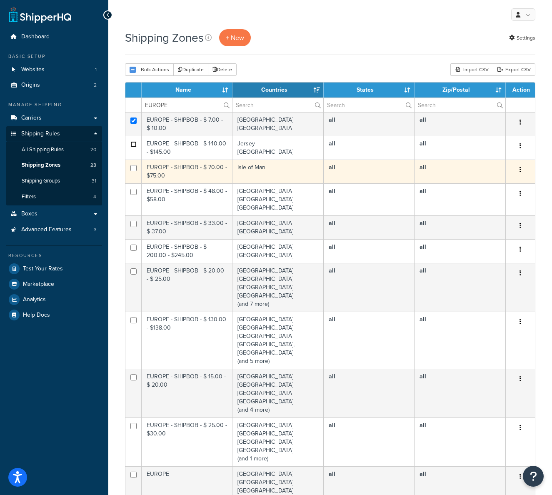
drag, startPoint x: 134, startPoint y: 144, endPoint x: 131, endPoint y: 162, distance: 17.7
click at [133, 145] on input "checkbox" at bounding box center [133, 144] width 6 height 6
checkbox input "true"
click at [133, 169] on input "checkbox" at bounding box center [133, 168] width 6 height 6
checkbox input "true"
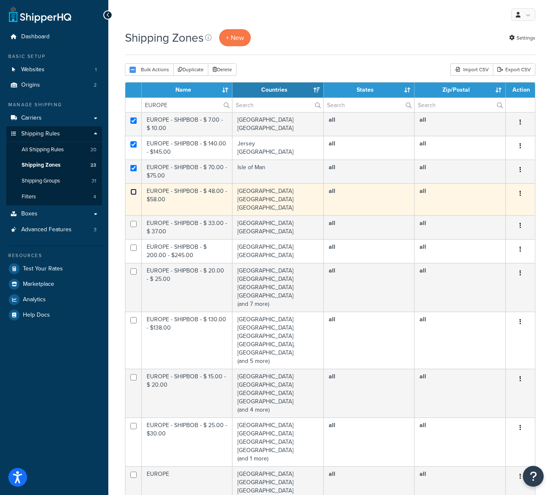
click at [134, 192] on input "checkbox" at bounding box center [133, 192] width 6 height 6
checkbox input "true"
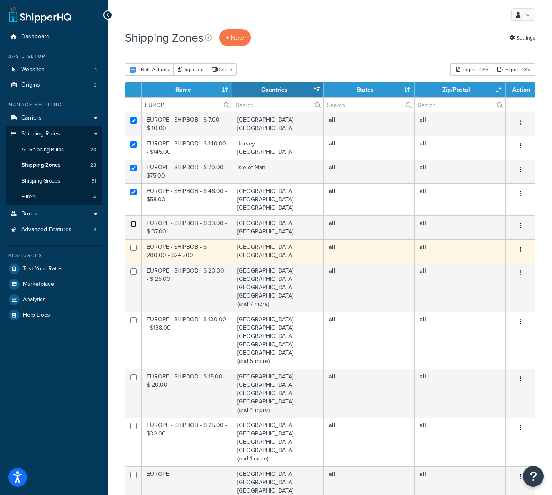
drag, startPoint x: 134, startPoint y: 225, endPoint x: 139, endPoint y: 252, distance: 27.9
click at [134, 225] on input "checkbox" at bounding box center [133, 224] width 6 height 6
checkbox input "true"
click at [133, 247] on input "checkbox" at bounding box center [133, 248] width 6 height 6
checkbox input "true"
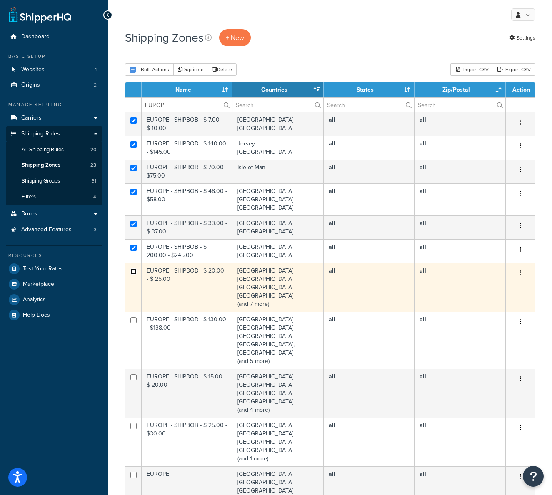
drag, startPoint x: 131, startPoint y: 273, endPoint x: 130, endPoint y: 295, distance: 21.3
click at [132, 276] on td at bounding box center [133, 287] width 16 height 49
click at [133, 272] on input "checkbox" at bounding box center [133, 271] width 6 height 6
checkbox input "true"
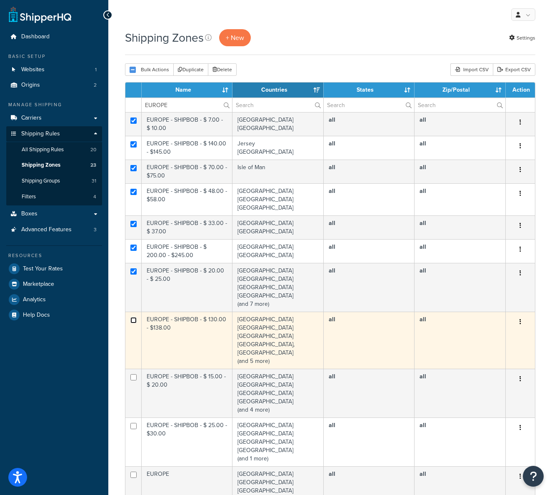
drag, startPoint x: 133, startPoint y: 320, endPoint x: 130, endPoint y: 344, distance: 24.4
click at [133, 320] on input "checkbox" at bounding box center [133, 320] width 6 height 6
checkbox input "true"
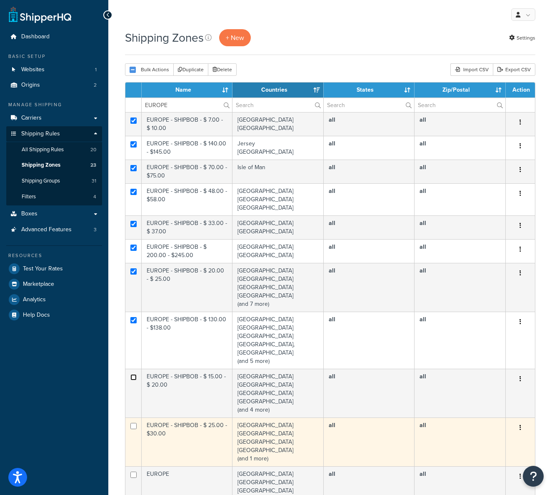
drag, startPoint x: 132, startPoint y: 367, endPoint x: 134, endPoint y: 411, distance: 43.8
click at [132, 372] on td at bounding box center [133, 393] width 16 height 49
checkbox input "true"
click at [133, 417] on td at bounding box center [133, 441] width 16 height 49
checkbox input "true"
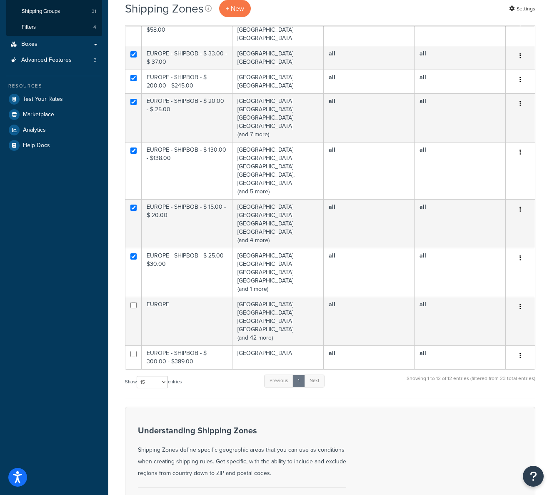
scroll to position [187, 0]
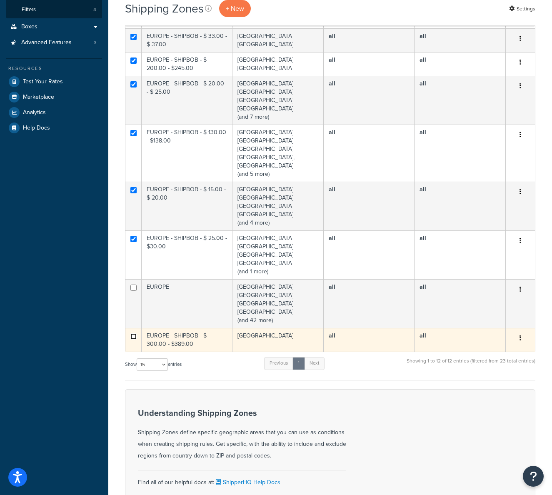
click at [134, 333] on input "checkbox" at bounding box center [133, 336] width 6 height 6
checkbox input "true"
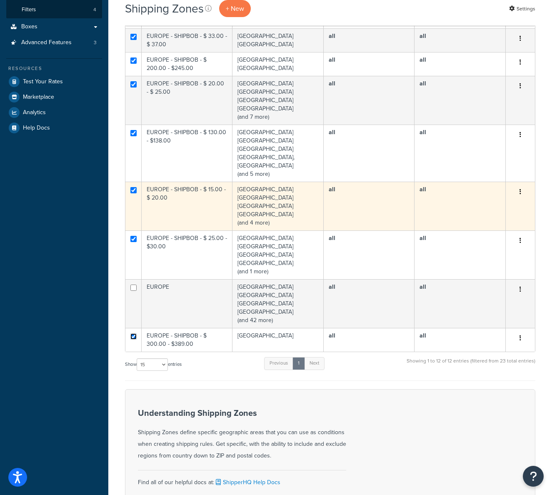
scroll to position [0, 0]
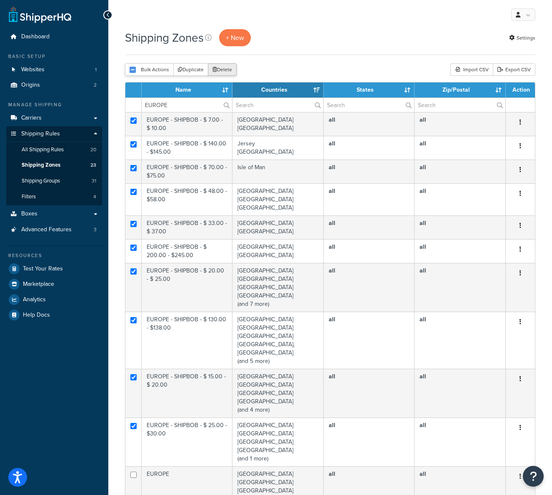
click at [225, 70] on button "Delete" at bounding box center [222, 69] width 29 height 12
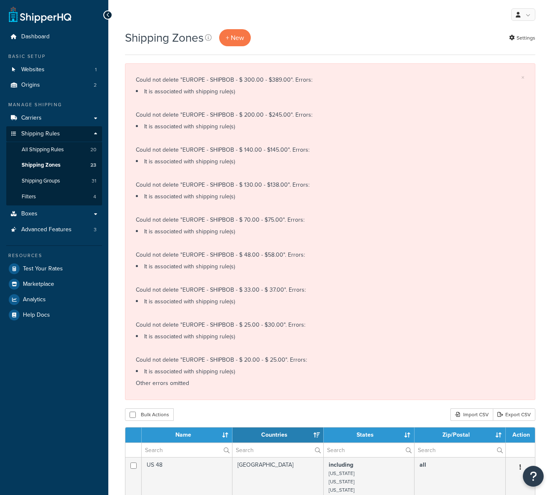
select select "15"
click at [70, 147] on link "All Shipping Rules 20" at bounding box center [54, 149] width 96 height 15
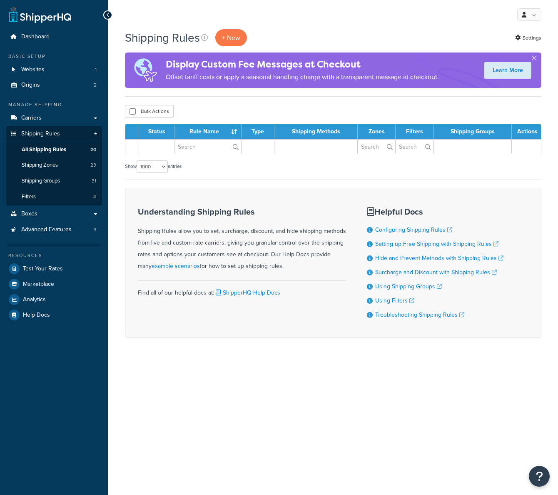
select select "1000"
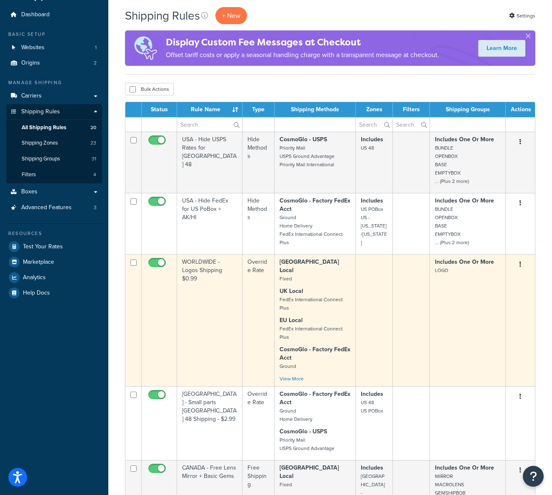
scroll to position [36, 0]
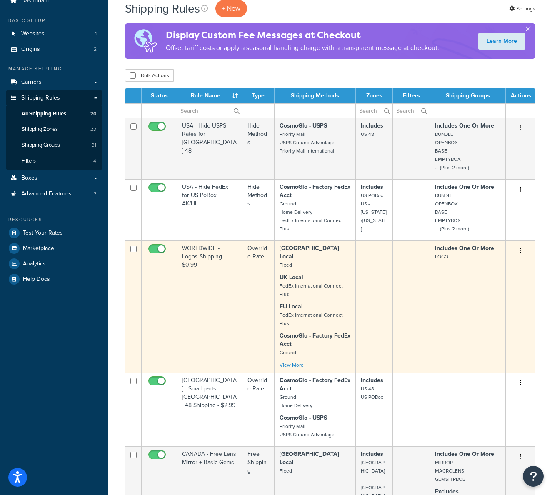
click at [226, 285] on td "WORLDWIDE - Logos Shipping $0.99" at bounding box center [209, 306] width 65 height 132
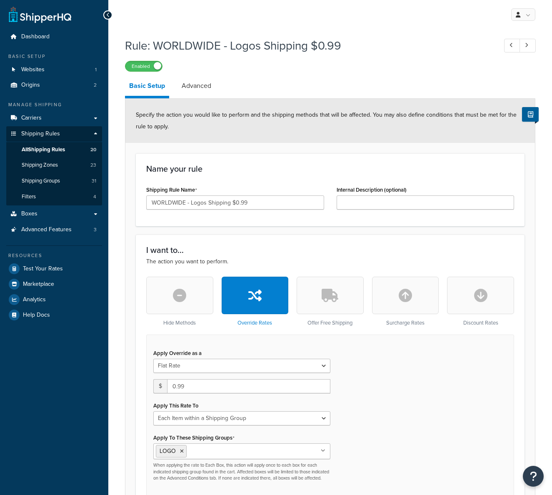
select select "ITEM"
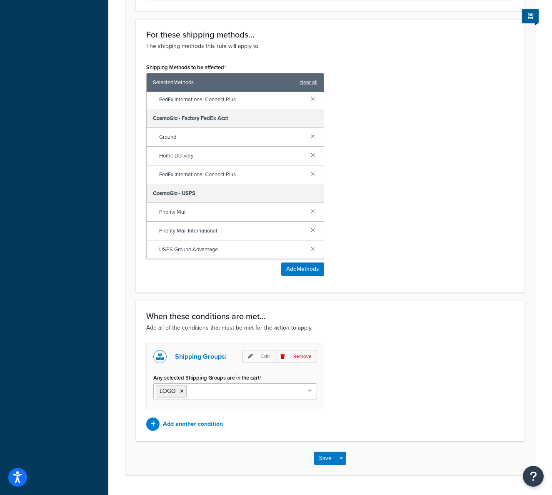
scroll to position [529, 0]
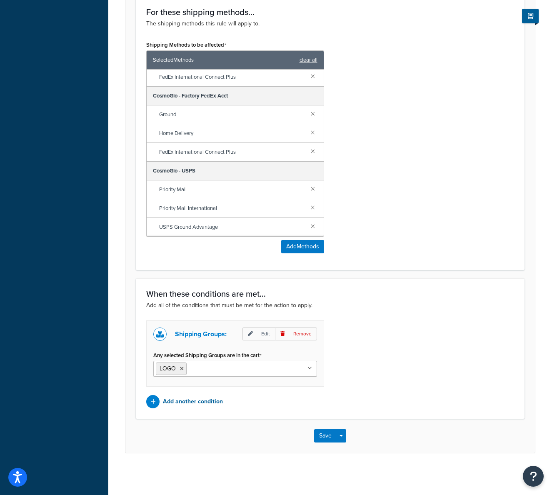
click at [202, 401] on p "Add another condition" at bounding box center [193, 402] width 60 height 12
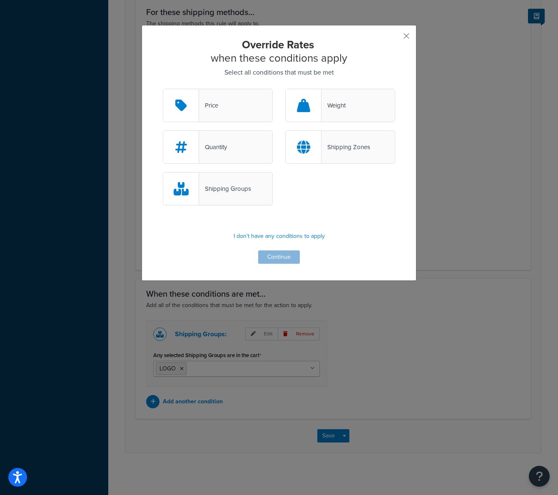
click at [233, 199] on div "Shipping Groups" at bounding box center [218, 188] width 110 height 33
click at [0, 0] on input "Shipping Groups" at bounding box center [0, 0] width 0 height 0
drag, startPoint x: 402, startPoint y: 34, endPoint x: 416, endPoint y: 74, distance: 42.6
click at [395, 38] on button "button" at bounding box center [394, 39] width 2 height 2
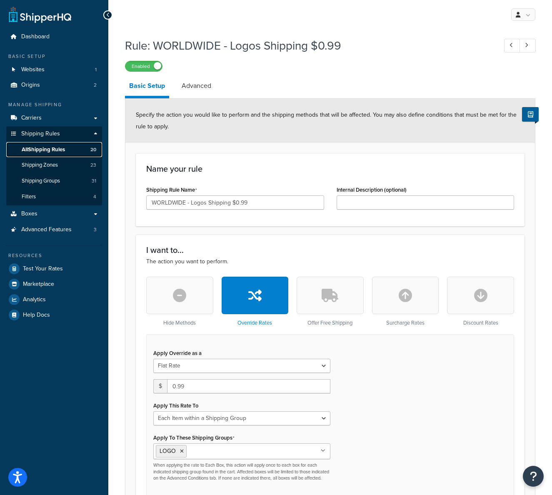
click at [76, 148] on link "All Shipping Rules 20" at bounding box center [54, 149] width 96 height 15
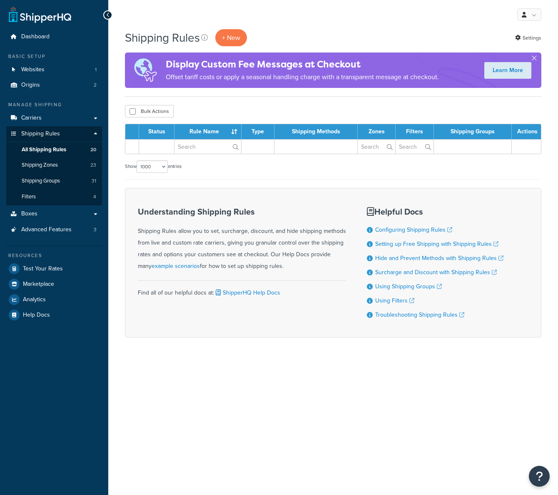
select select "1000"
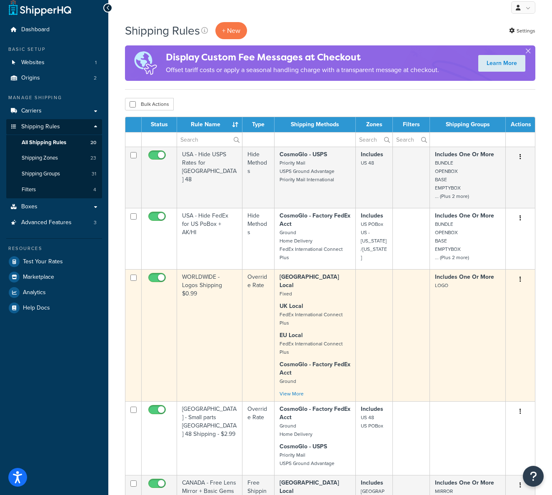
scroll to position [9, 0]
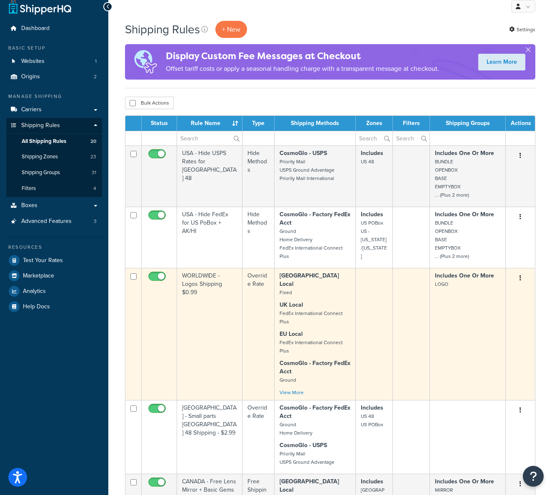
click at [385, 300] on td at bounding box center [374, 334] width 37 height 132
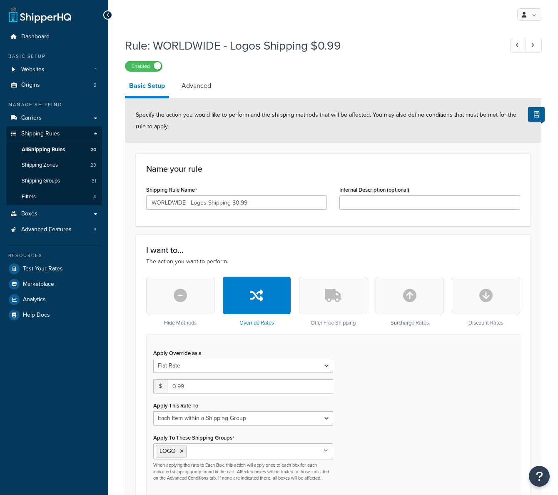
select select "ITEM"
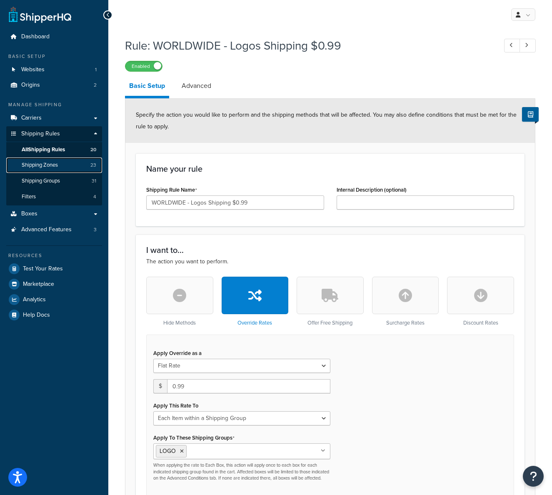
click at [48, 165] on span "Shipping Zones" at bounding box center [40, 165] width 36 height 7
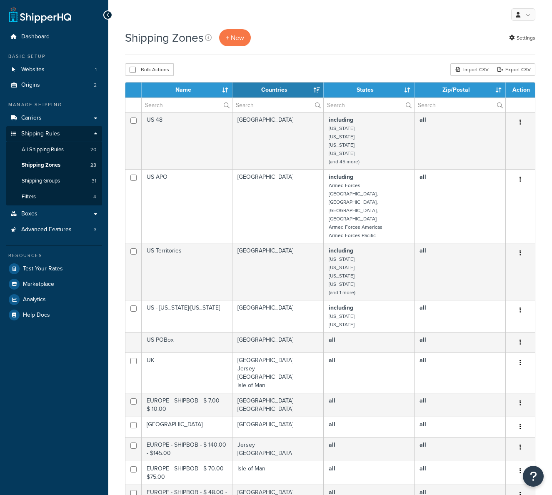
select select "15"
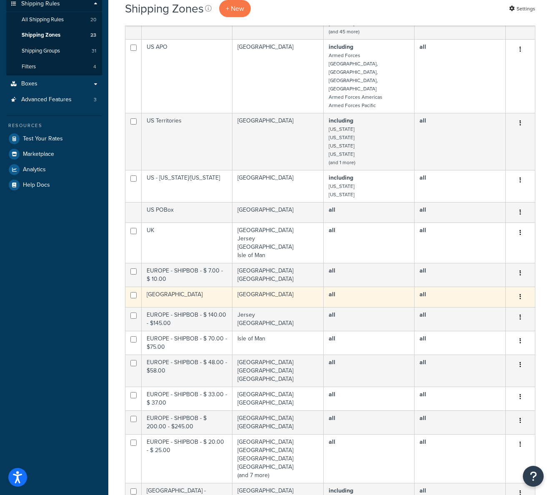
scroll to position [207, 0]
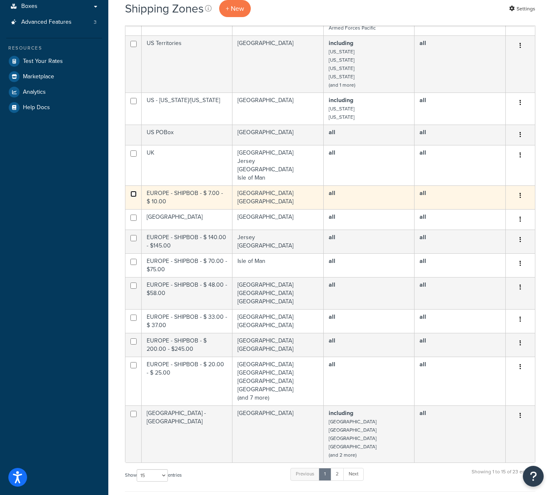
click at [134, 191] on input "checkbox" at bounding box center [133, 194] width 6 height 6
checkbox input "true"
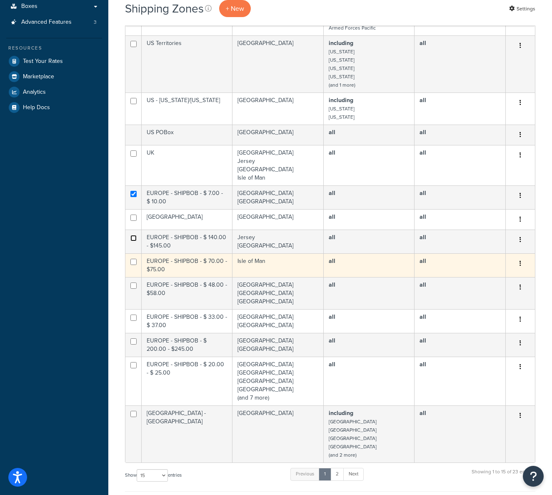
drag, startPoint x: 135, startPoint y: 213, endPoint x: 130, endPoint y: 231, distance: 18.6
click at [135, 235] on input "checkbox" at bounding box center [133, 238] width 6 height 6
checkbox input "true"
click at [134, 259] on input "checkbox" at bounding box center [133, 262] width 6 height 6
checkbox input "true"
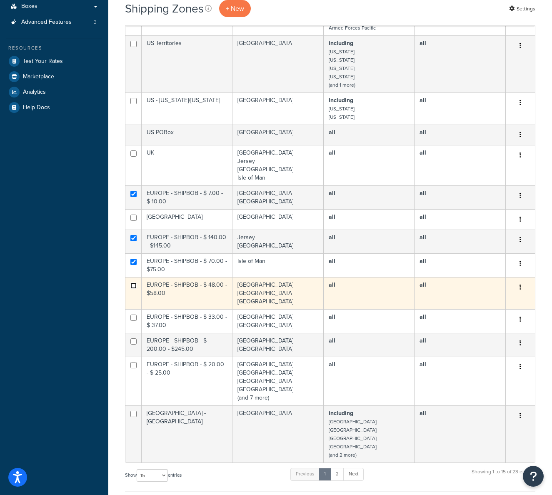
click at [132, 282] on input "checkbox" at bounding box center [133, 285] width 6 height 6
checkbox input "true"
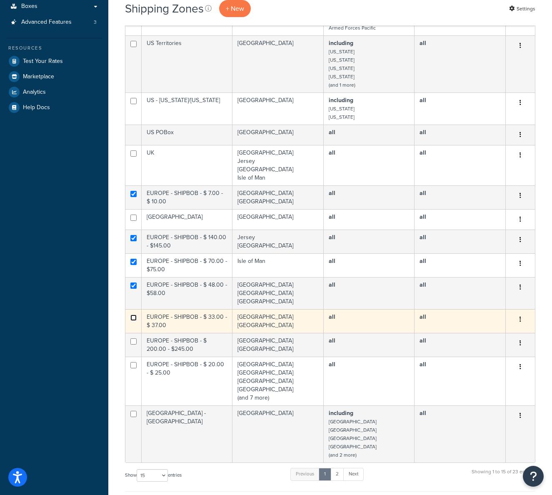
drag, startPoint x: 135, startPoint y: 291, endPoint x: 133, endPoint y: 296, distance: 5.7
click at [134, 315] on input "checkbox" at bounding box center [133, 318] width 6 height 6
checkbox input "true"
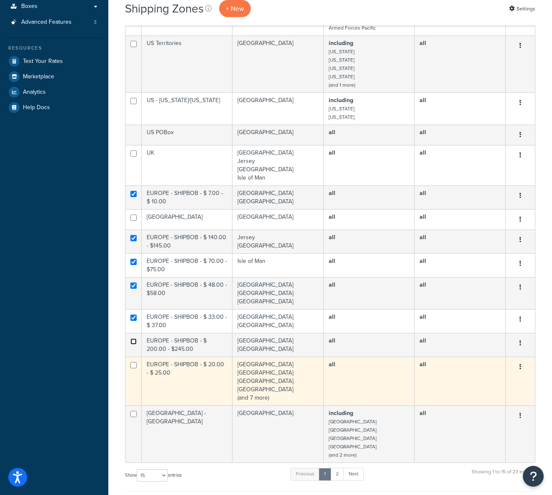
drag, startPoint x: 132, startPoint y: 315, endPoint x: 133, endPoint y: 341, distance: 26.7
click at [132, 338] on input "checkbox" at bounding box center [133, 341] width 6 height 6
checkbox input "true"
click at [131, 362] on input "checkbox" at bounding box center [133, 365] width 6 height 6
checkbox input "true"
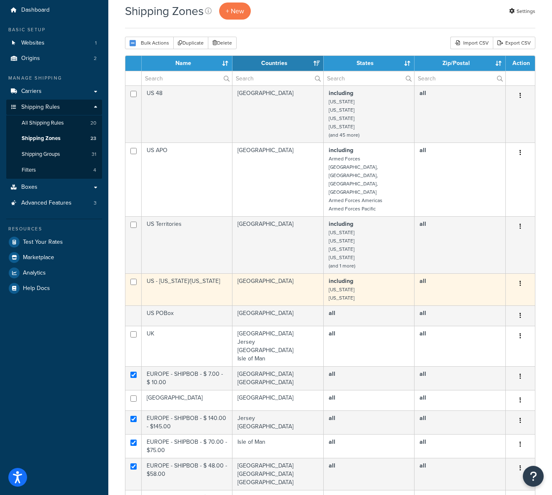
scroll to position [0, 0]
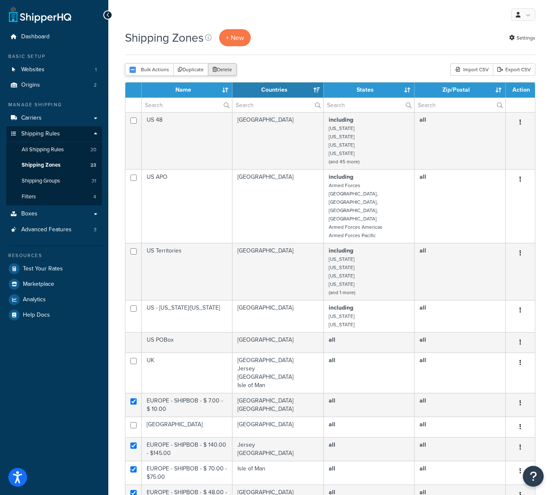
click at [228, 68] on button "Delete" at bounding box center [222, 69] width 29 height 12
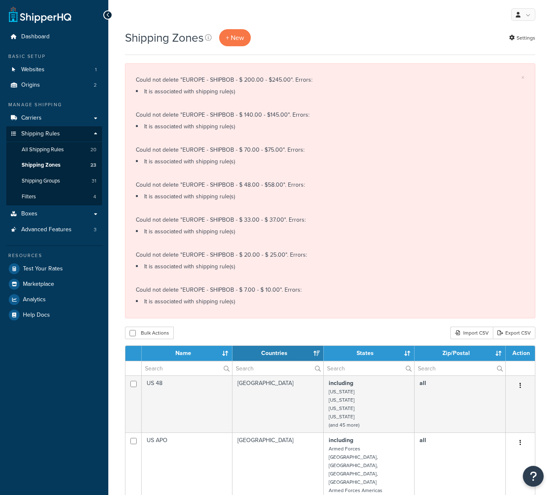
select select "15"
click at [62, 150] on span "All Shipping Rules" at bounding box center [43, 149] width 42 height 7
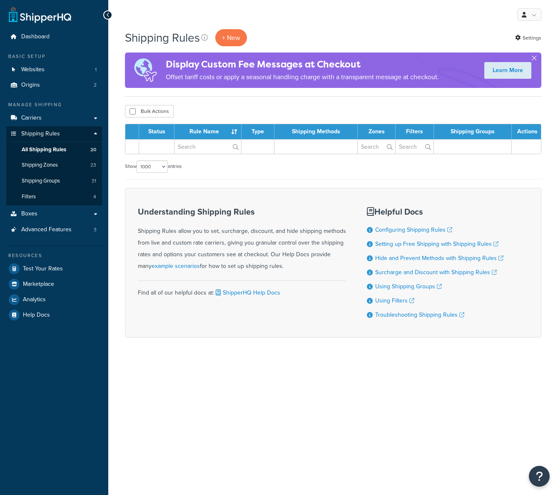
select select "1000"
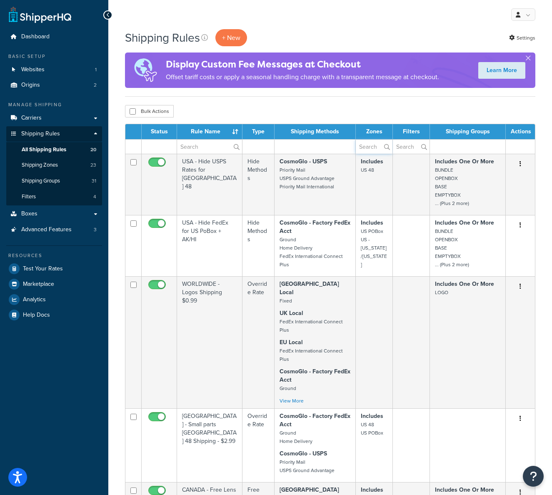
click at [375, 148] on input "text" at bounding box center [374, 147] width 36 height 14
type input "europe"
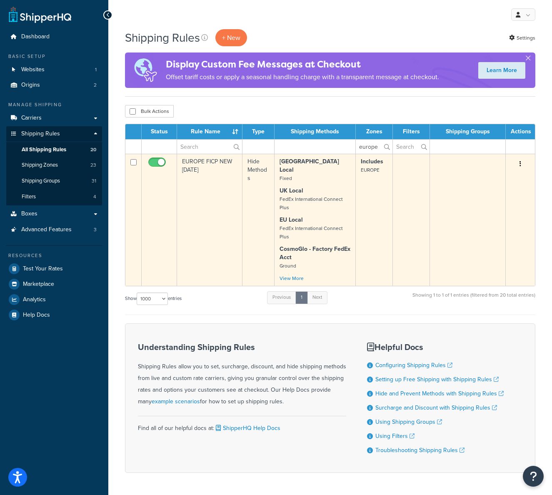
click at [402, 185] on td at bounding box center [411, 220] width 37 height 132
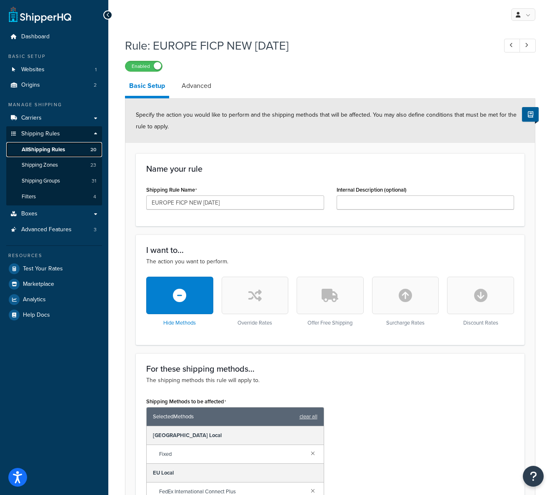
click at [79, 150] on link "All Shipping Rules 20" at bounding box center [54, 149] width 96 height 15
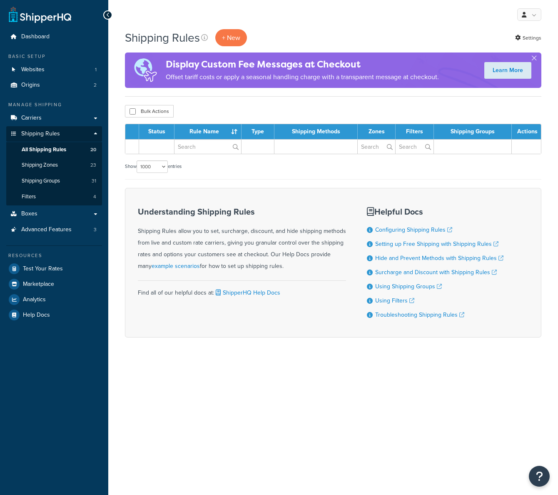
select select "1000"
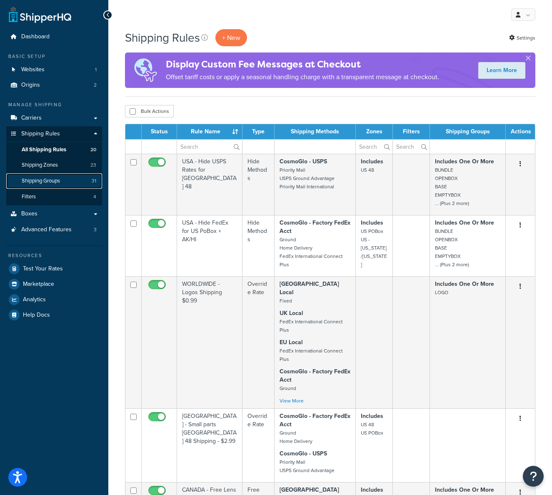
click at [47, 181] on span "Shipping Groups" at bounding box center [41, 180] width 38 height 7
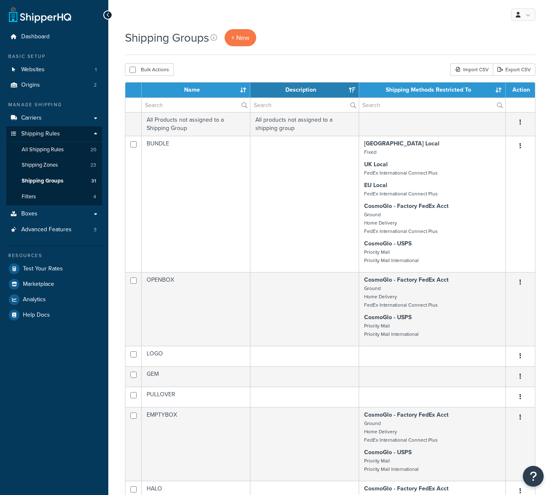
select select "15"
click at [52, 195] on link "Filters 4" at bounding box center [54, 196] width 96 height 15
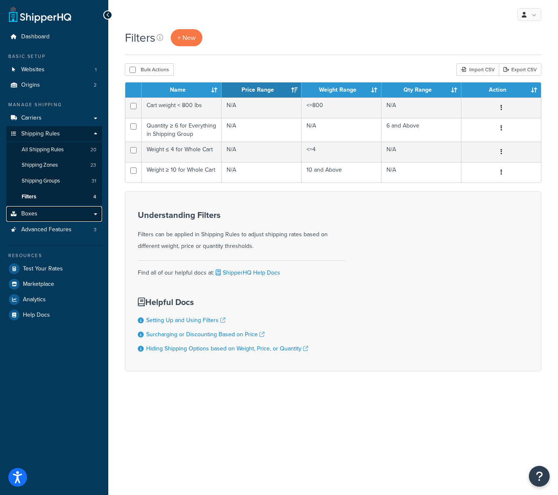
click at [42, 213] on link "Boxes" at bounding box center [54, 213] width 96 height 15
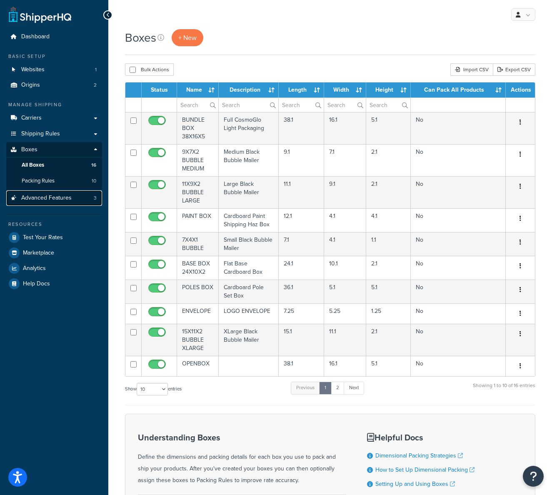
click at [54, 195] on span "Advanced Features" at bounding box center [46, 198] width 50 height 7
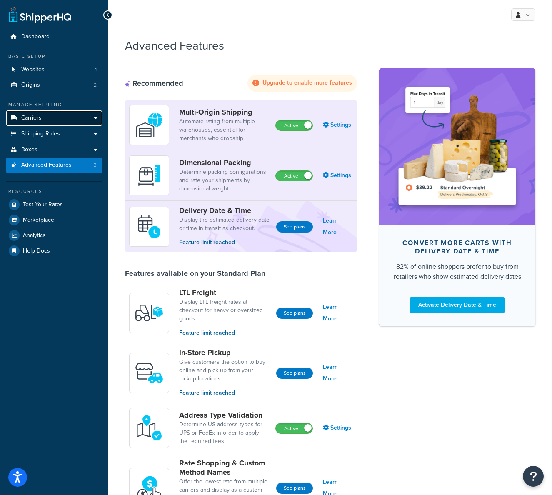
click at [40, 116] on span "Carriers" at bounding box center [31, 118] width 20 height 7
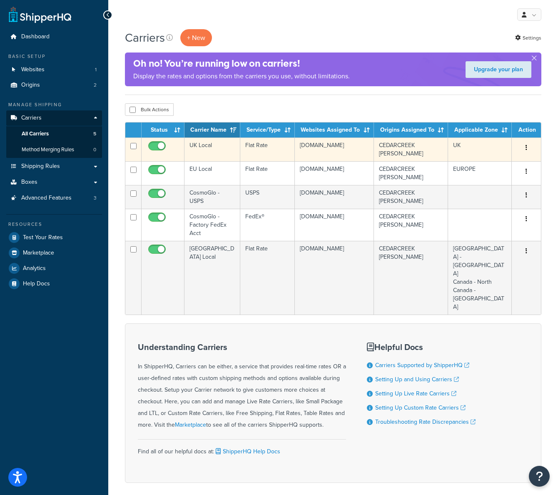
click at [528, 146] on button "button" at bounding box center [527, 147] width 12 height 13
click at [485, 199] on link "Delete" at bounding box center [493, 198] width 66 height 17
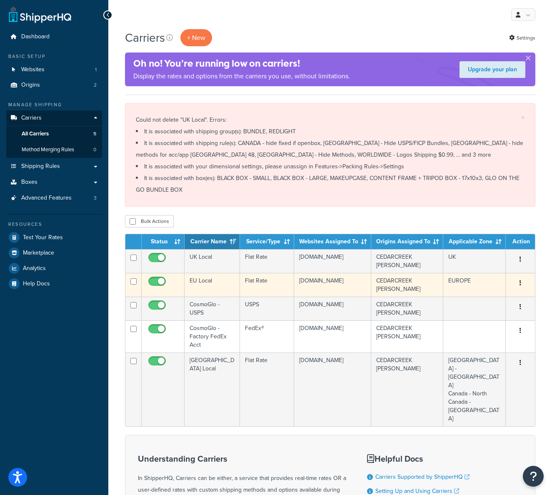
drag, startPoint x: 162, startPoint y: 257, endPoint x: 156, endPoint y: 288, distance: 31.8
click at [162, 257] on input "checkbox" at bounding box center [158, 260] width 23 height 10
checkbox input "false"
drag, startPoint x: 159, startPoint y: 283, endPoint x: 158, endPoint y: 292, distance: 9.6
click at [158, 283] on input "checkbox" at bounding box center [158, 283] width 23 height 10
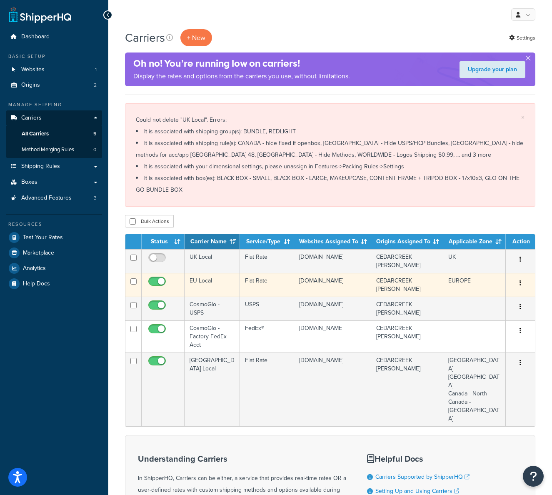
checkbox input "false"
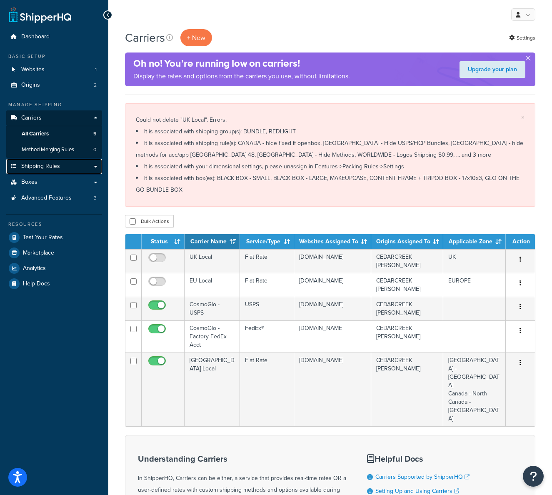
click at [52, 166] on span "Shipping Rules" at bounding box center [40, 166] width 39 height 7
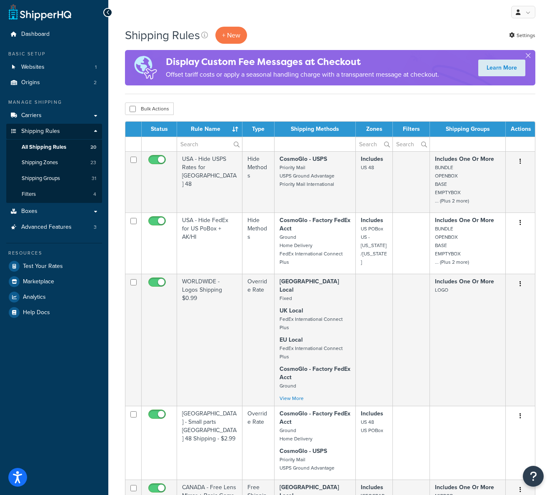
drag, startPoint x: 551, startPoint y: 189, endPoint x: 678, endPoint y: 187, distance: 127.5
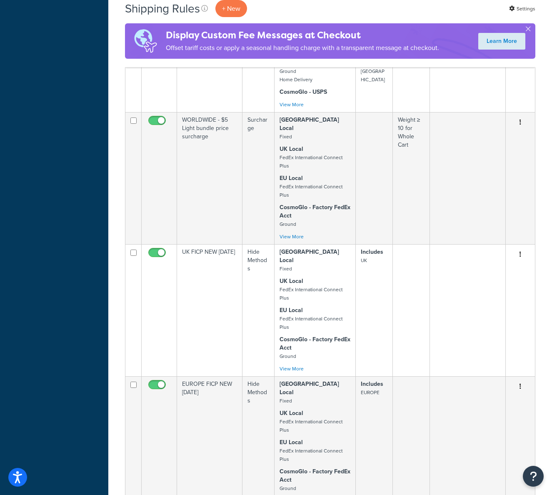
scroll to position [1704, 0]
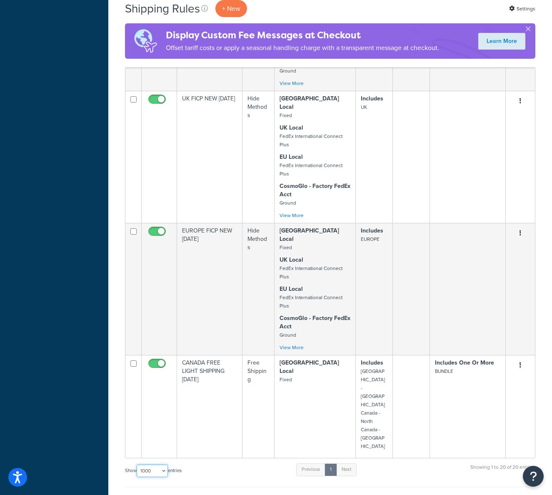
click at [164, 465] on select "10 15 25 50 100 1000" at bounding box center [152, 471] width 31 height 12
select select "100"
click at [137, 465] on select "10 15 25 50 100 1000" at bounding box center [152, 471] width 31 height 12
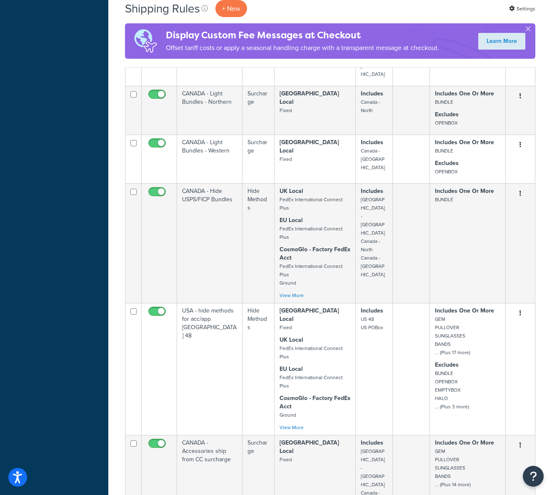
scroll to position [0, 0]
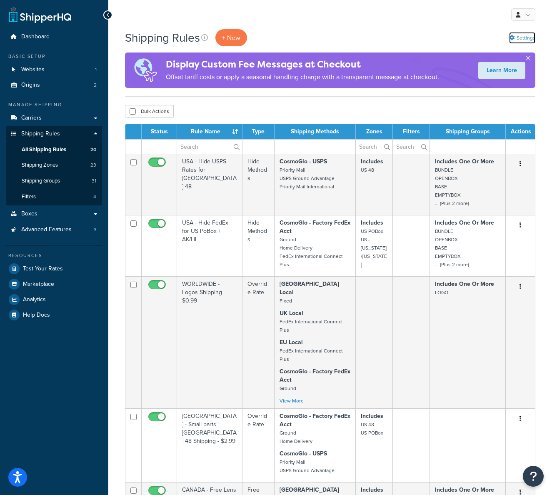
click at [515, 38] on link "Settings" at bounding box center [522, 38] width 26 height 12
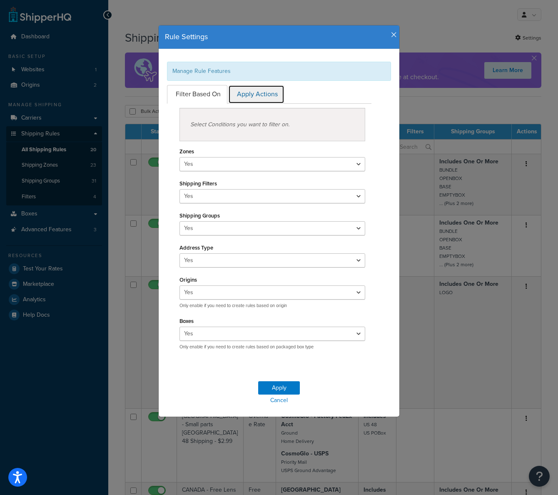
click at [270, 93] on link "Apply Actions" at bounding box center [256, 94] width 56 height 19
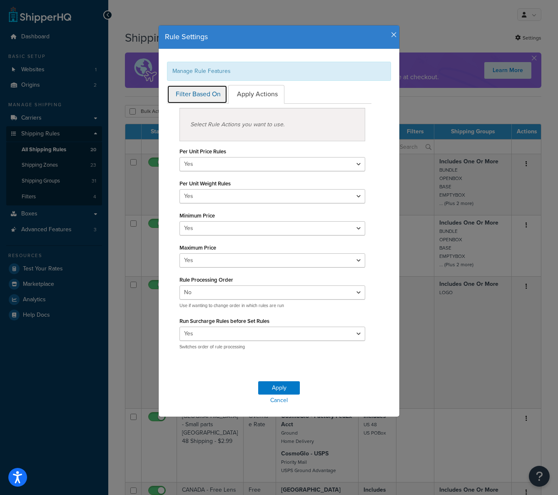
click at [200, 89] on link "Filter Based On" at bounding box center [197, 94] width 60 height 19
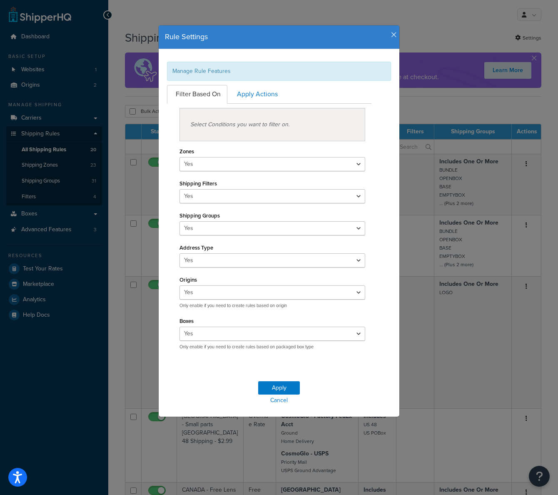
click at [391, 35] on icon "button" at bounding box center [394, 34] width 6 height 7
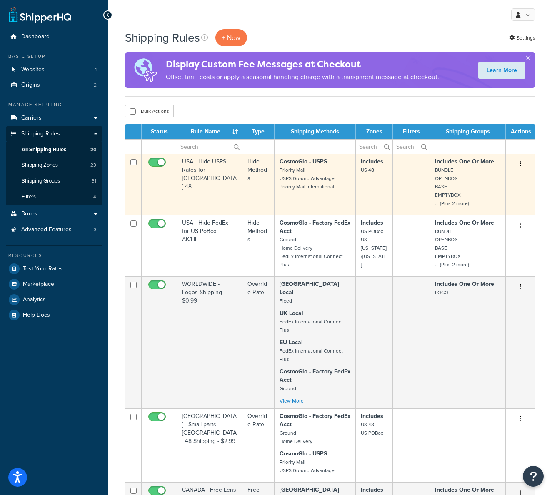
click at [233, 180] on td "USA - Hide USPS Rates for USA 48" at bounding box center [209, 184] width 65 height 61
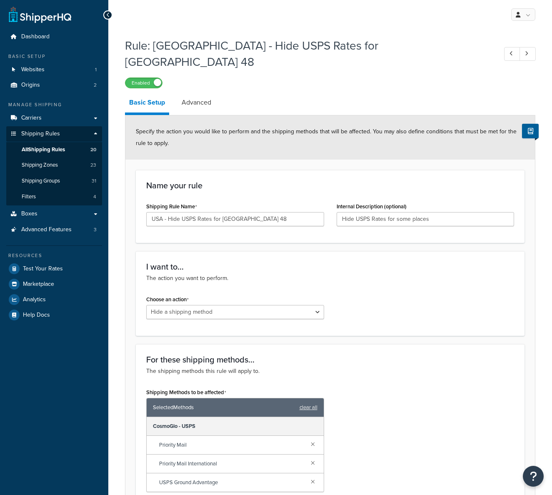
select select "HIDE"
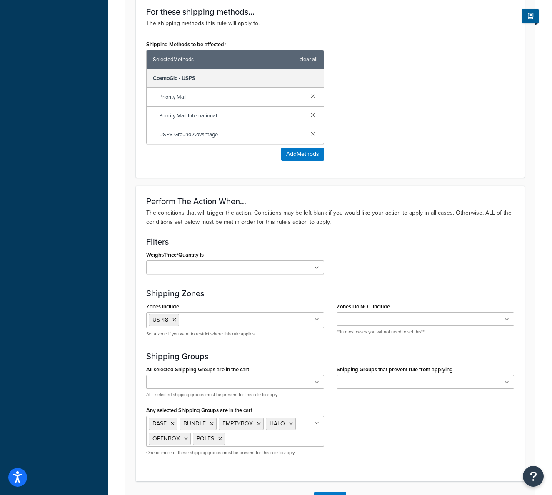
scroll to position [394, 0]
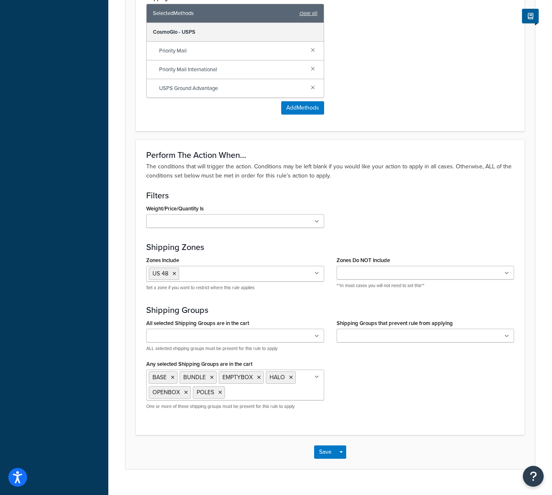
click at [251, 387] on input "Any selected Shipping Groups are in the cart" at bounding box center [264, 391] width 74 height 9
click at [375, 395] on div "All selected Shipping Groups are in the cart BACKPACK BANDS BASE BUNDLE CARVISO…" at bounding box center [330, 366] width 380 height 99
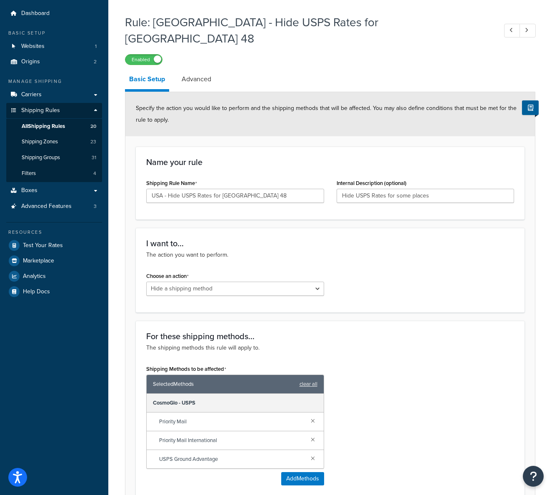
scroll to position [0, 0]
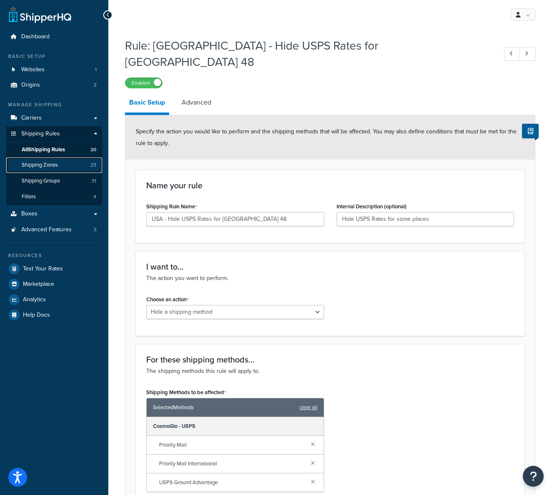
click at [65, 165] on link "Shipping Zones 23" at bounding box center [54, 164] width 96 height 15
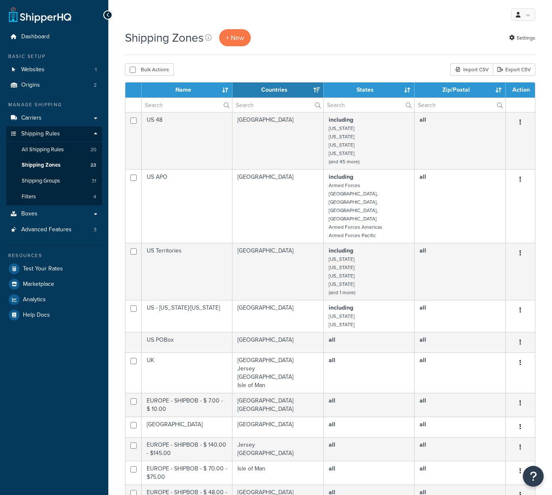
select select "15"
click at [62, 149] on span "All Shipping Rules" at bounding box center [43, 149] width 42 height 7
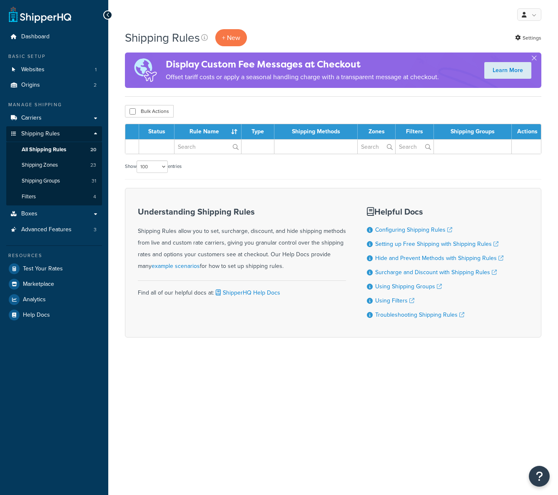
select select "100"
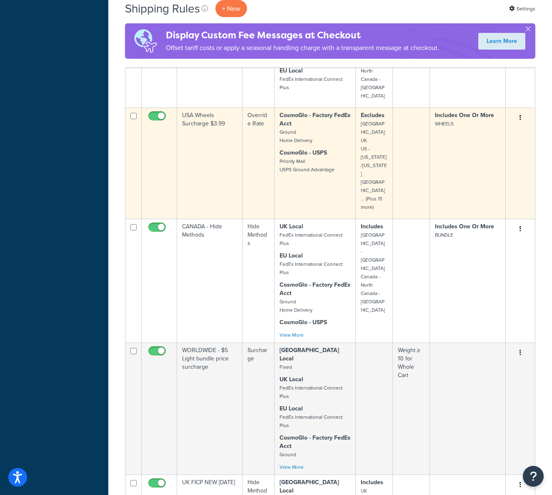
scroll to position [1318, 0]
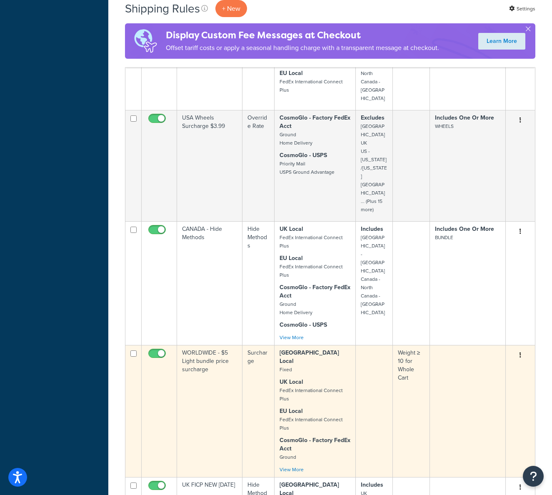
click at [330, 436] on p "CosmoGlo - Factory FedEx Acct Ground" at bounding box center [315, 448] width 71 height 25
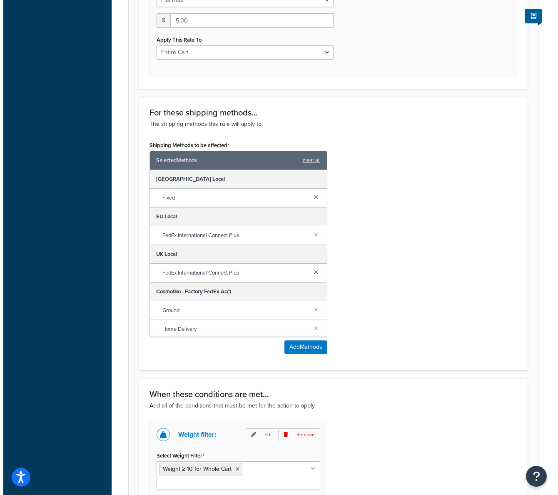
scroll to position [350, 0]
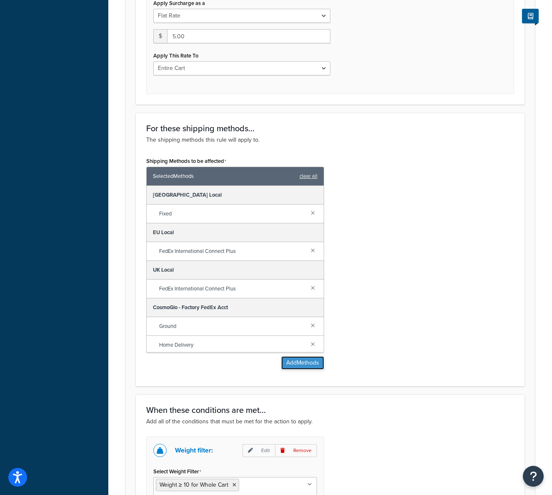
click at [309, 366] on button "Add Methods" at bounding box center [302, 362] width 43 height 13
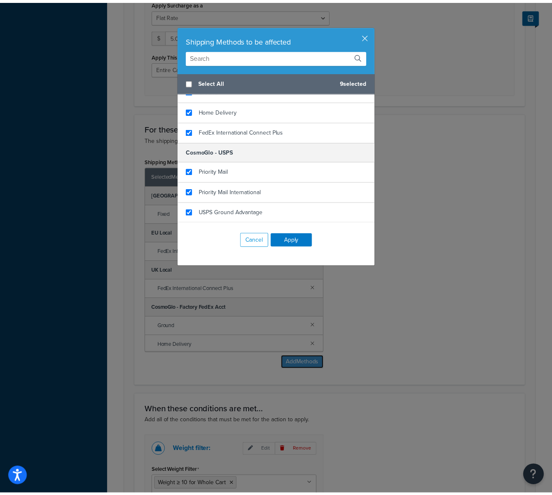
scroll to position [0, 0]
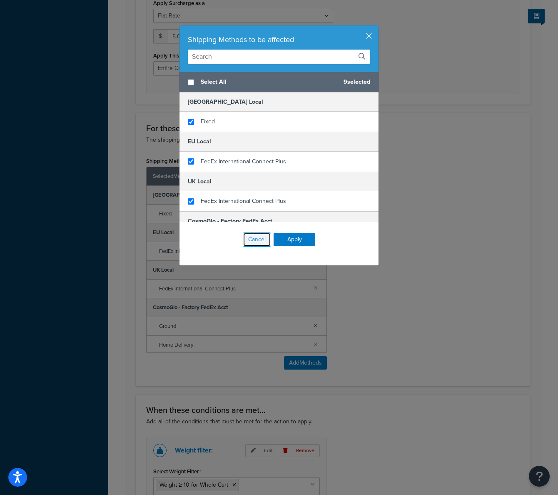
click at [253, 238] on button "Cancel" at bounding box center [257, 239] width 28 height 14
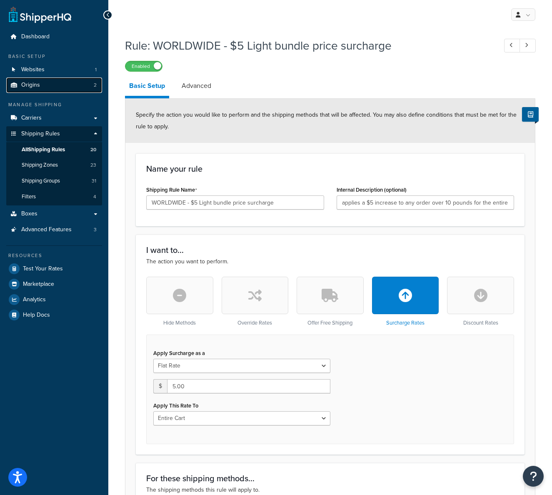
click at [55, 84] on link "Origins 2" at bounding box center [54, 84] width 96 height 15
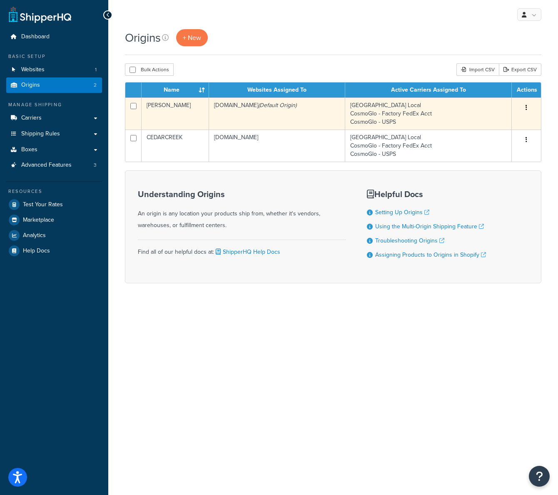
click at [529, 108] on button "button" at bounding box center [527, 107] width 12 height 13
click at [513, 121] on link "Edit" at bounding box center [499, 123] width 66 height 17
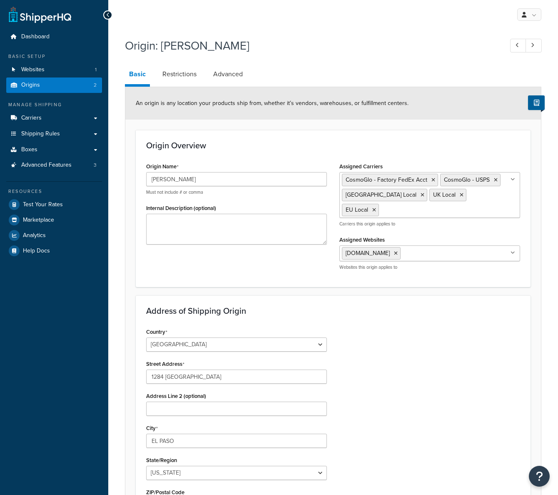
select select "43"
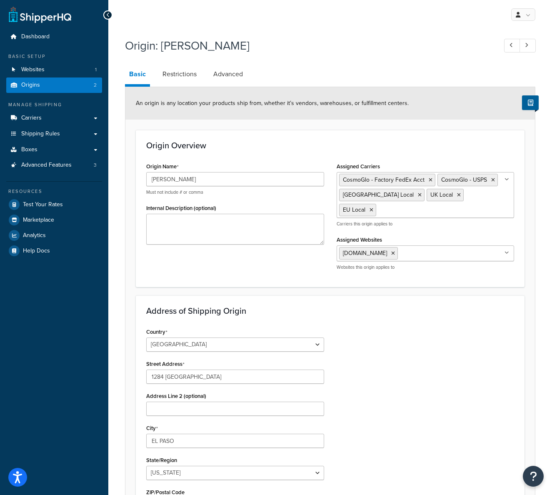
click at [494, 194] on ul "CosmoGlo - Factory FedEx Acct CosmoGlo - USPS Canada Local UK Local EU Local" at bounding box center [426, 195] width 178 height 46
click at [456, 355] on div "Country United States United Kingdom Afghanistan Åland Islands Albania Algeria …" at bounding box center [330, 463] width 380 height 275
drag, startPoint x: 84, startPoint y: 88, endPoint x: 89, endPoint y: 82, distance: 7.7
click at [84, 88] on link "Origins 2" at bounding box center [54, 84] width 96 height 15
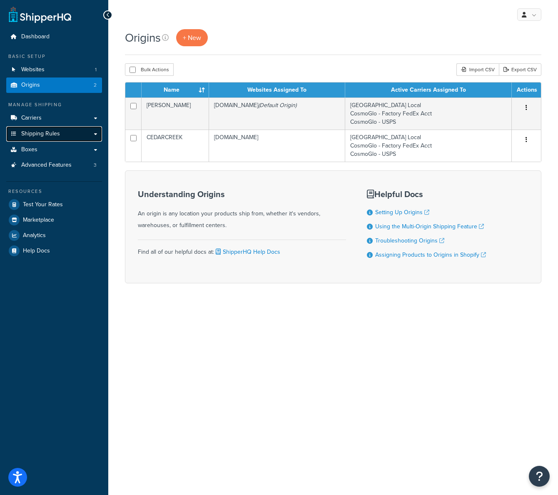
click at [62, 132] on link "Shipping Rules" at bounding box center [54, 133] width 96 height 15
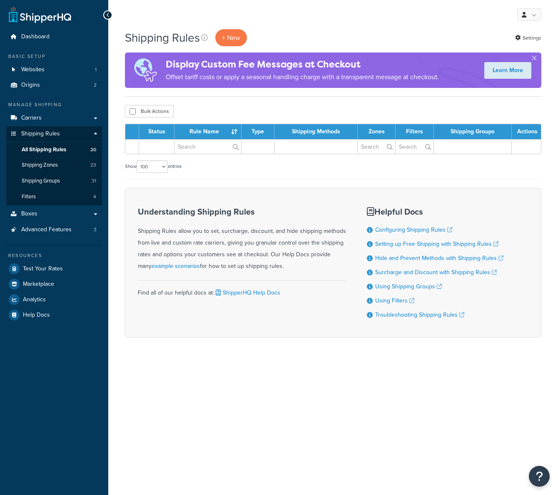
select select "100"
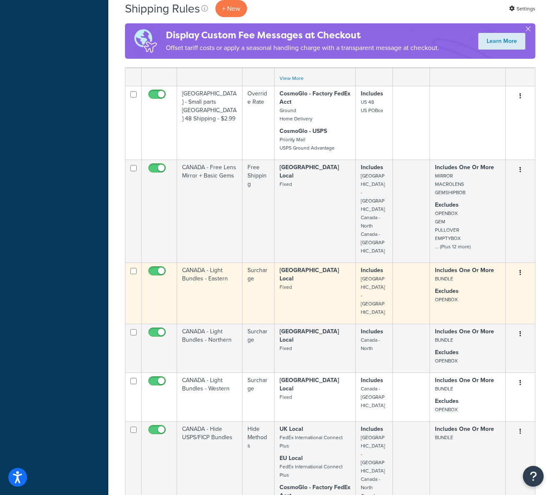
scroll to position [323, 0]
click at [158, 267] on input "checkbox" at bounding box center [158, 272] width 23 height 10
checkbox input "false"
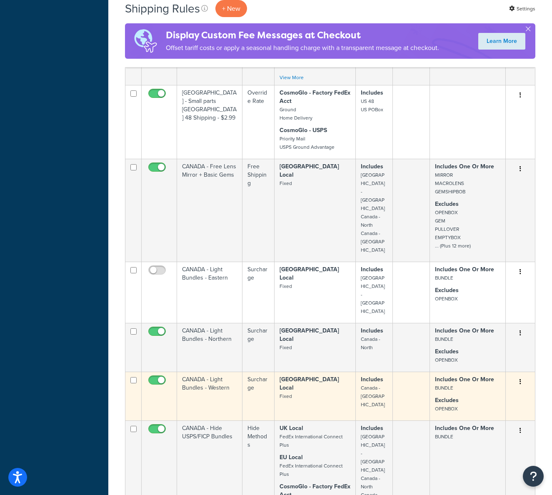
drag, startPoint x: 158, startPoint y: 305, endPoint x: 153, endPoint y: 357, distance: 52.7
click at [157, 328] on input "checkbox" at bounding box center [158, 333] width 23 height 10
checkbox input "false"
click at [156, 377] on input "checkbox" at bounding box center [158, 382] width 23 height 10
checkbox input "false"
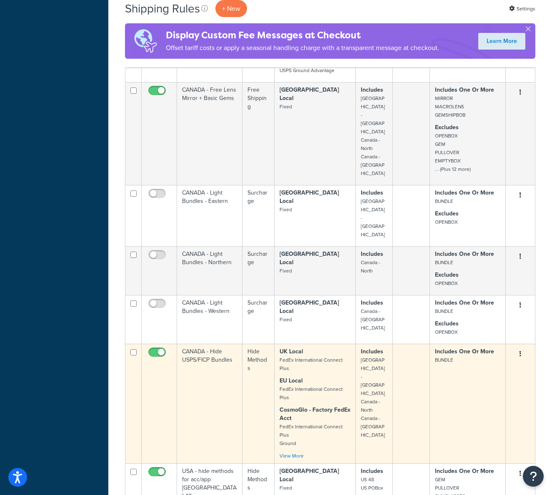
scroll to position [409, 0]
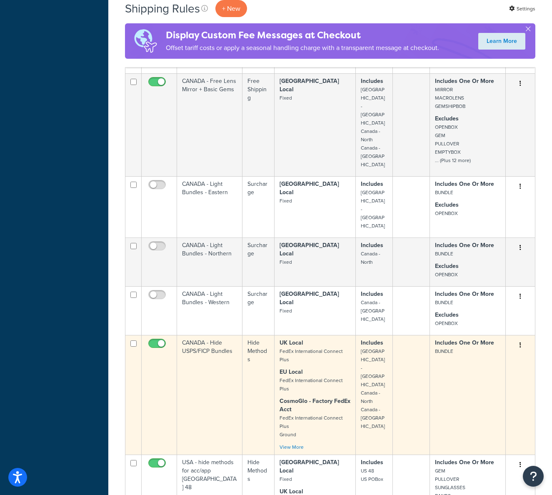
click at [427, 395] on td at bounding box center [411, 395] width 37 height 120
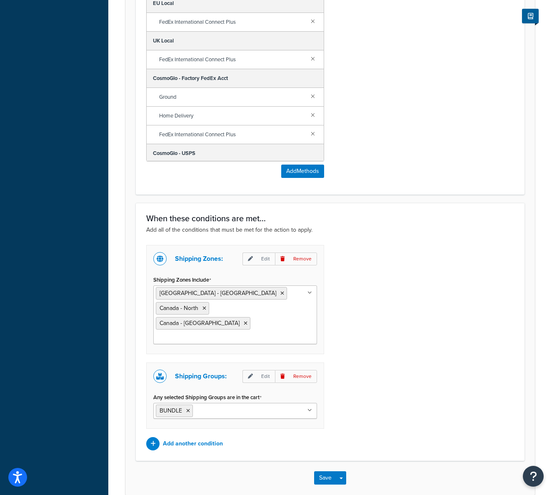
scroll to position [446, 0]
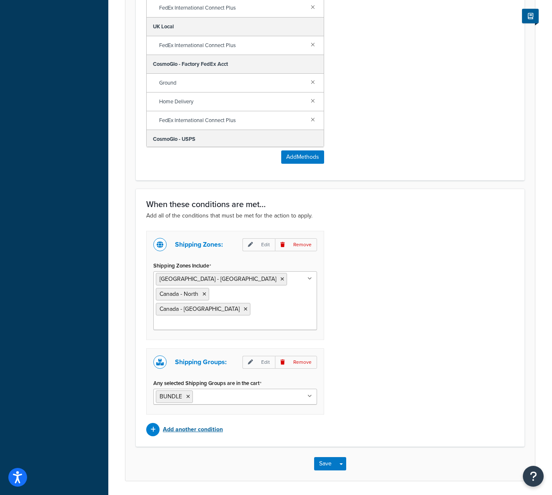
click at [187, 424] on p "Add another condition" at bounding box center [193, 430] width 60 height 12
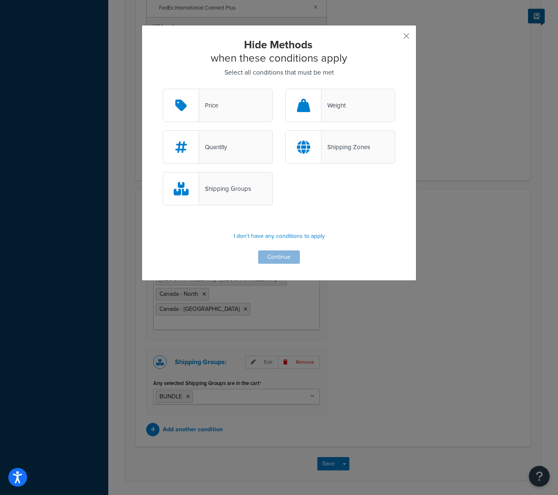
click at [238, 186] on div "Shipping Groups" at bounding box center [225, 189] width 52 height 12
click at [0, 0] on input "Shipping Groups" at bounding box center [0, 0] width 0 height 0
click at [281, 258] on button "Continue" at bounding box center [279, 256] width 42 height 13
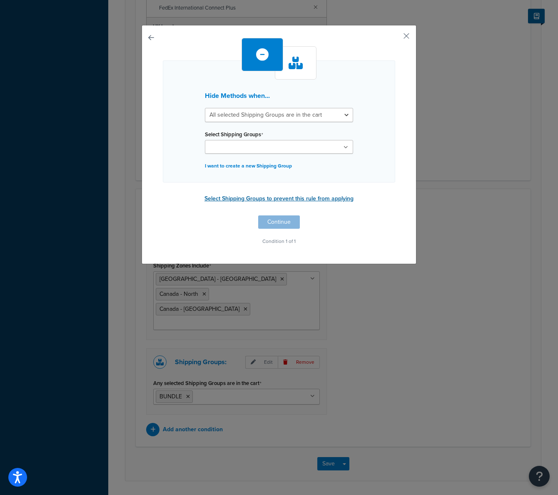
click at [274, 196] on button "Select Shipping Groups to prevent this rule from applying" at bounding box center [279, 198] width 154 height 12
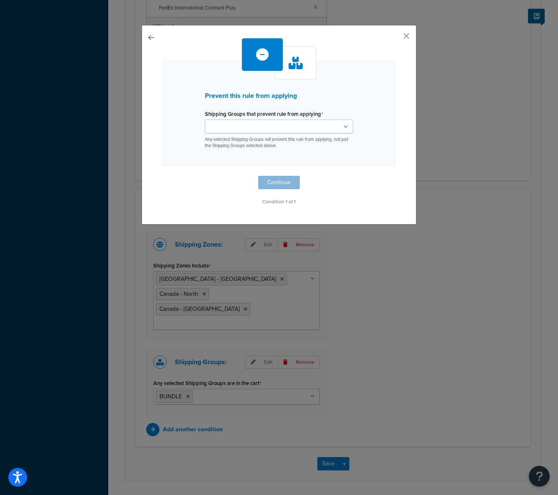
click at [257, 126] on input "Shipping Groups that prevent rule from applying" at bounding box center [244, 126] width 74 height 9
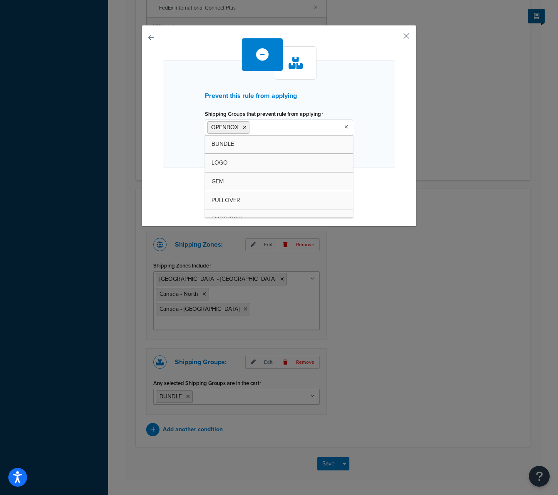
drag, startPoint x: 367, startPoint y: 177, endPoint x: 331, endPoint y: 185, distance: 36.3
click at [366, 177] on div "Prevent this rule from applying Shipping Groups that prevent rule from applying…" at bounding box center [279, 124] width 232 height 172
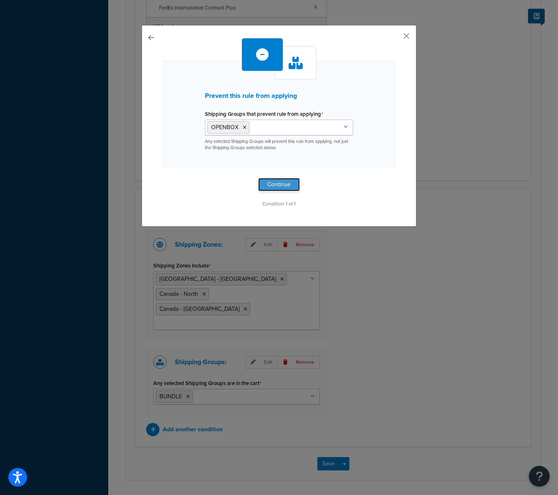
click at [276, 179] on button "Continue" at bounding box center [279, 184] width 42 height 13
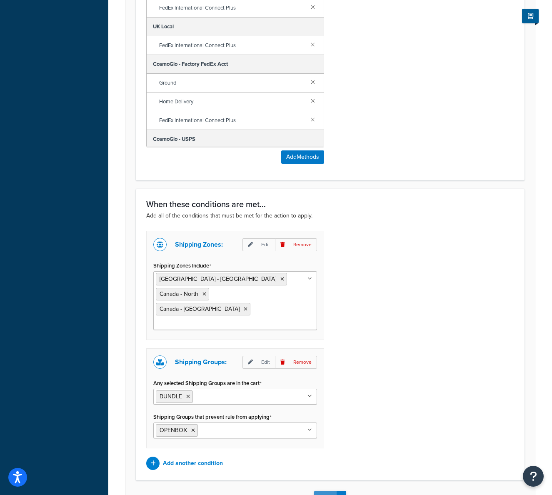
click at [326, 491] on button "Save" at bounding box center [325, 497] width 22 height 13
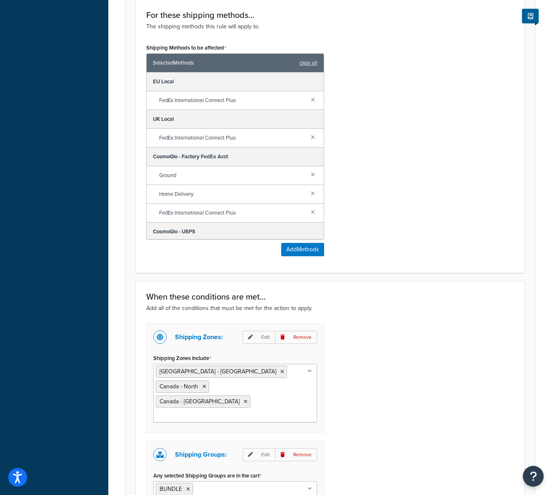
scroll to position [475, 0]
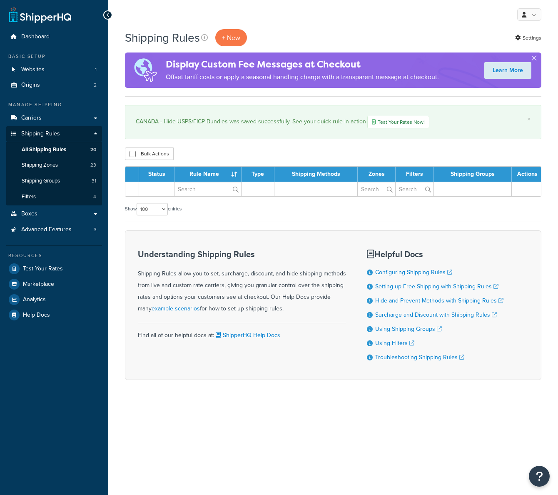
select select "100"
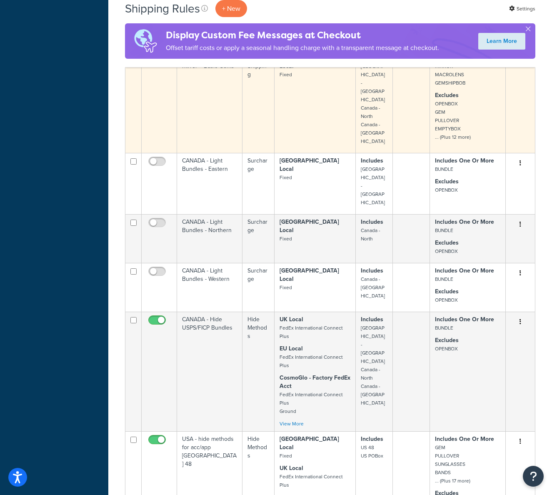
scroll to position [557, 0]
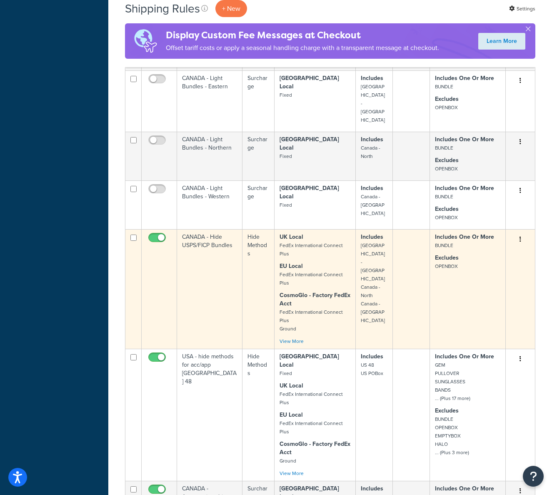
click at [228, 253] on td "CANADA - Hide USPS/FICP Bundles" at bounding box center [209, 289] width 65 height 120
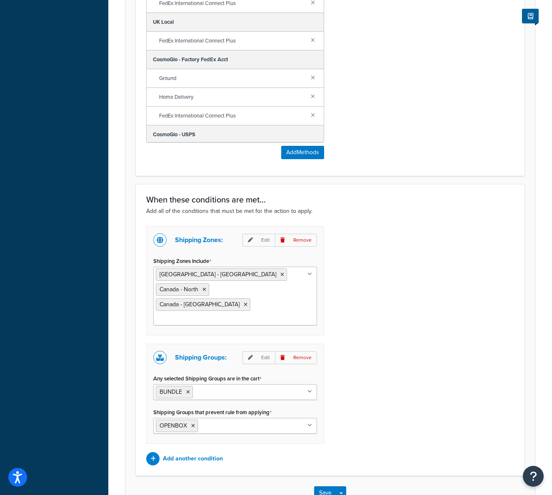
scroll to position [480, 0]
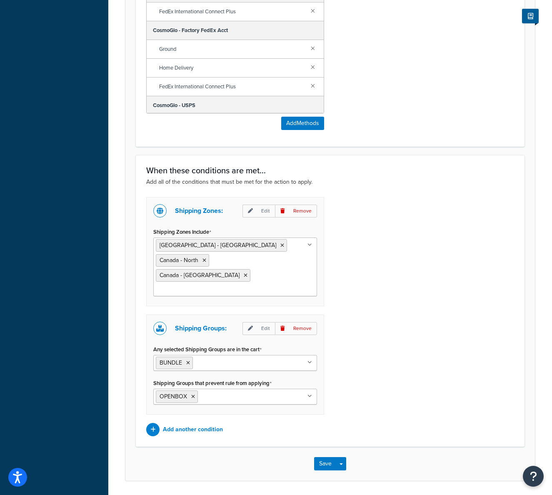
click at [230, 285] on input "Shipping Zones Include" at bounding box center [193, 289] width 74 height 9
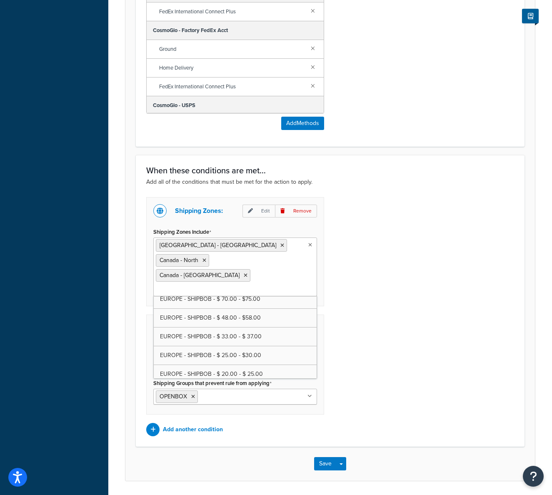
scroll to position [292, 0]
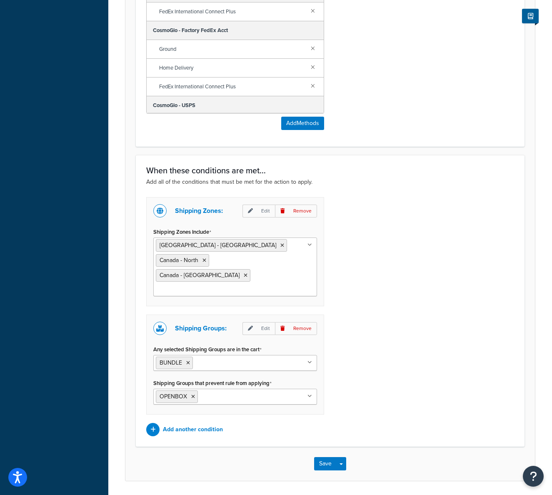
click at [387, 299] on div "Shipping Zones: Edit Remove Shipping Zones Include [GEOGRAPHIC_DATA] - [GEOGRAP…" at bounding box center [330, 316] width 380 height 239
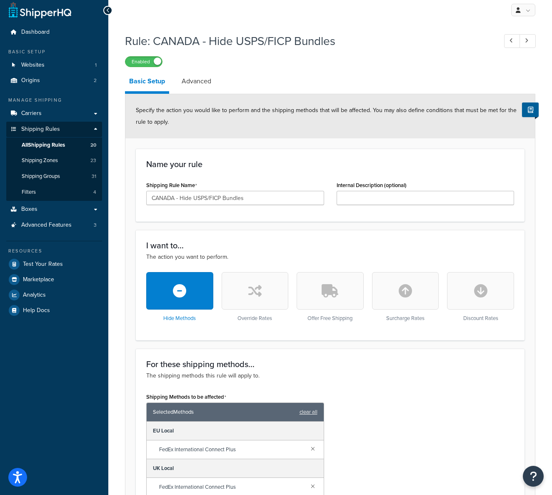
scroll to position [0, 0]
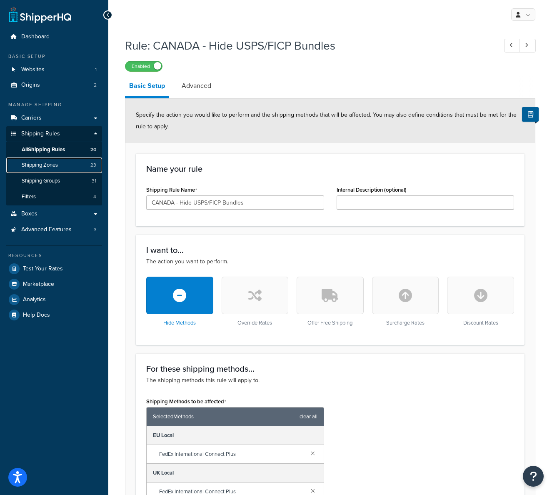
click at [52, 169] on link "Shipping Zones 23" at bounding box center [54, 164] width 96 height 15
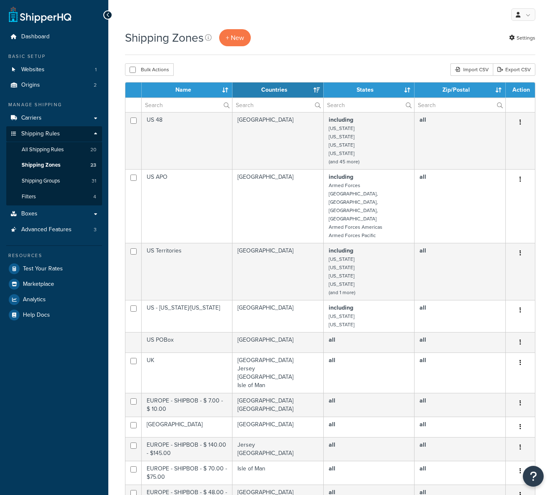
select select "15"
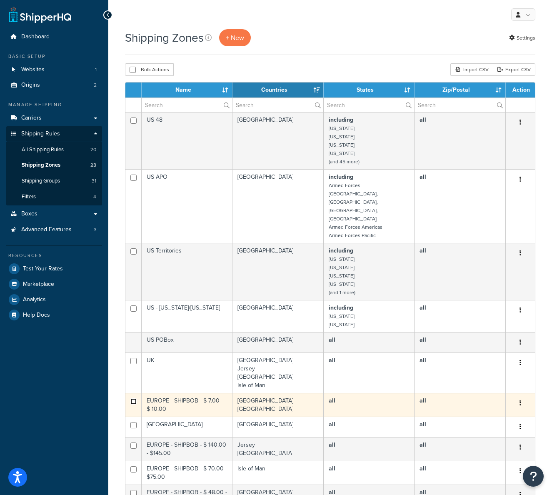
click at [133, 398] on input "checkbox" at bounding box center [133, 401] width 6 height 6
checkbox input "true"
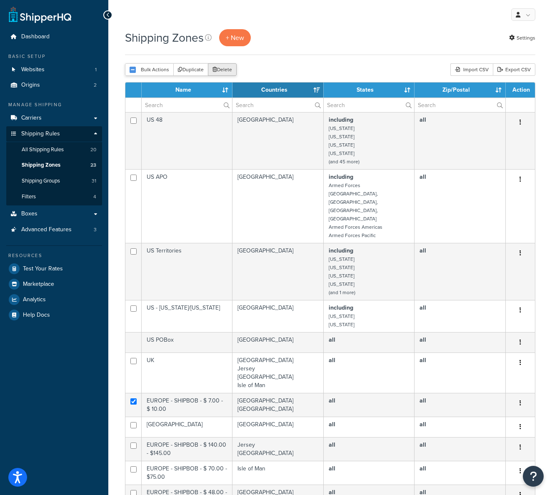
click at [220, 70] on button "Delete" at bounding box center [222, 69] width 29 height 12
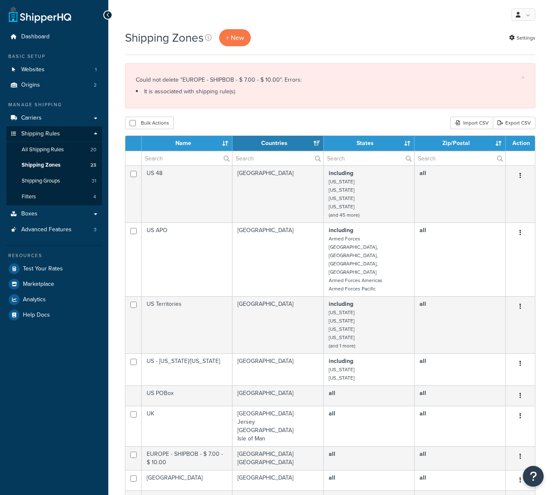
select select "15"
drag, startPoint x: 196, startPoint y: 80, endPoint x: 275, endPoint y: 82, distance: 78.8
click at [277, 81] on div "Could not delete "EUROPE - SHIPBOB - $ 7.00 - $ 10.00". Errors: It is associate…" at bounding box center [330, 85] width 389 height 23
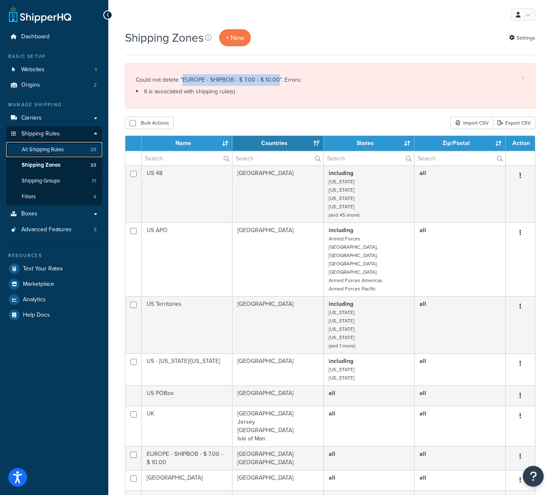
click at [57, 155] on link "All Shipping Rules 20" at bounding box center [54, 149] width 96 height 15
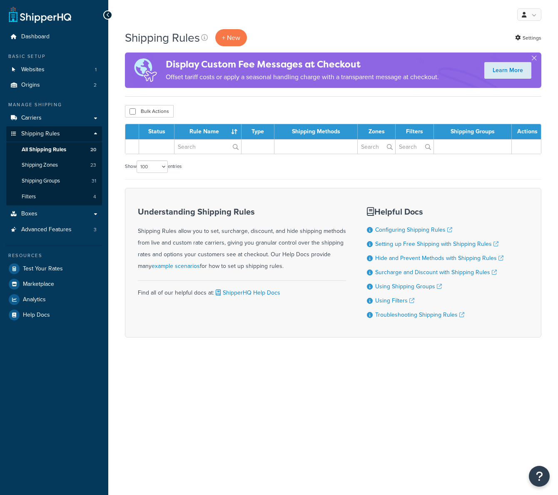
select select "100"
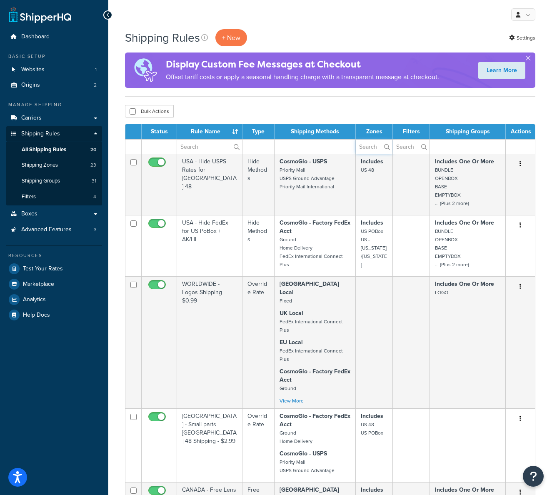
click at [367, 144] on input "text" at bounding box center [374, 147] width 36 height 14
paste input "EUROPE - SHIPBOB - $ 7.00 - $ 10.00"
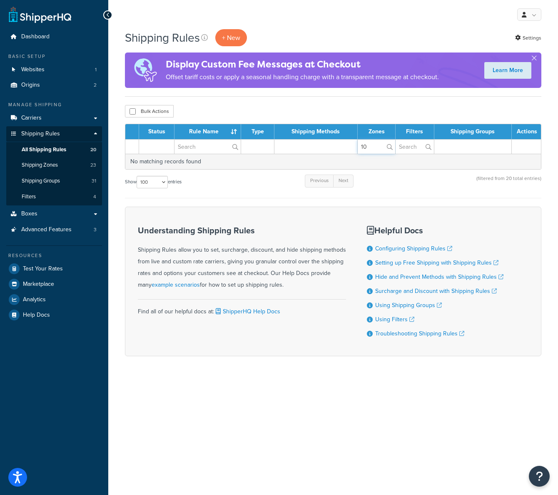
type input "10"
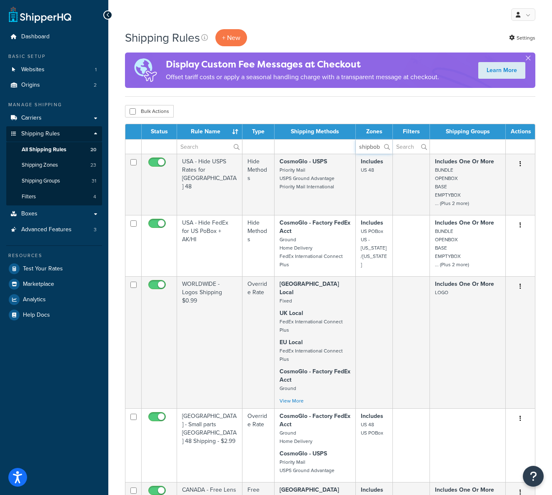
type input "shipbob"
click at [226, 117] on div "Bulk Actions Duplicate [GEOGRAPHIC_DATA]" at bounding box center [330, 111] width 410 height 12
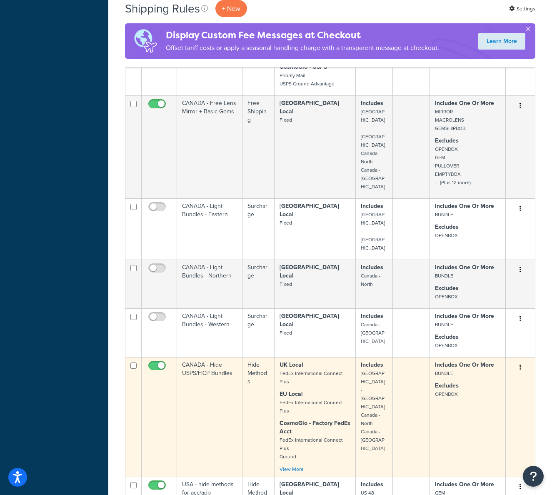
scroll to position [365, 0]
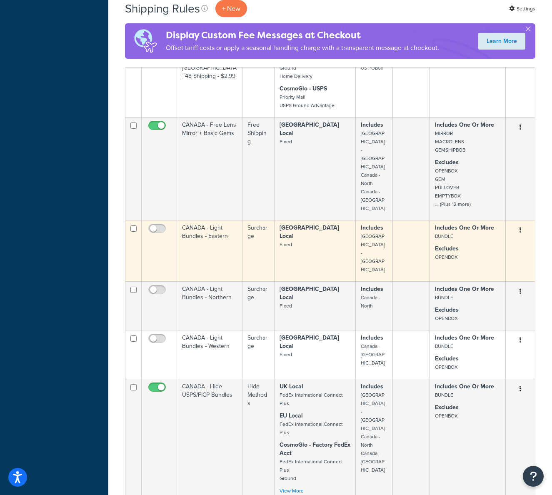
click at [198, 232] on td "CANADA - Light Bundles - Eastern" at bounding box center [209, 250] width 65 height 61
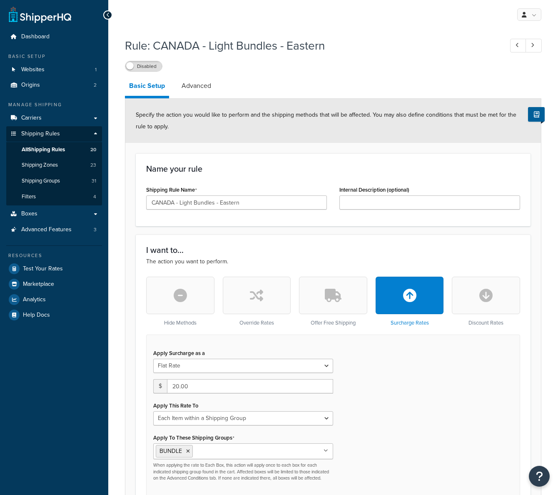
select select "ITEM"
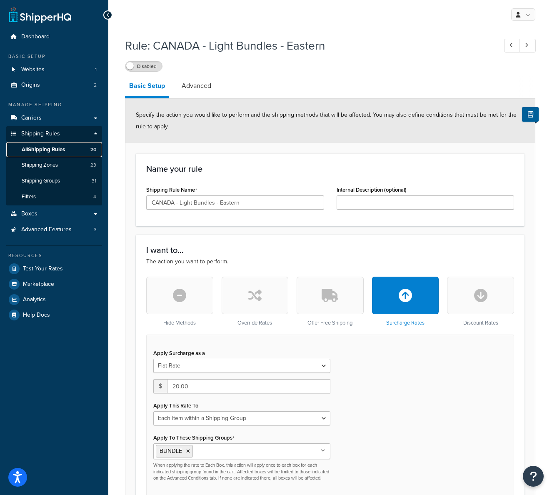
click at [72, 147] on link "All Shipping Rules 20" at bounding box center [54, 149] width 96 height 15
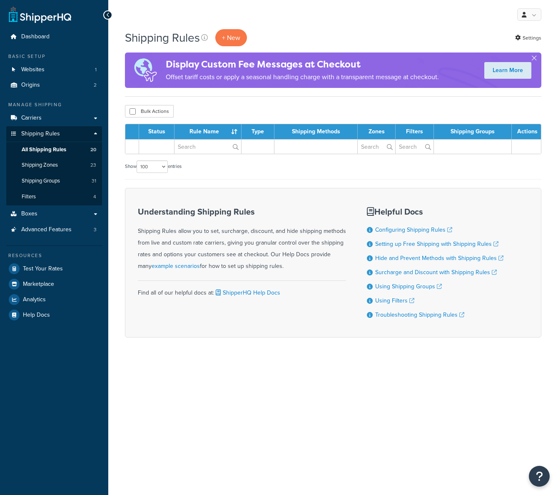
select select "100"
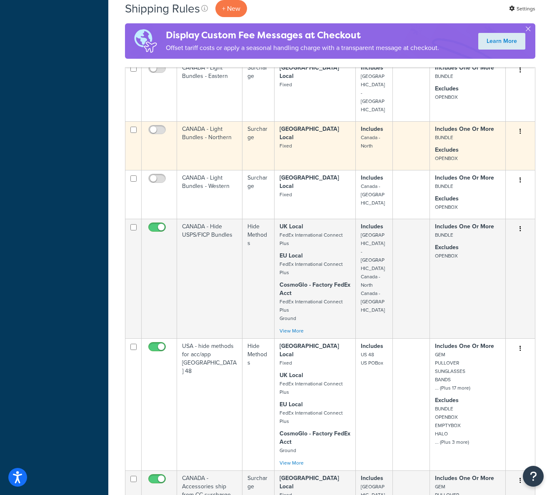
scroll to position [418, 0]
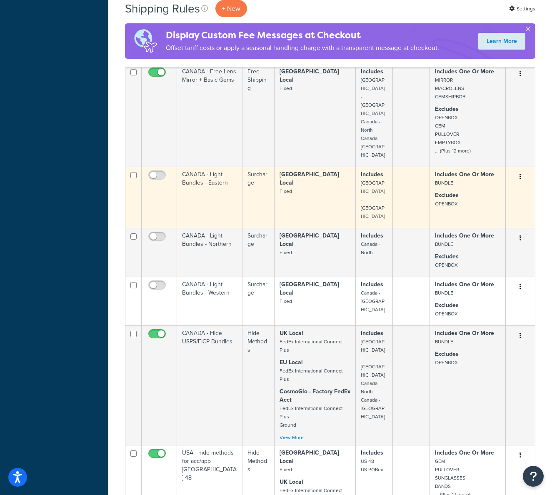
drag, startPoint x: 135, startPoint y: 163, endPoint x: 131, endPoint y: 171, distance: 8.9
click at [134, 172] on input "checkbox" at bounding box center [133, 175] width 6 height 6
checkbox input "true"
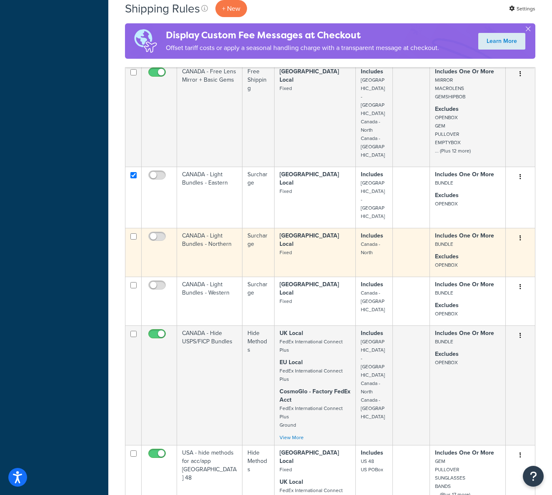
click at [133, 233] on input "checkbox" at bounding box center [133, 236] width 6 height 6
checkbox input "true"
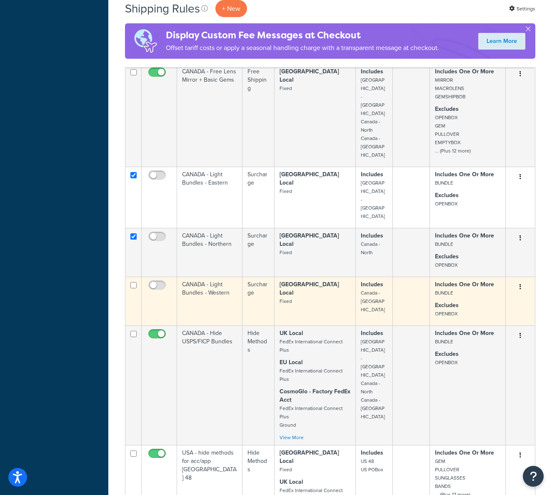
click at [132, 282] on input "checkbox" at bounding box center [133, 285] width 6 height 6
checkbox input "true"
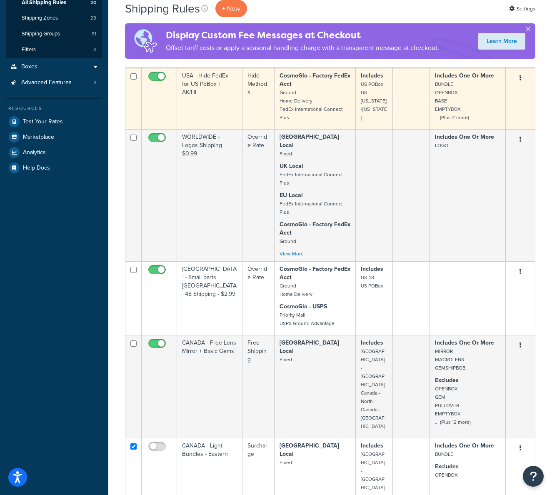
scroll to position [0, 0]
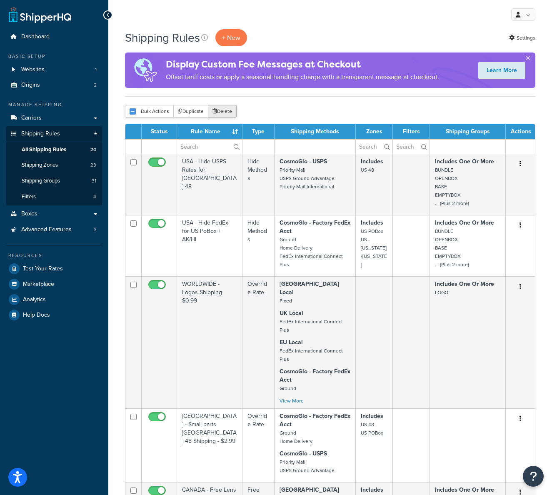
click at [227, 112] on button "Delete" at bounding box center [222, 111] width 29 height 12
